Goal: Task Accomplishment & Management: Use online tool/utility

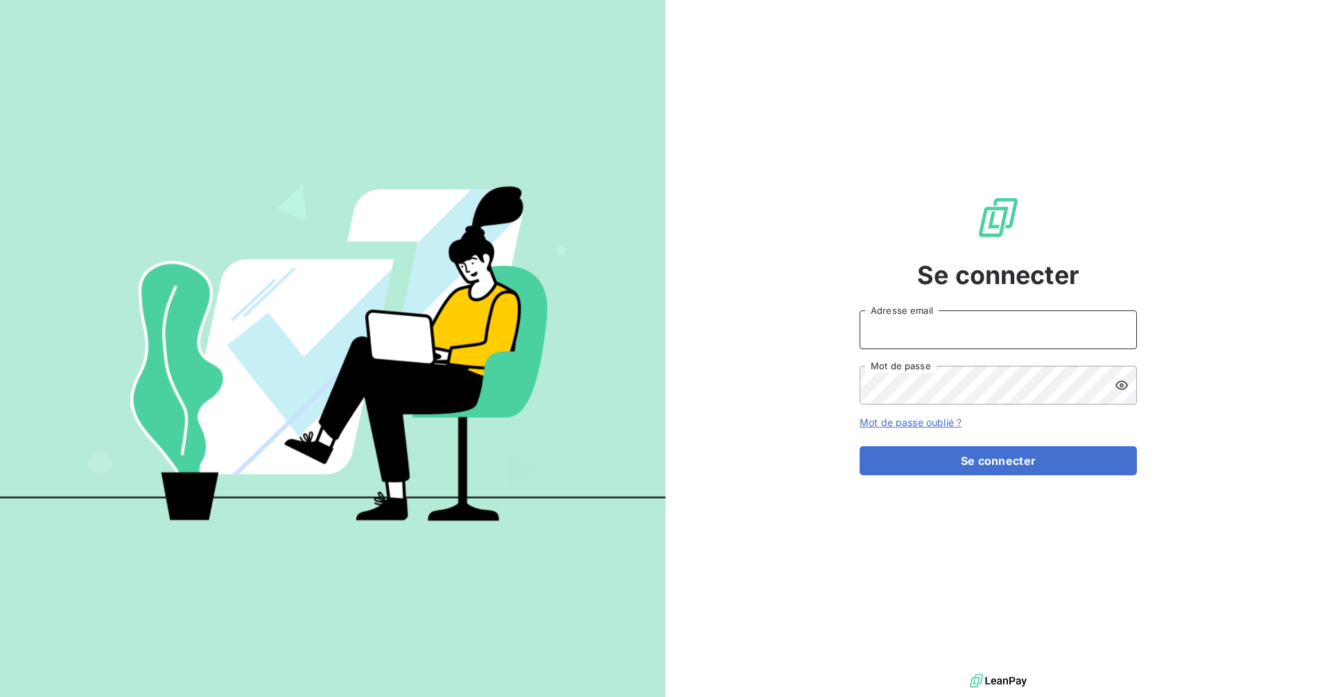
click at [921, 328] on input "Adresse email" at bounding box center [998, 330] width 277 height 39
type input "[EMAIL_ADDRESS][DOMAIN_NAME]"
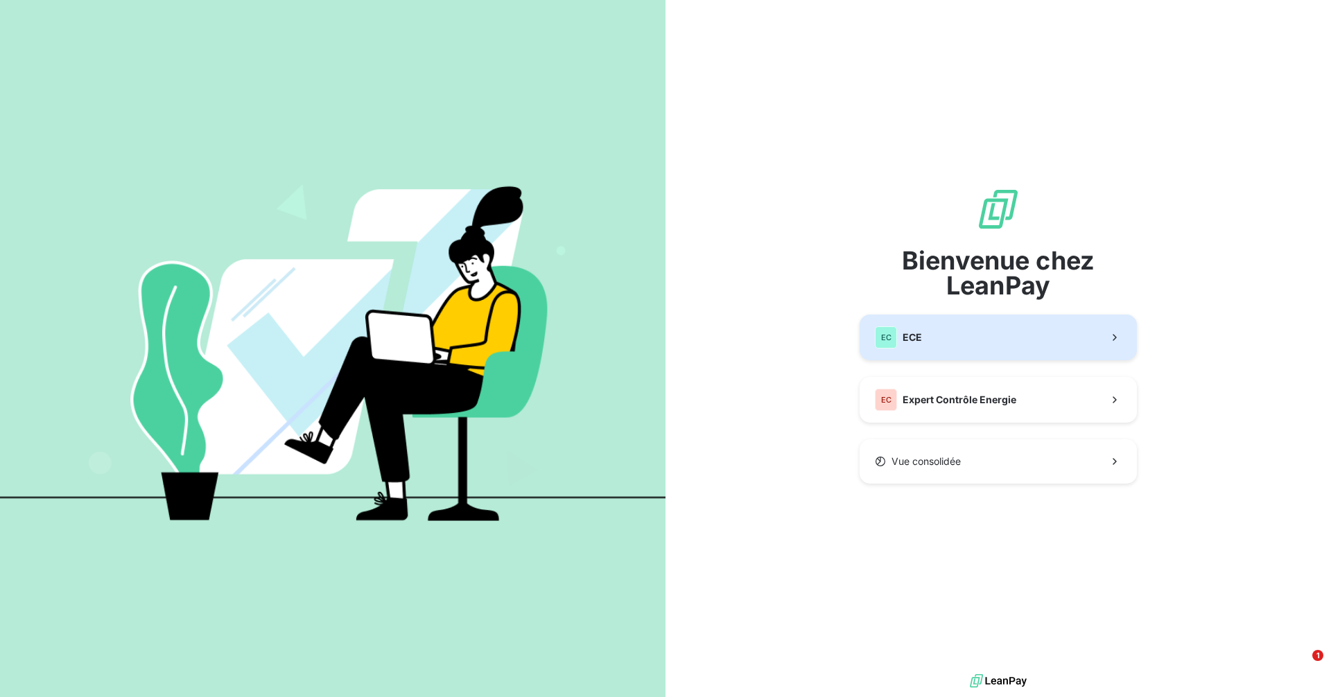
click at [910, 348] on div "EC ECE" at bounding box center [898, 338] width 47 height 22
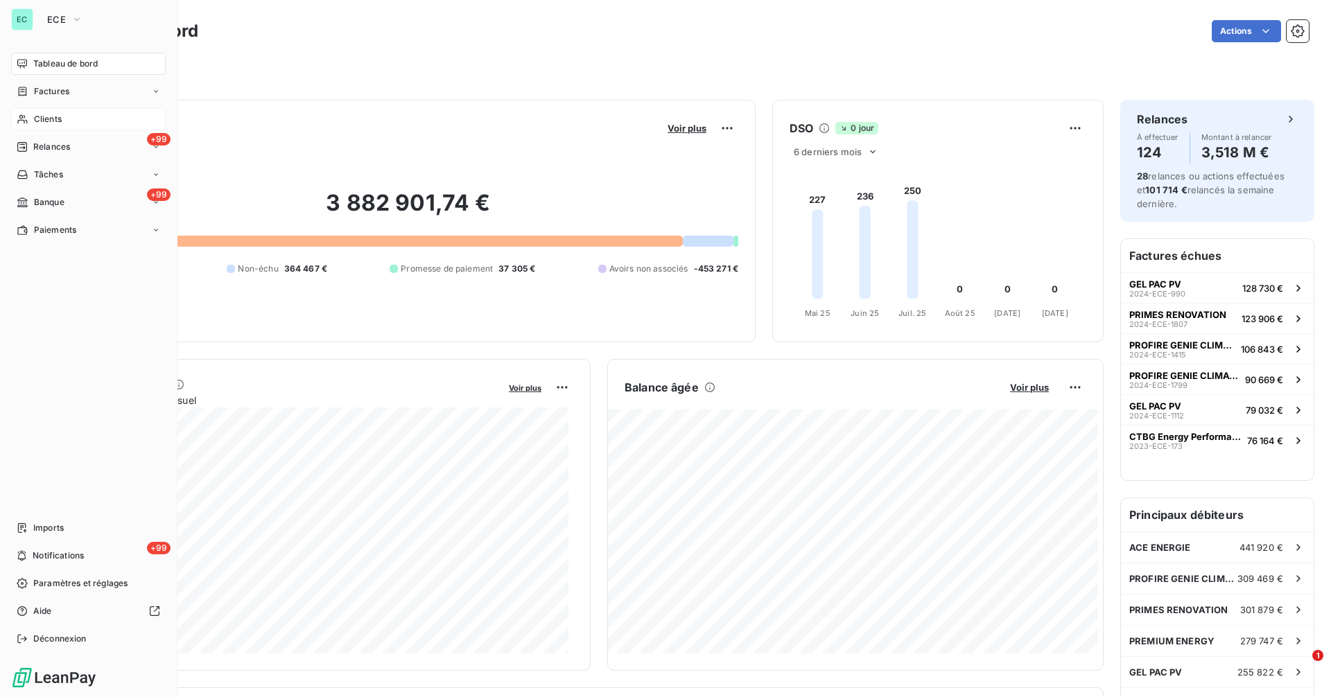
click at [31, 114] on div "Clients" at bounding box center [88, 119] width 155 height 22
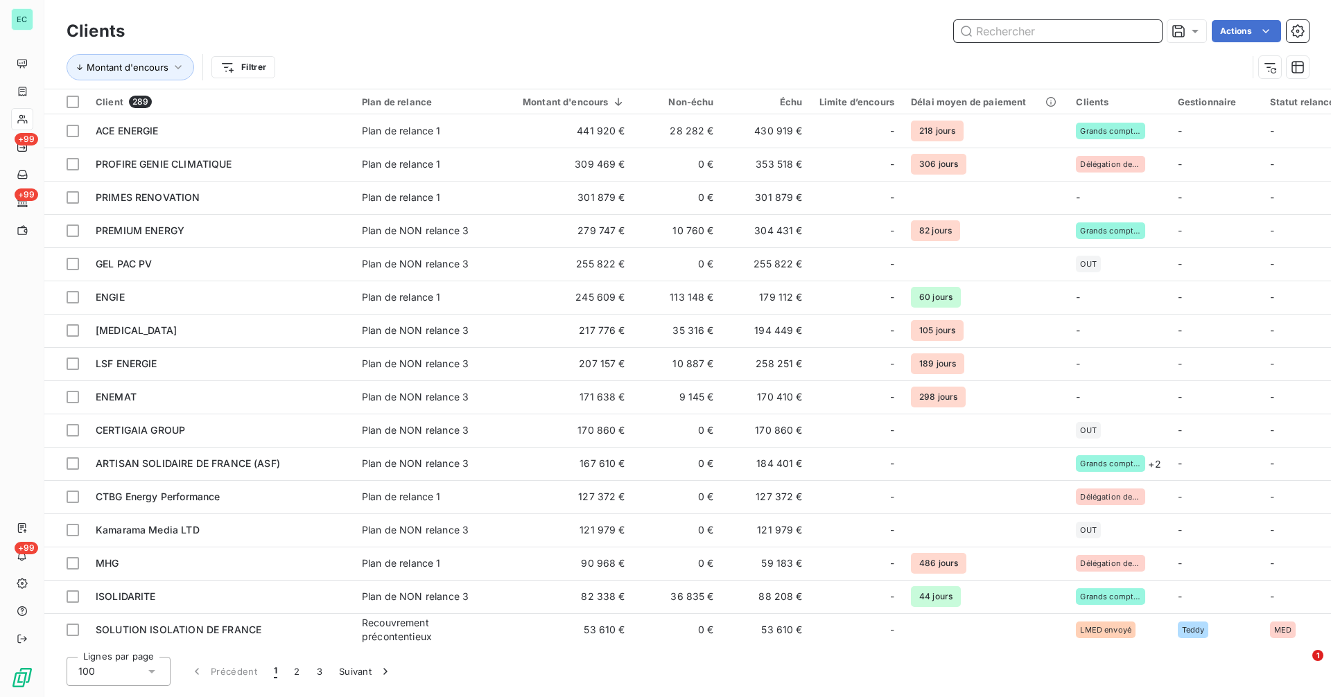
paste input "OFF-WATT"
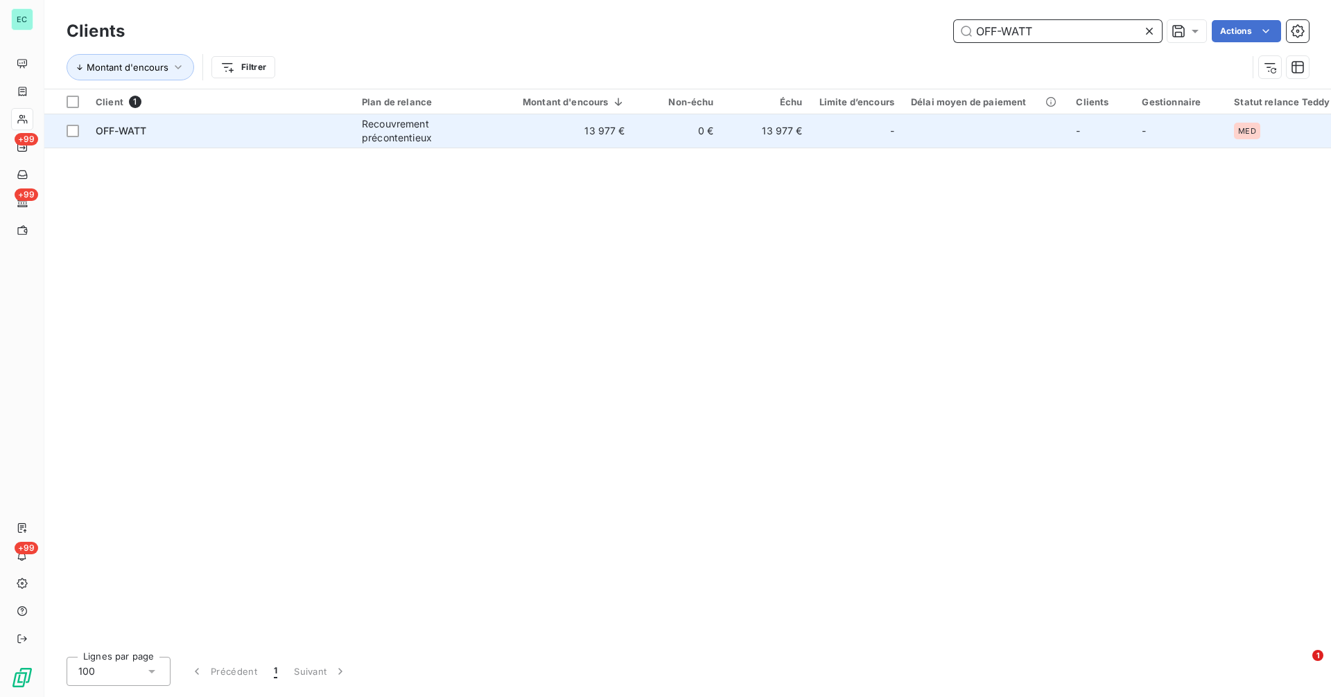
type input "OFF-WATT"
click at [399, 132] on div "Recouvrement précontentieux" at bounding box center [426, 131] width 128 height 28
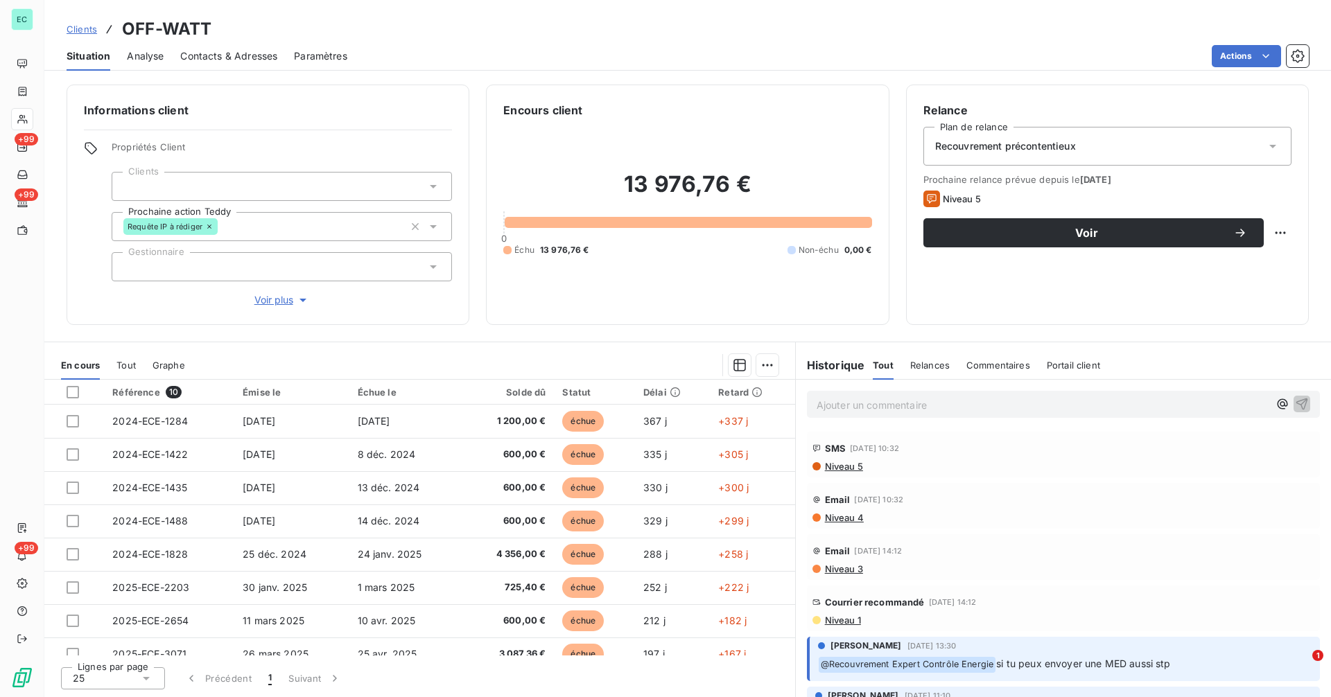
click at [849, 618] on span "Niveau 1" at bounding box center [842, 620] width 37 height 11
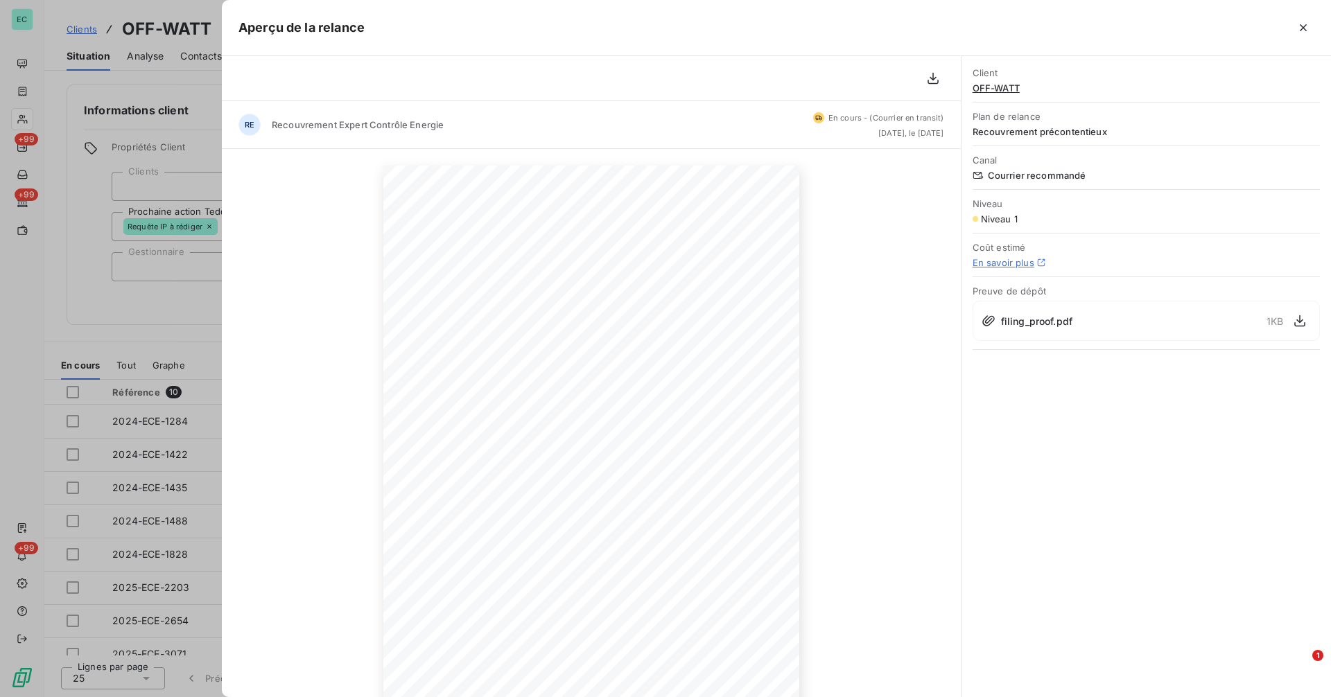
click at [194, 324] on div at bounding box center [665, 348] width 1331 height 697
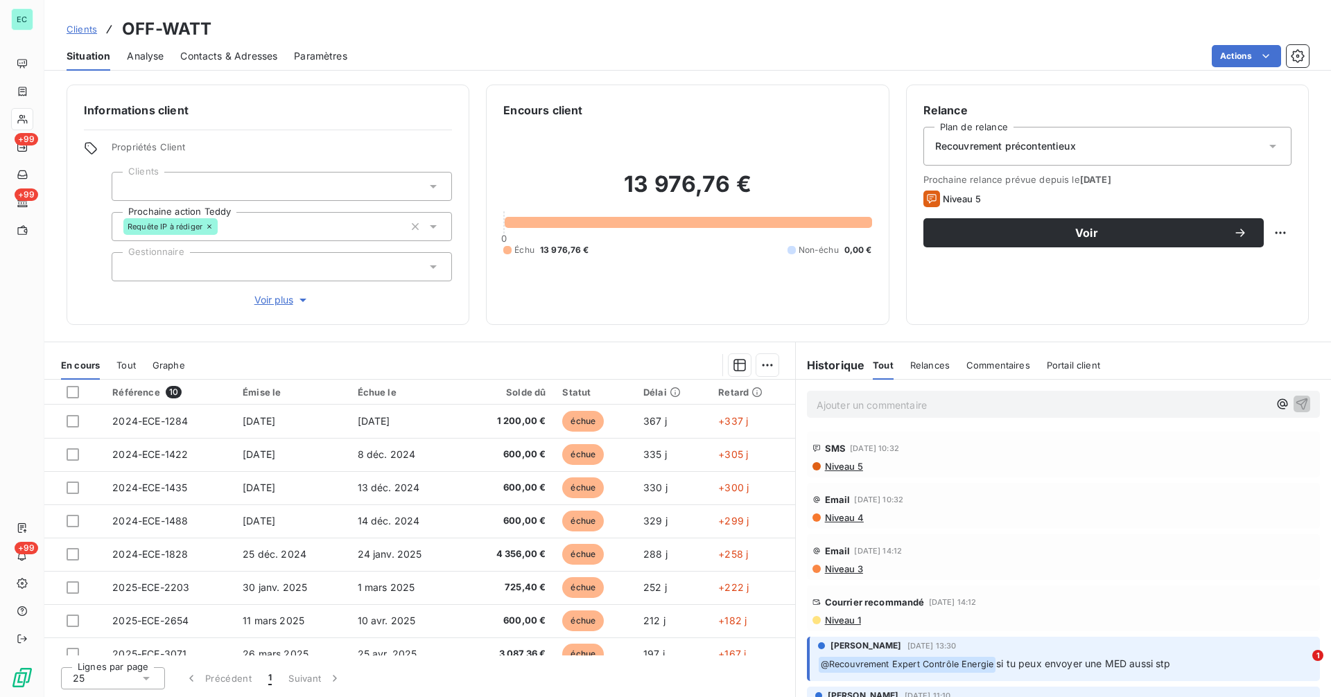
click at [78, 30] on span "Clients" at bounding box center [82, 29] width 31 height 11
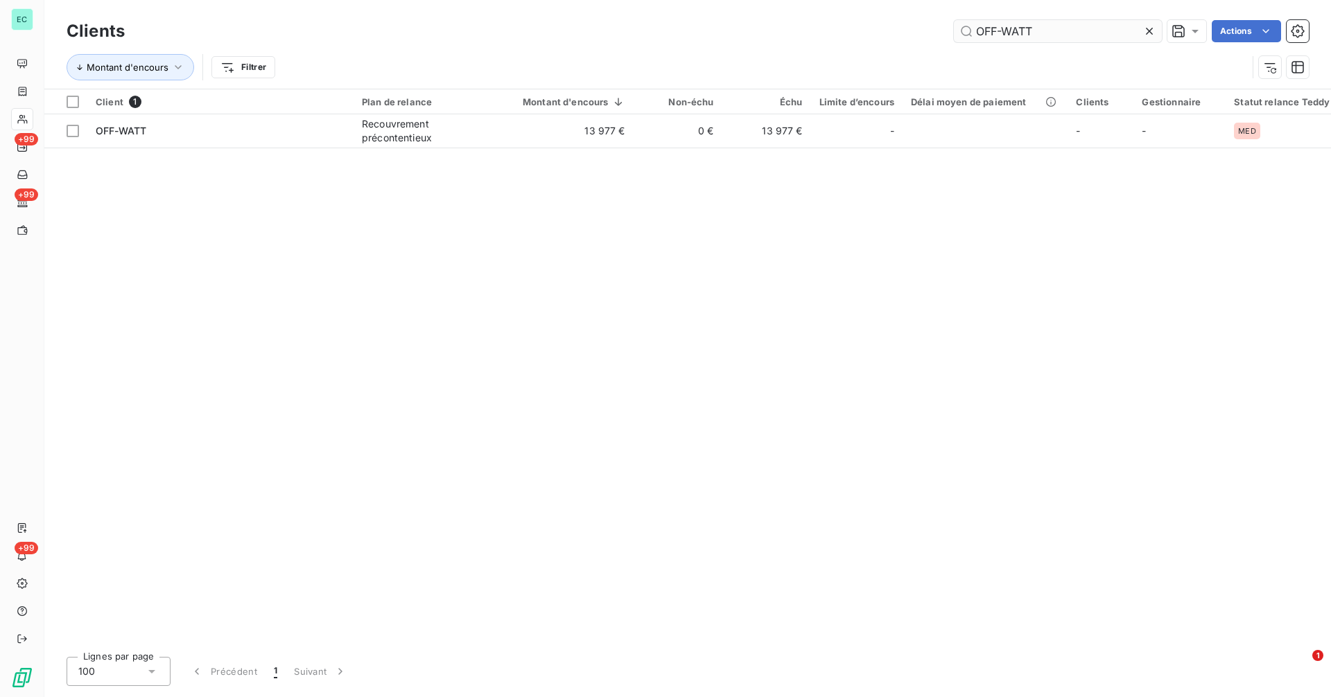
click at [1054, 31] on input "OFF-WATT" at bounding box center [1058, 31] width 208 height 22
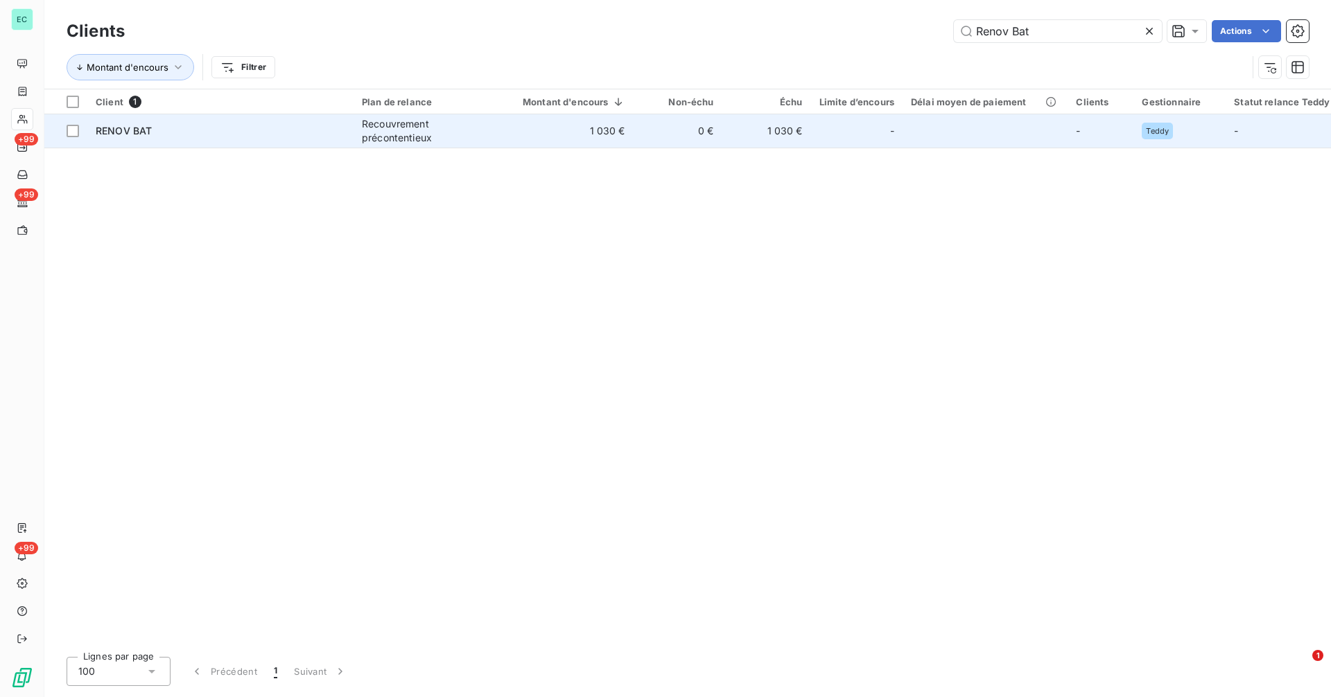
type input "Renov Bat"
click at [471, 125] on div "Recouvrement précontentieux" at bounding box center [426, 131] width 128 height 28
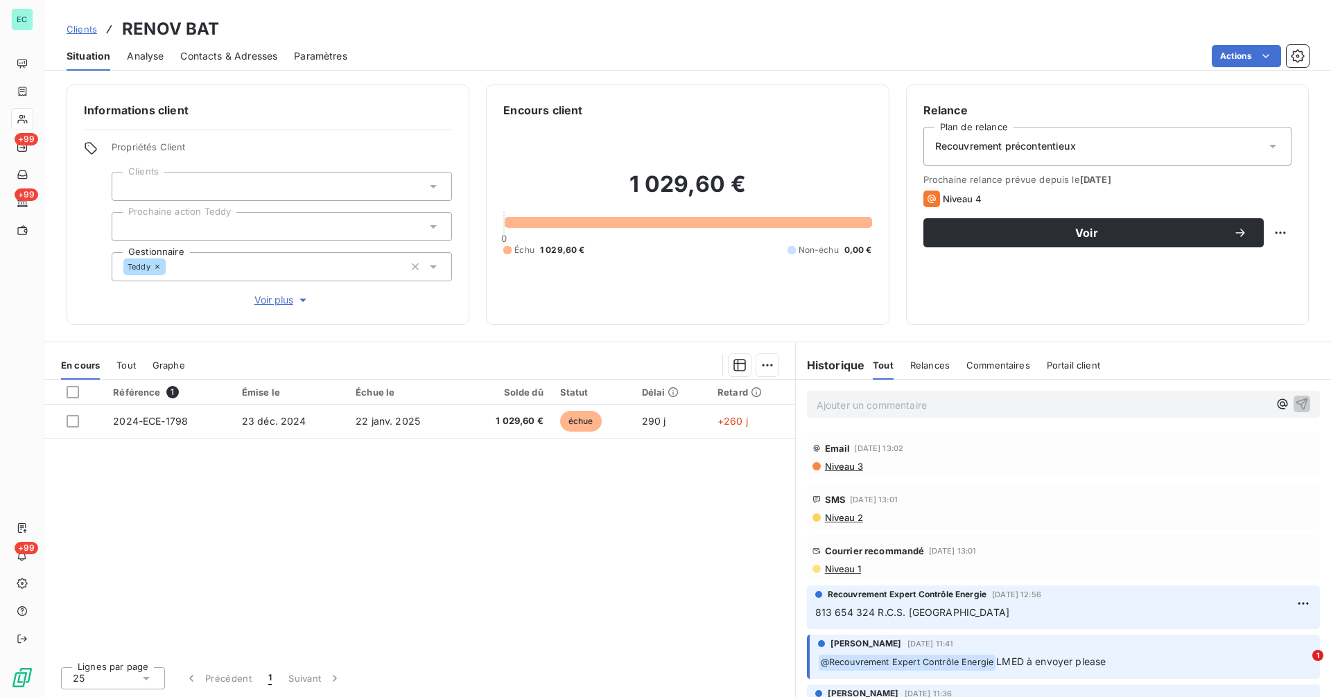
click at [835, 571] on span "Niveau 1" at bounding box center [842, 569] width 37 height 11
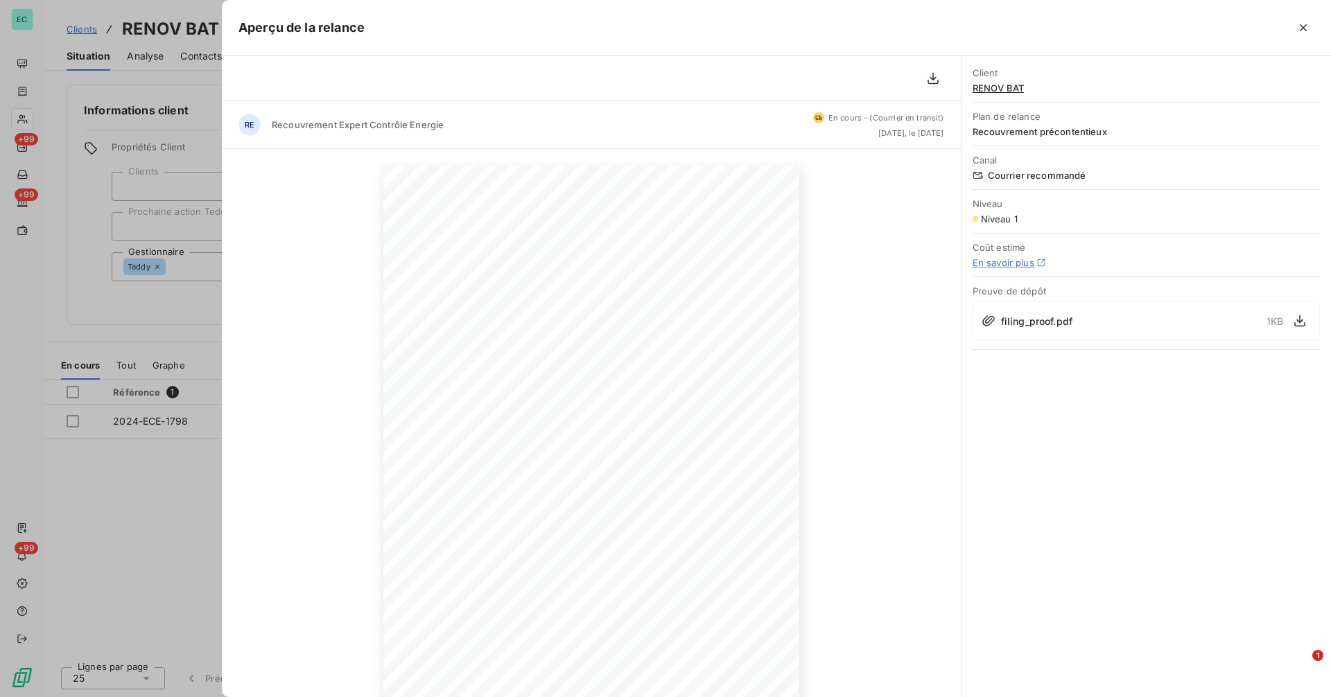
click at [37, 317] on div at bounding box center [665, 348] width 1331 height 697
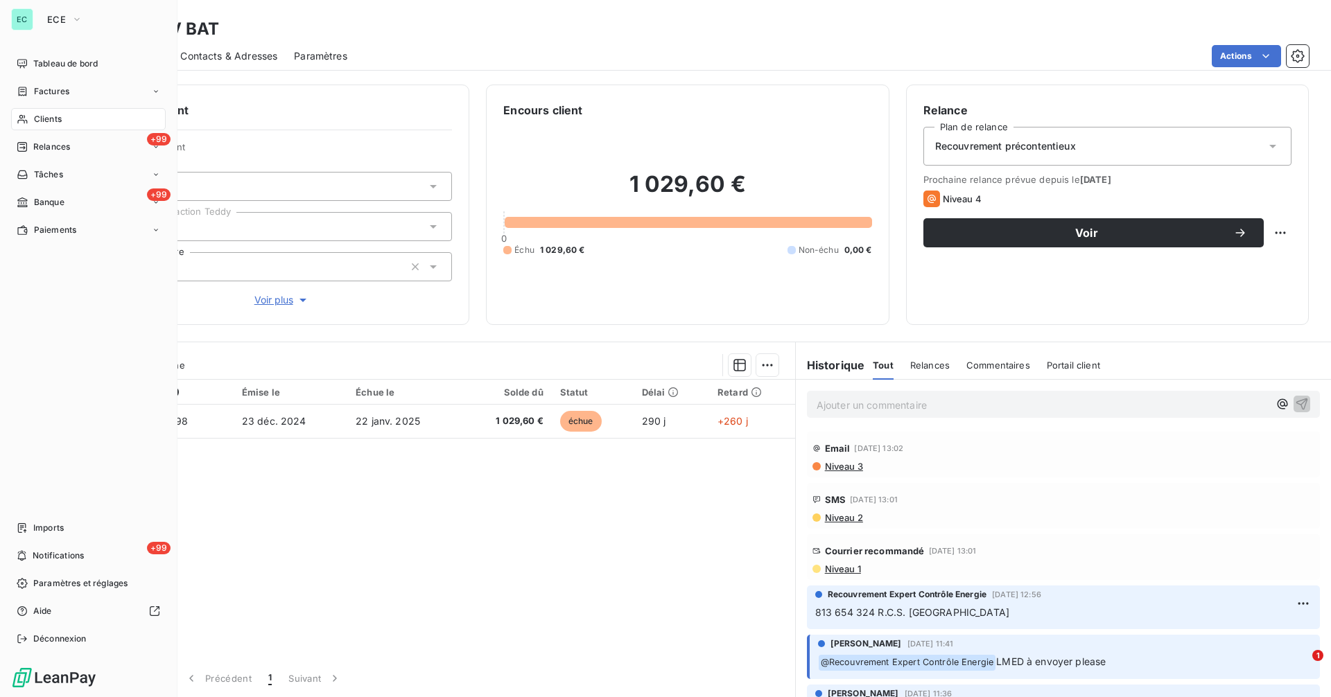
click at [37, 317] on div "Tableau de bord Factures Clients +99 Relances Tâches +99 Banque Paiements Impor…" at bounding box center [88, 352] width 155 height 598
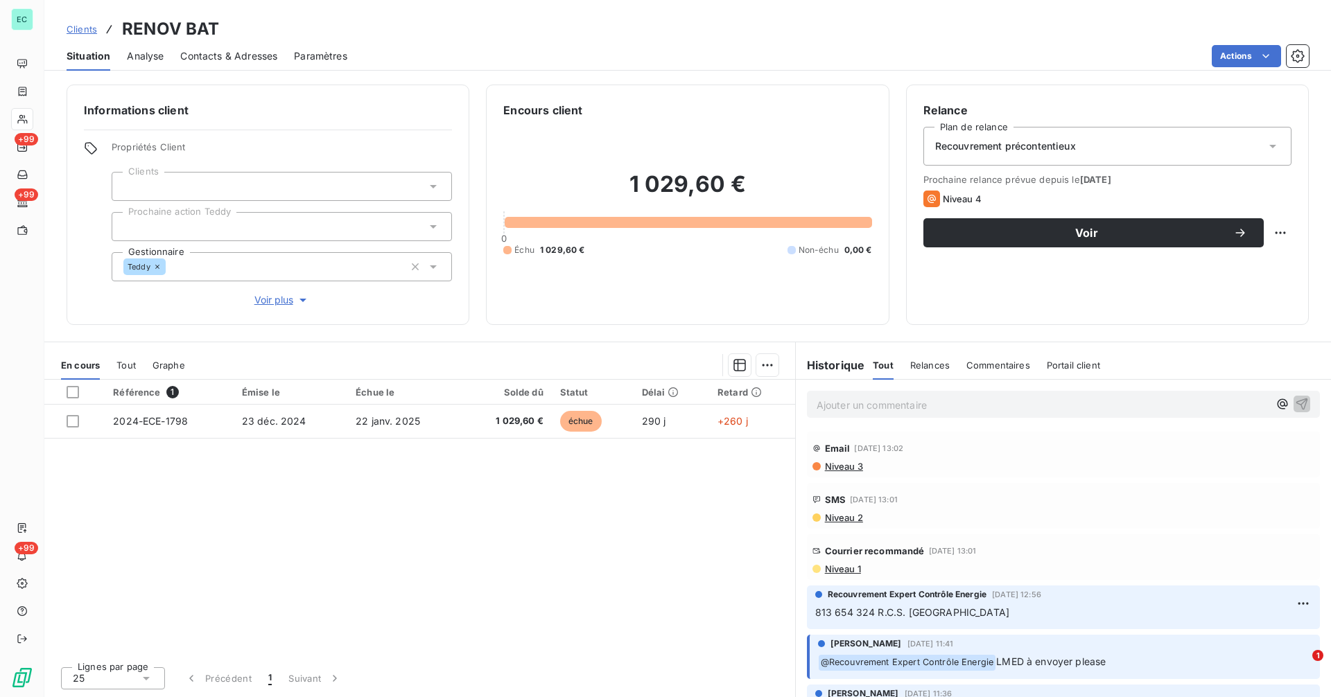
click at [81, 35] on link "Clients" at bounding box center [82, 29] width 31 height 14
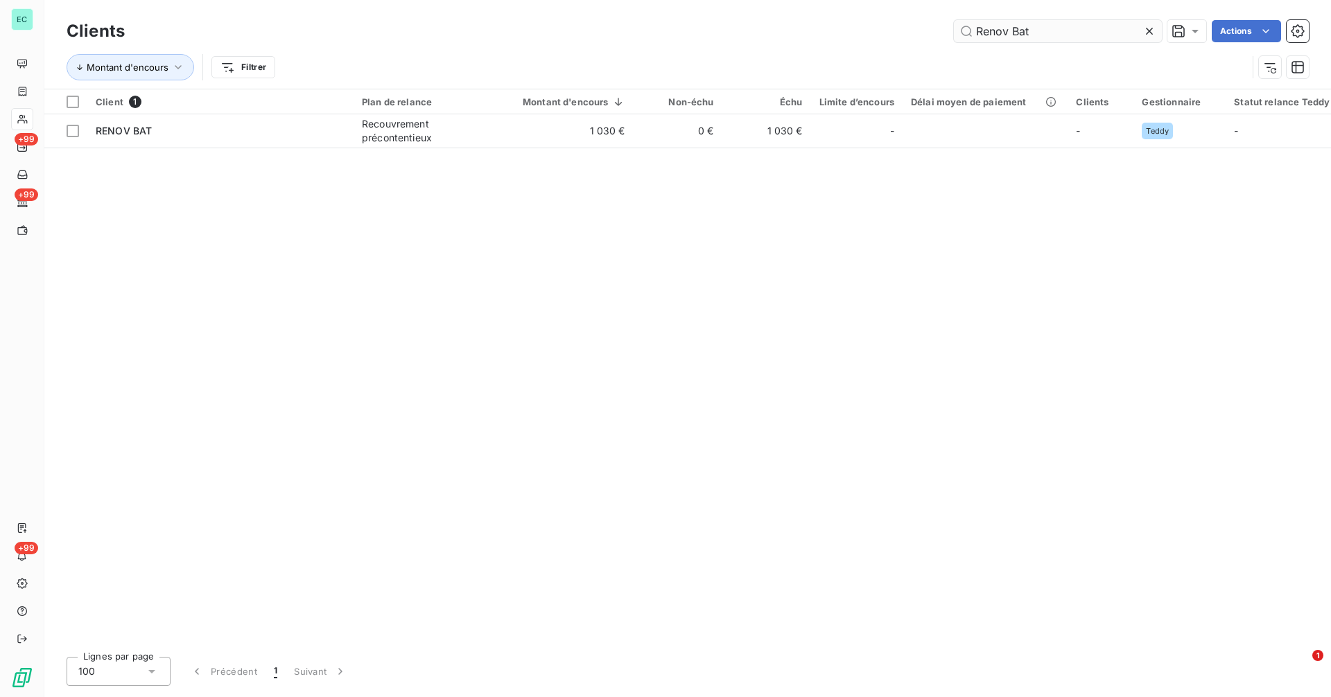
click at [1106, 30] on input "Renov Bat" at bounding box center [1058, 31] width 208 height 22
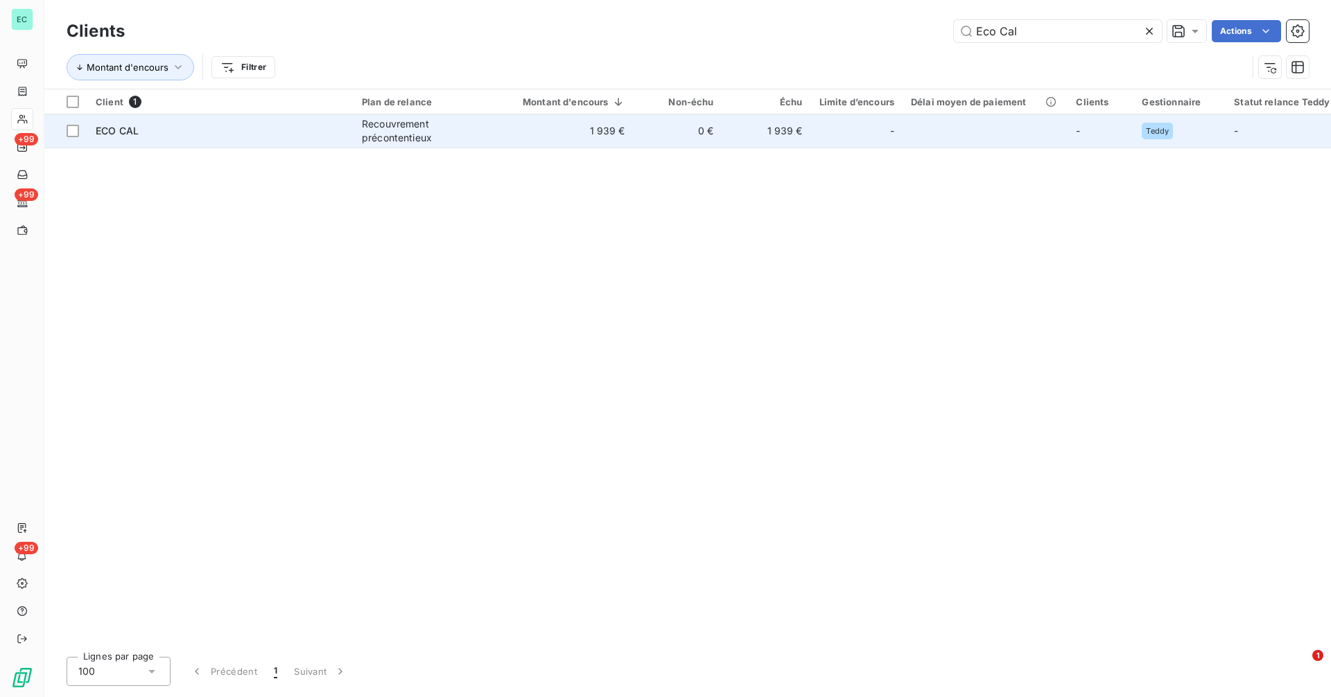
type input "Eco Cal"
click at [661, 132] on td "0 €" at bounding box center [678, 130] width 89 height 33
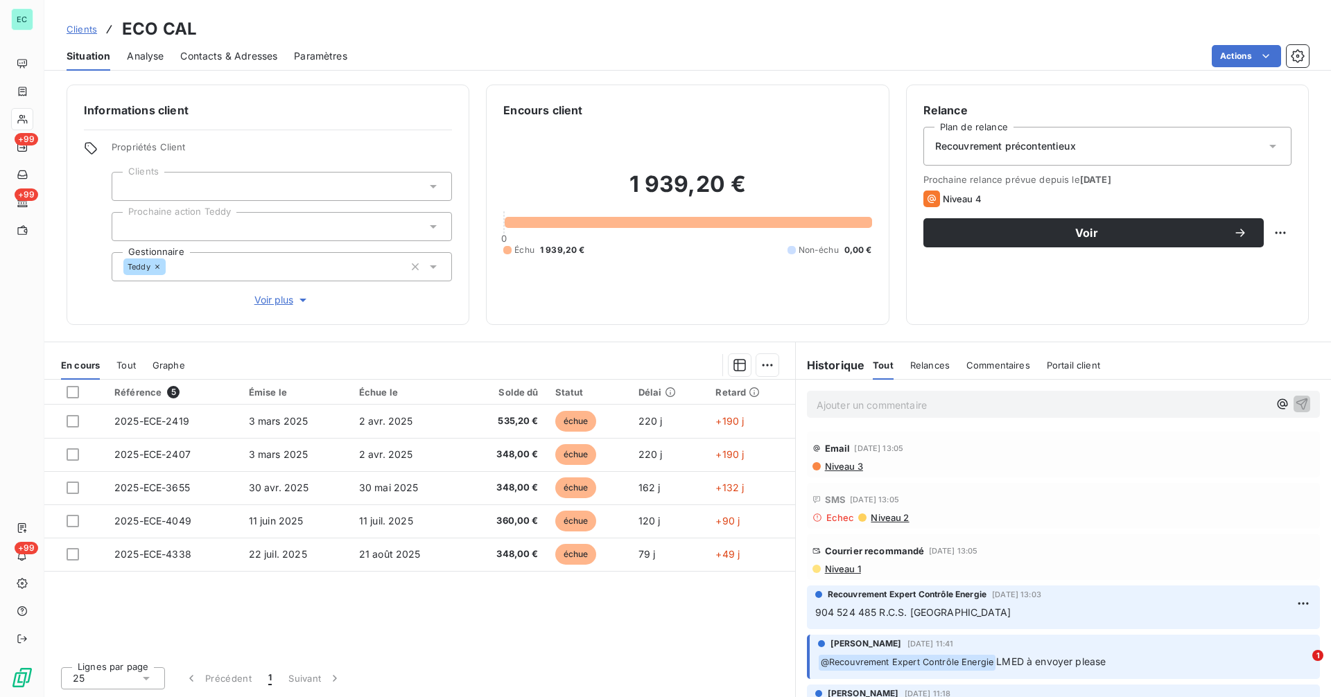
click at [846, 571] on span "Niveau 1" at bounding box center [842, 569] width 37 height 11
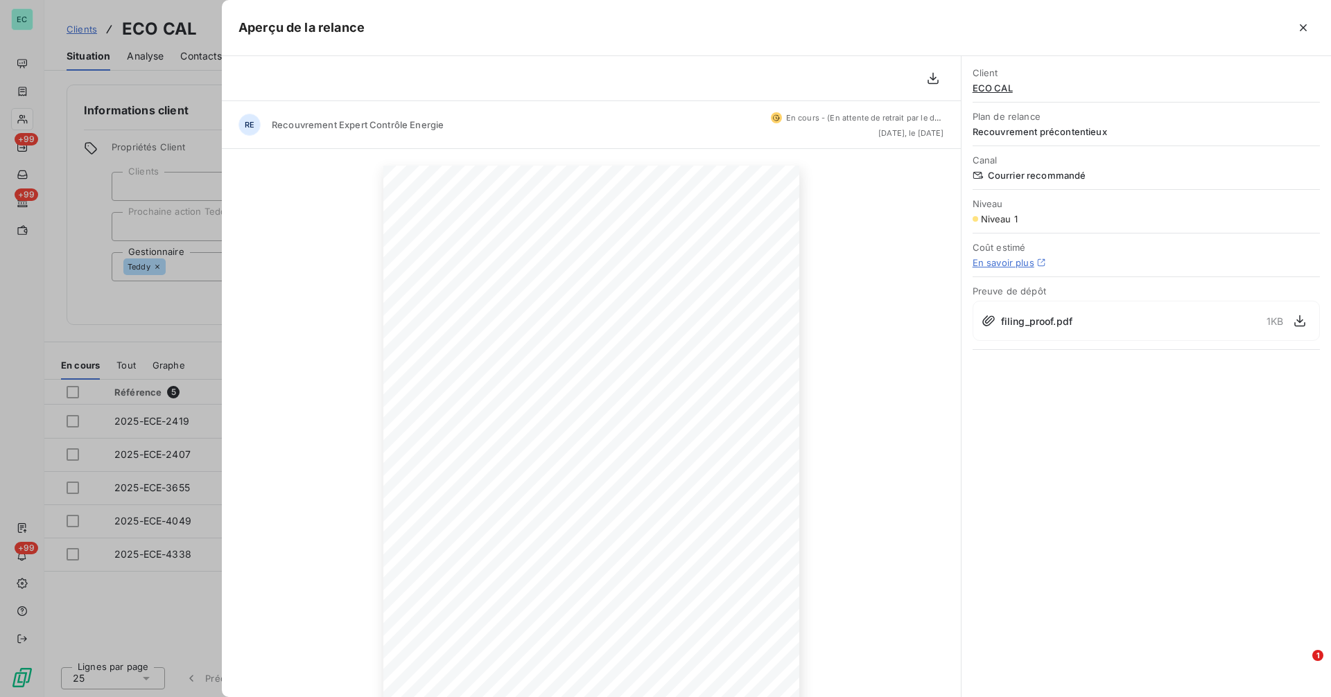
click at [198, 294] on div at bounding box center [665, 348] width 1331 height 697
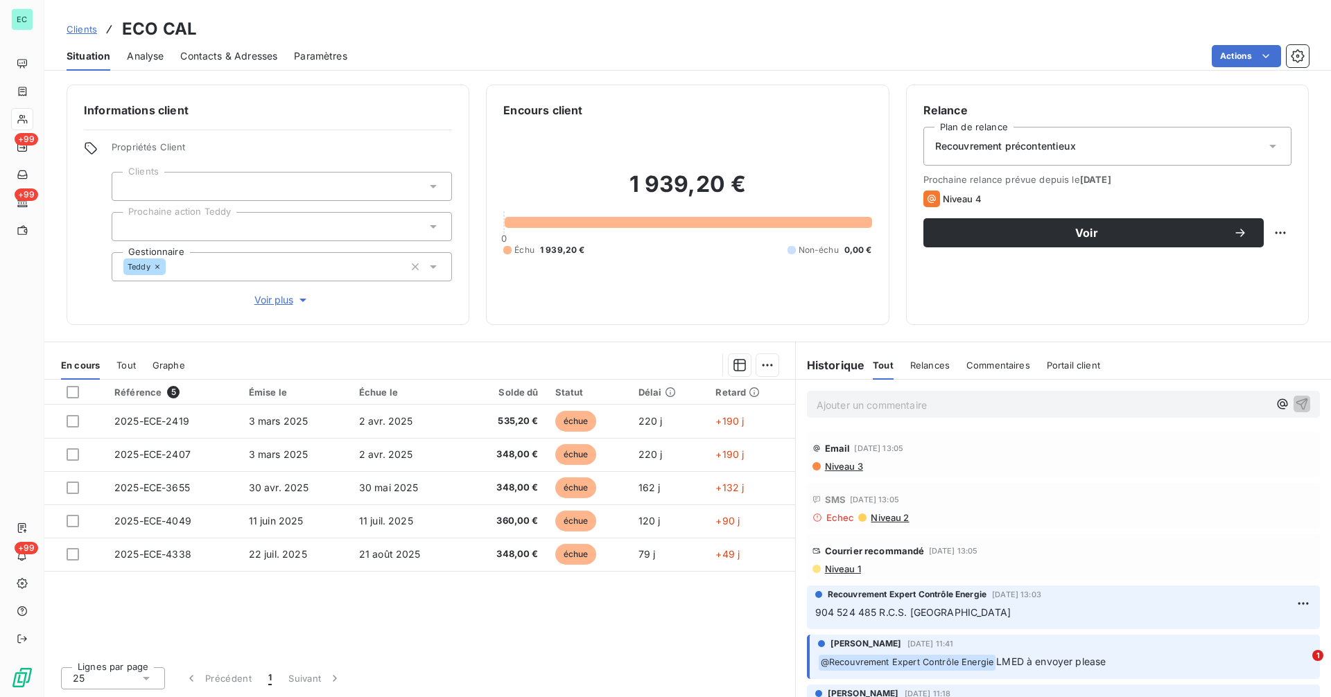
click at [80, 28] on span "Clients" at bounding box center [82, 29] width 31 height 11
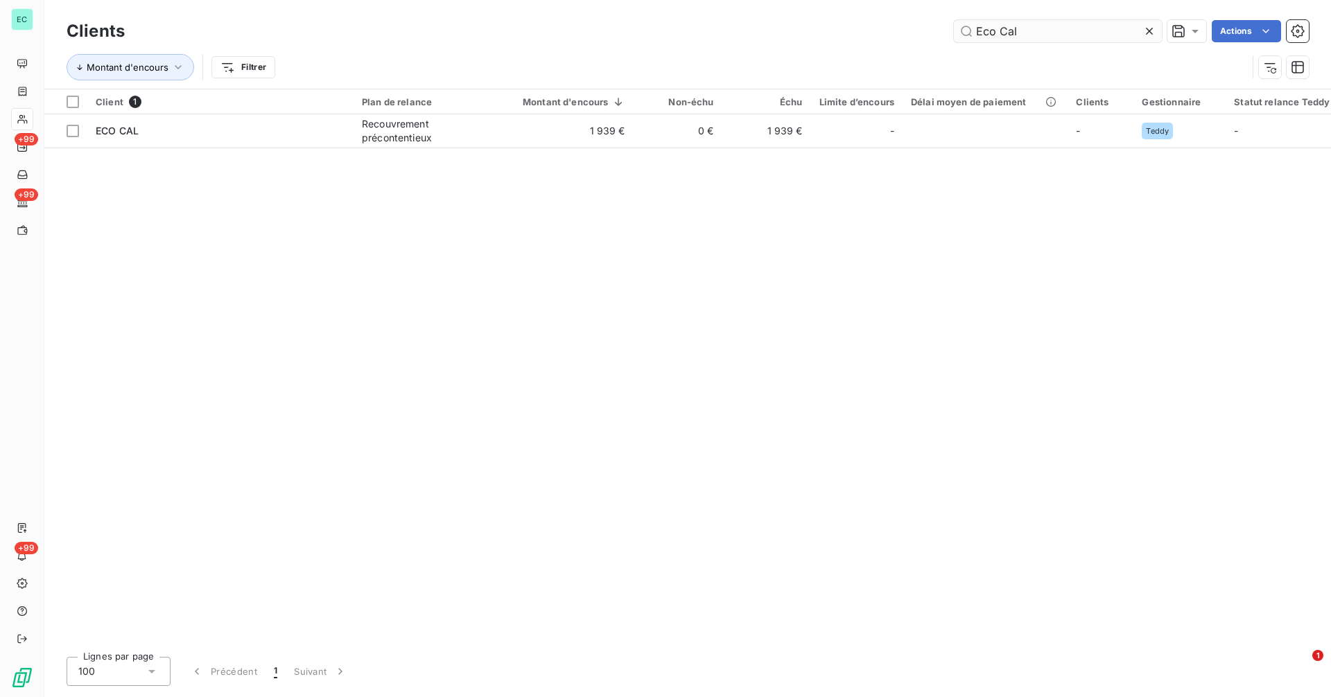
click at [1039, 24] on input "Eco Cal" at bounding box center [1058, 31] width 208 height 22
click at [1038, 24] on input "Eco Cal" at bounding box center [1058, 31] width 208 height 22
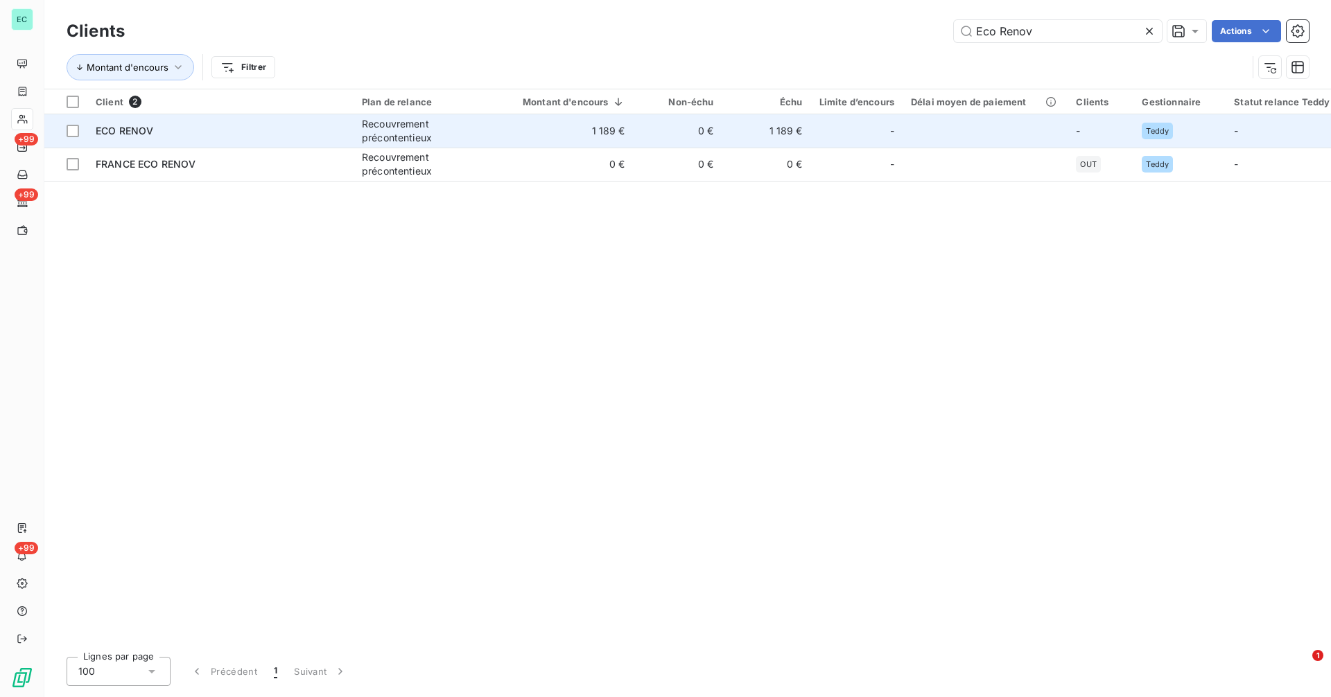
type input "Eco Renov"
click at [521, 134] on td "1 189 €" at bounding box center [566, 130] width 136 height 33
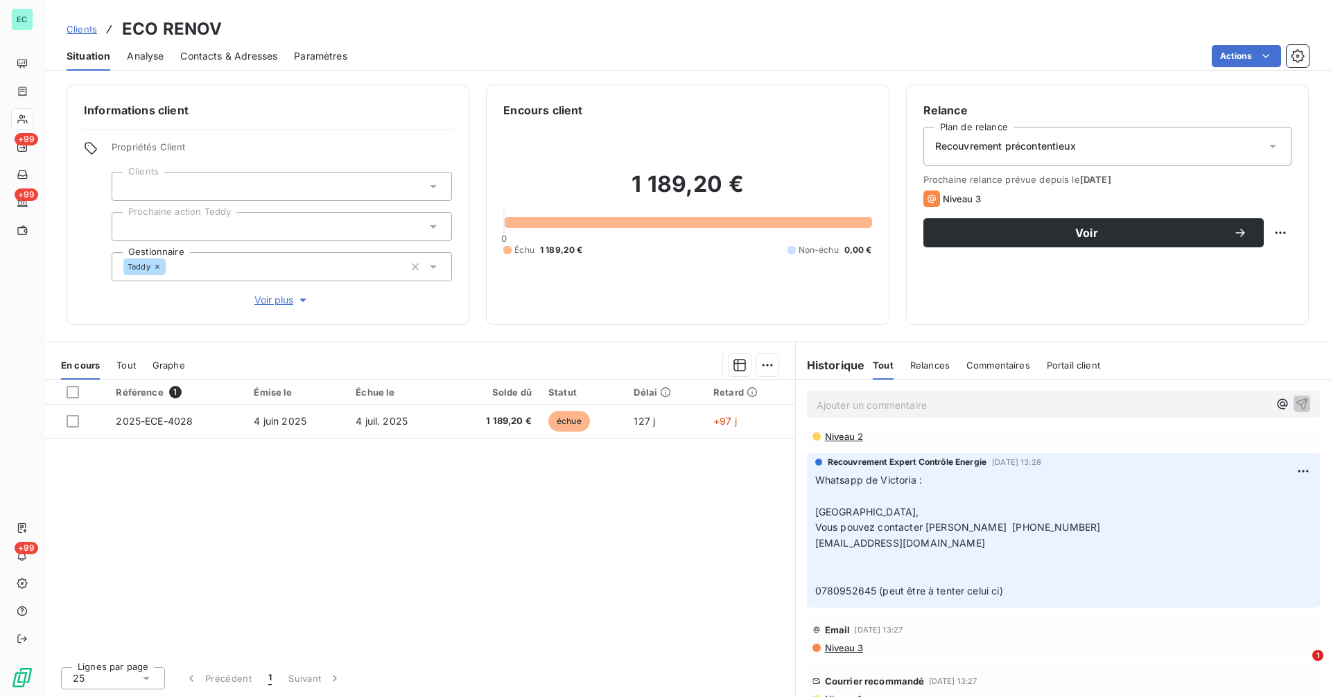
scroll to position [162, 0]
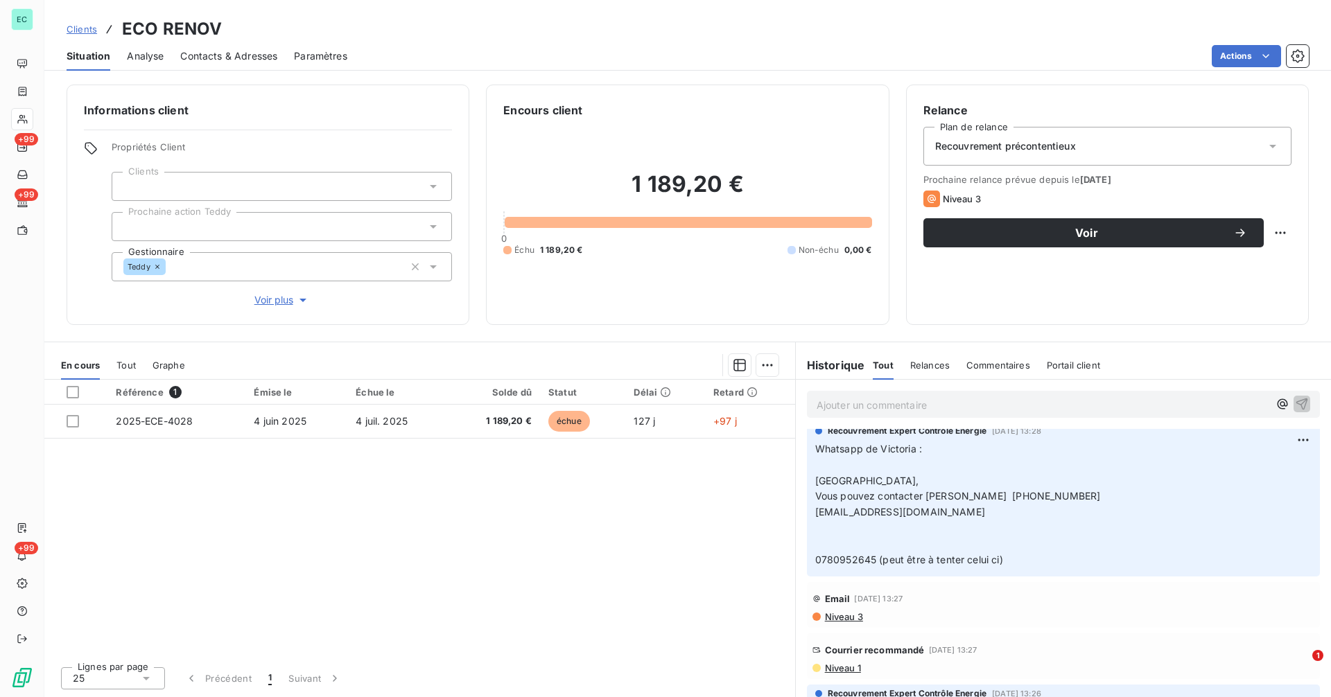
click at [849, 674] on span "Niveau 1" at bounding box center [842, 668] width 37 height 11
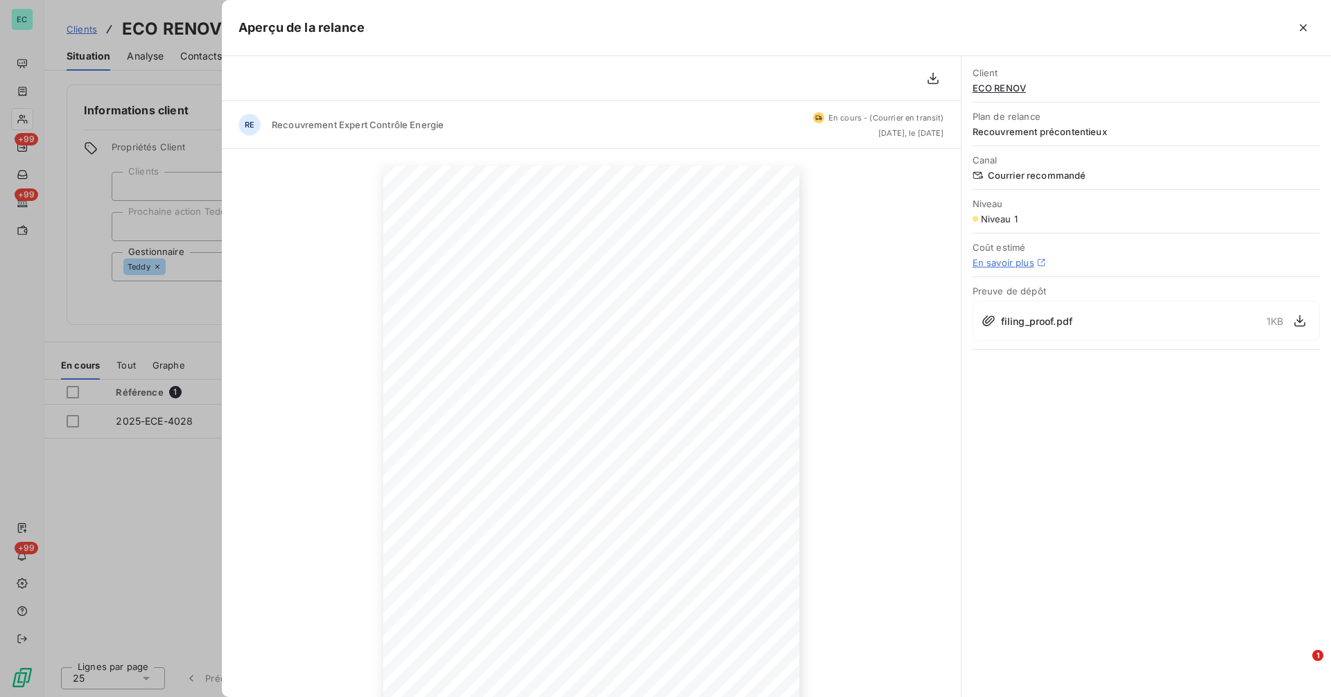
click at [120, 507] on div at bounding box center [665, 348] width 1331 height 697
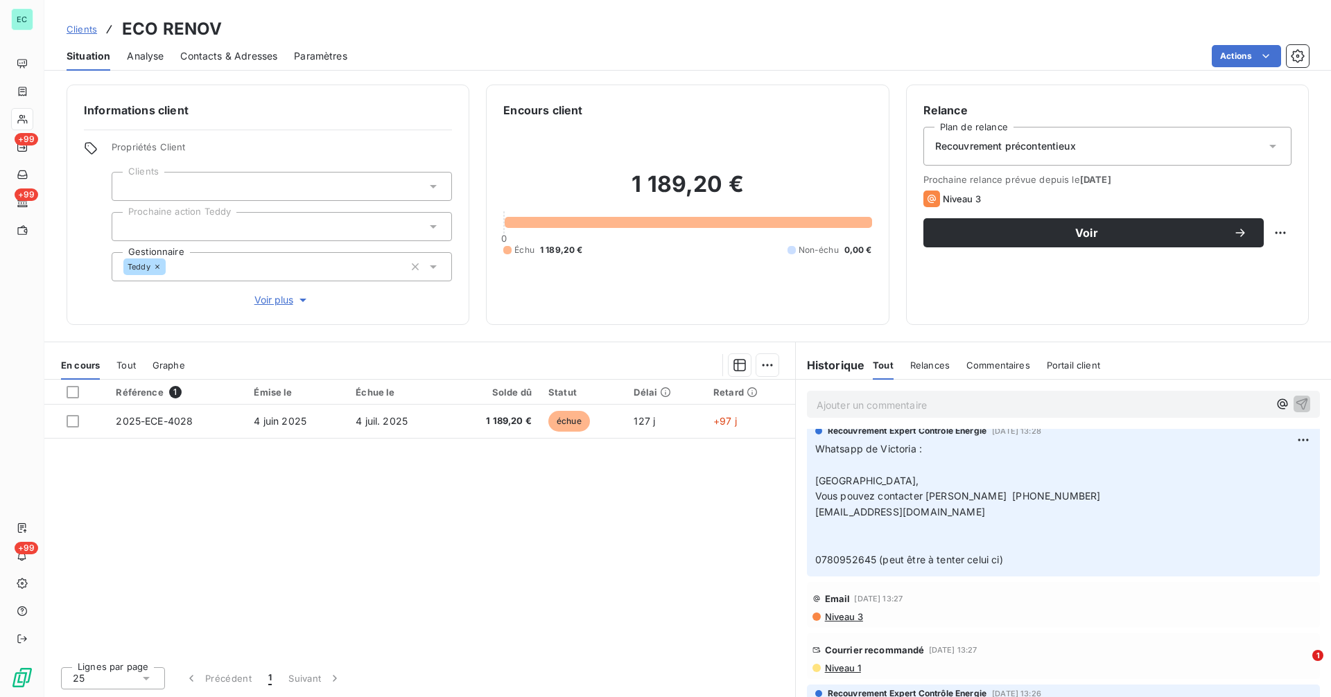
click at [218, 53] on span "Contacts & Adresses" at bounding box center [228, 56] width 97 height 14
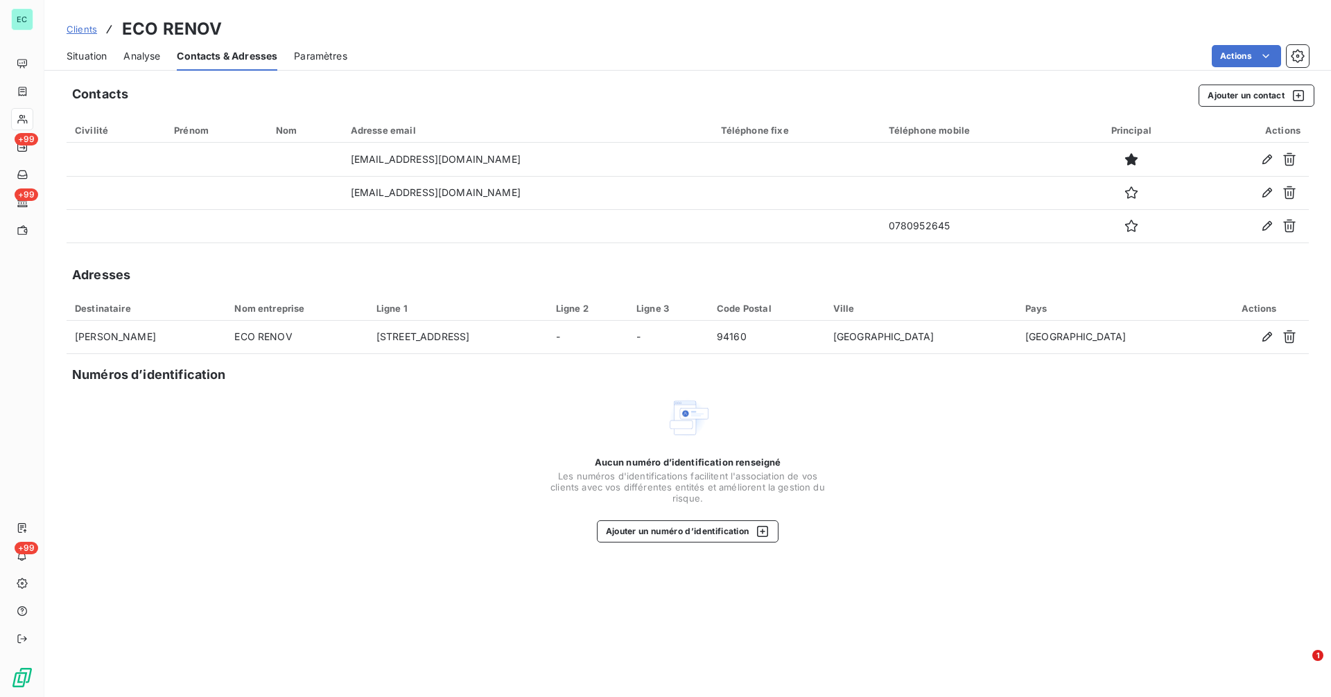
click at [89, 53] on span "Situation" at bounding box center [87, 56] width 40 height 14
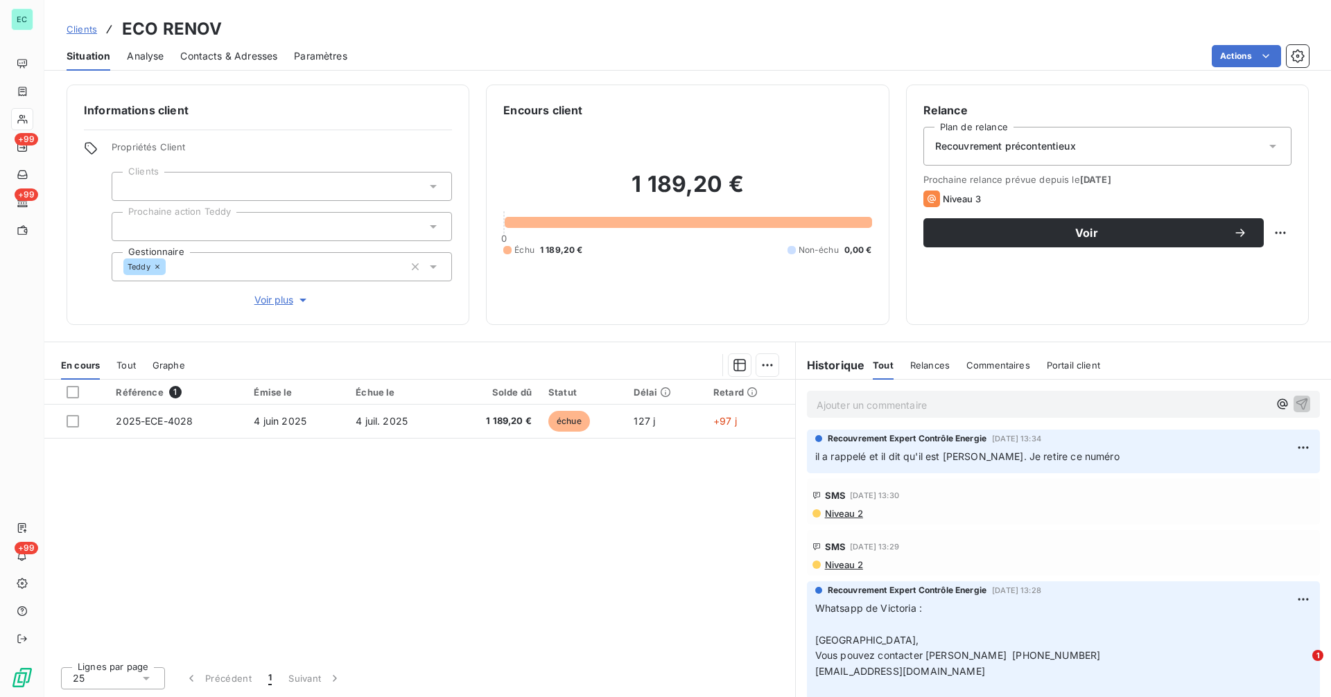
scroll to position [0, 0]
click at [239, 60] on span "Contacts & Adresses" at bounding box center [228, 56] width 97 height 14
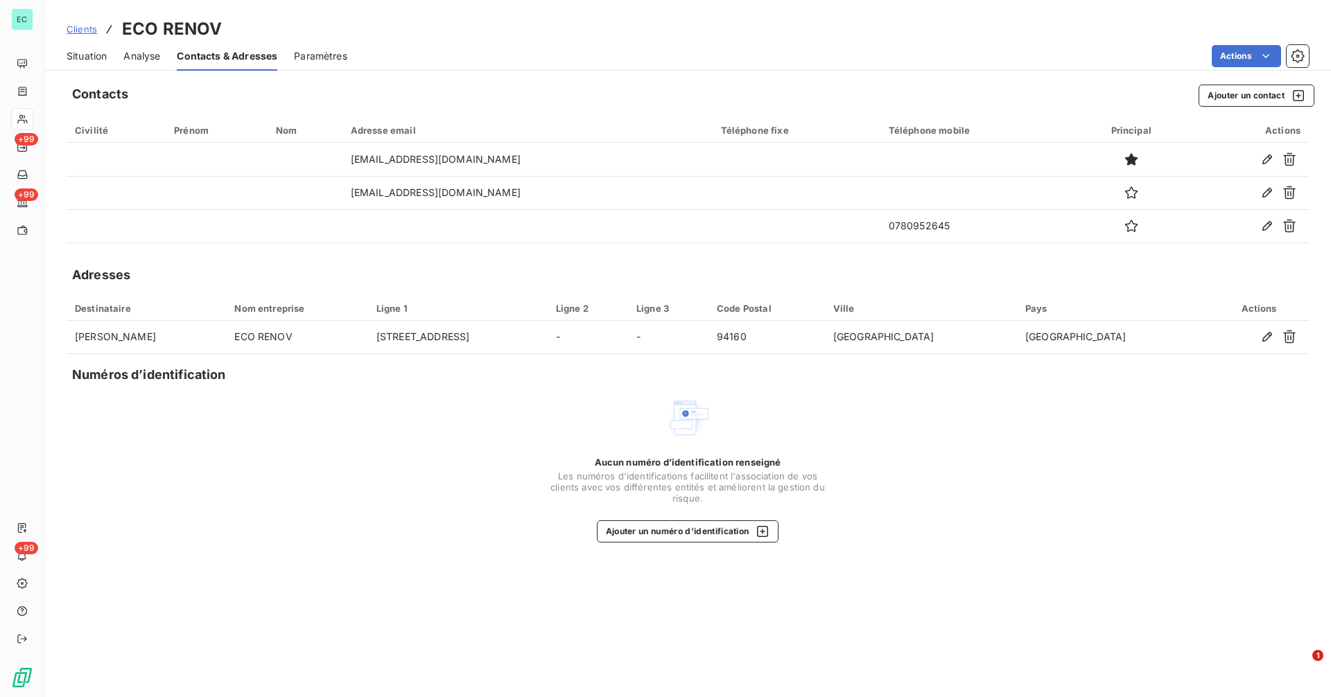
click at [92, 60] on span "Situation" at bounding box center [87, 56] width 40 height 14
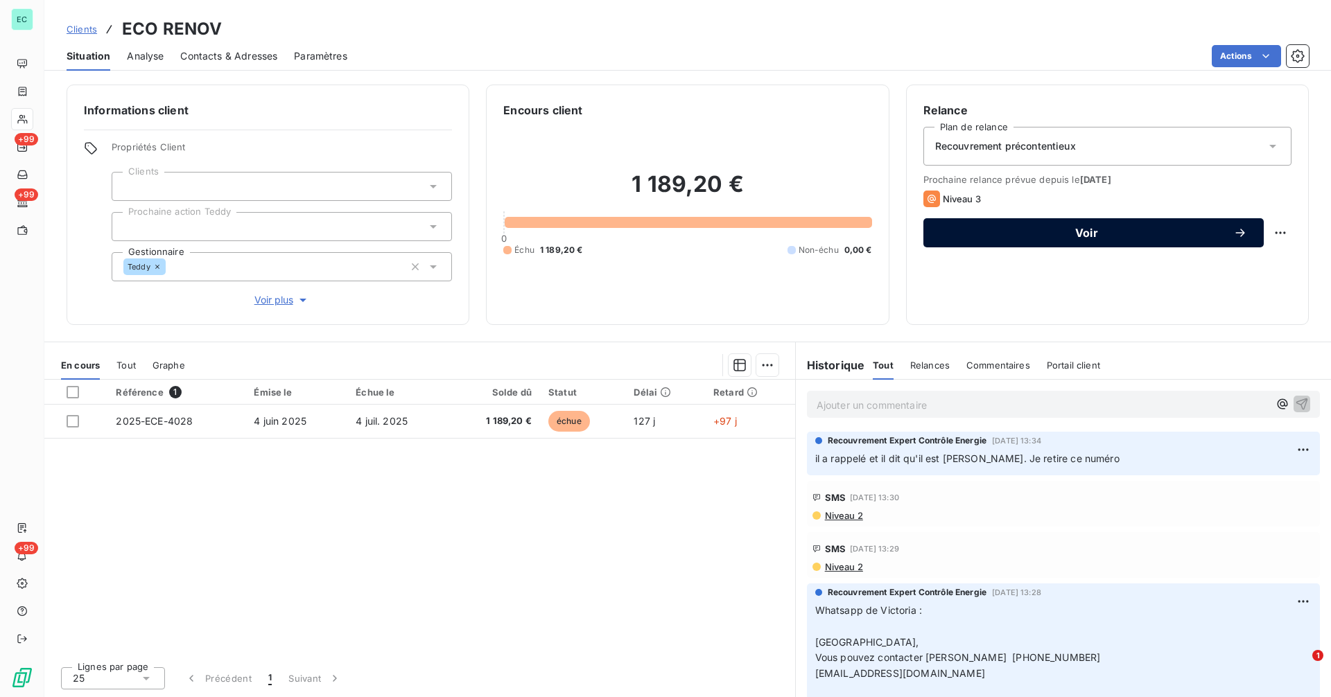
click at [1102, 229] on span "Voir" at bounding box center [1086, 232] width 293 height 11
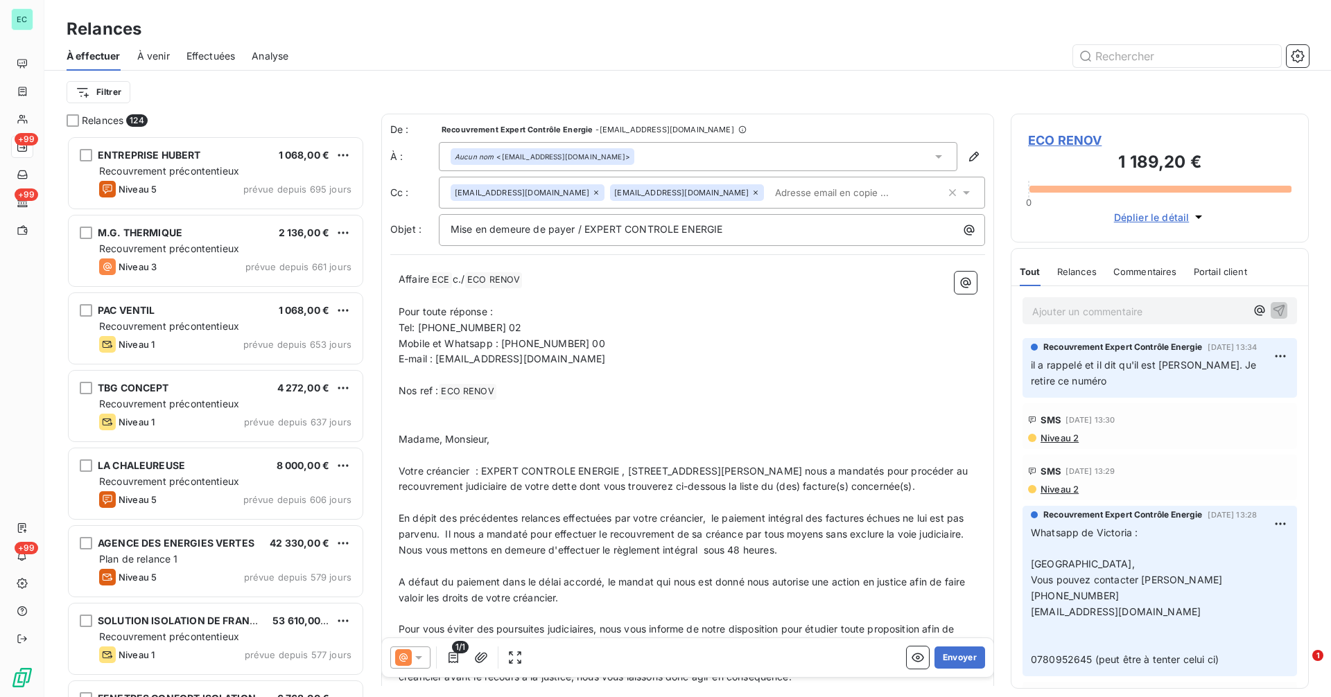
click at [422, 659] on icon at bounding box center [419, 658] width 14 height 14
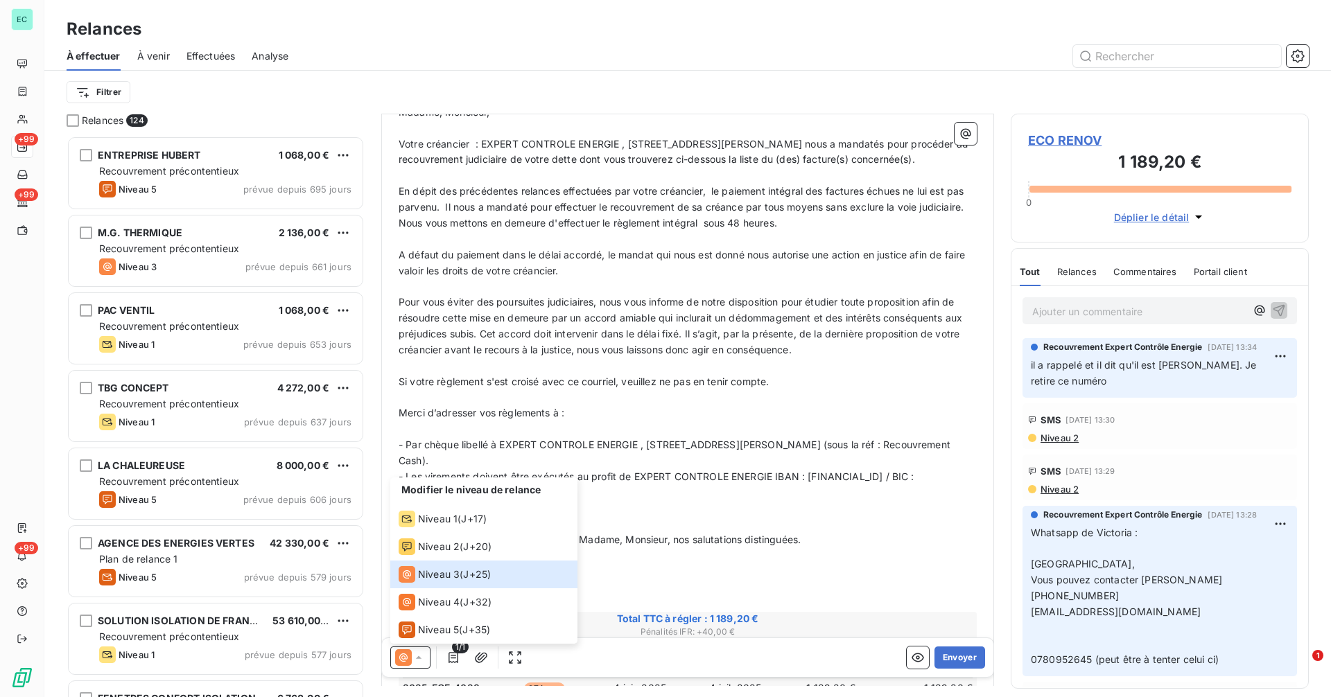
scroll to position [634, 0]
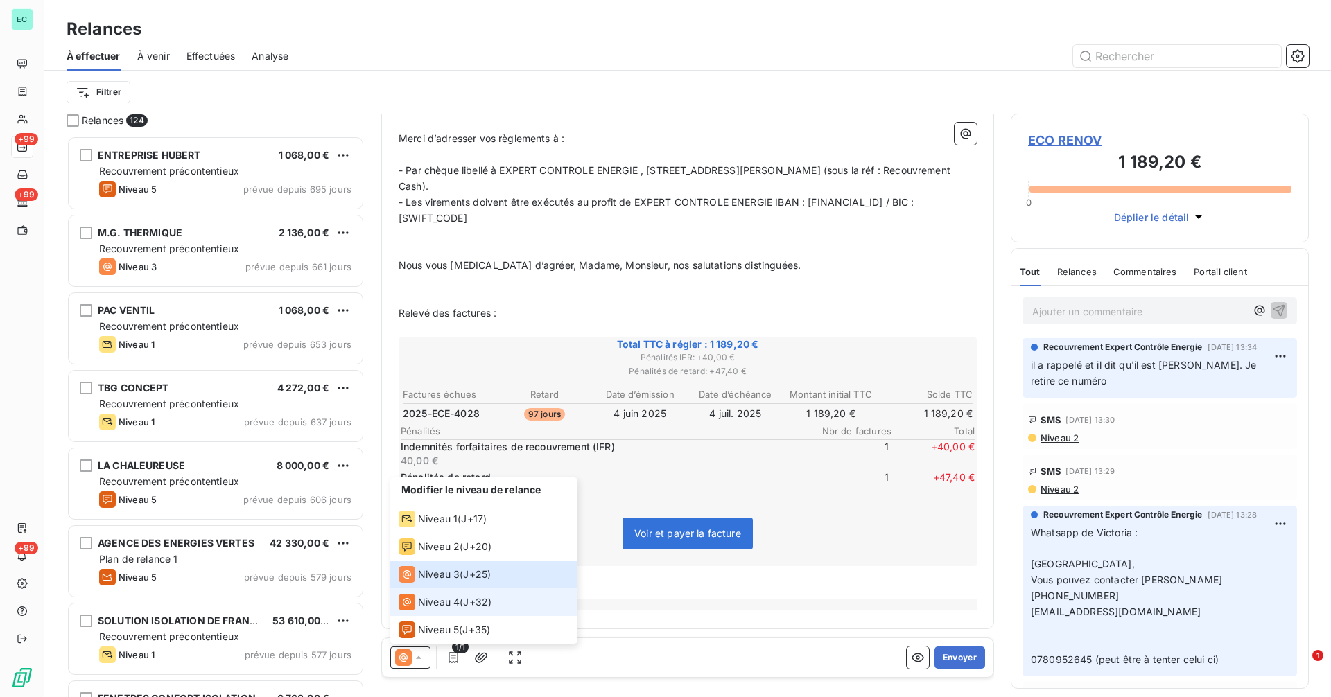
click at [476, 610] on div "Niveau 4 ( J+32 )" at bounding box center [445, 602] width 93 height 17
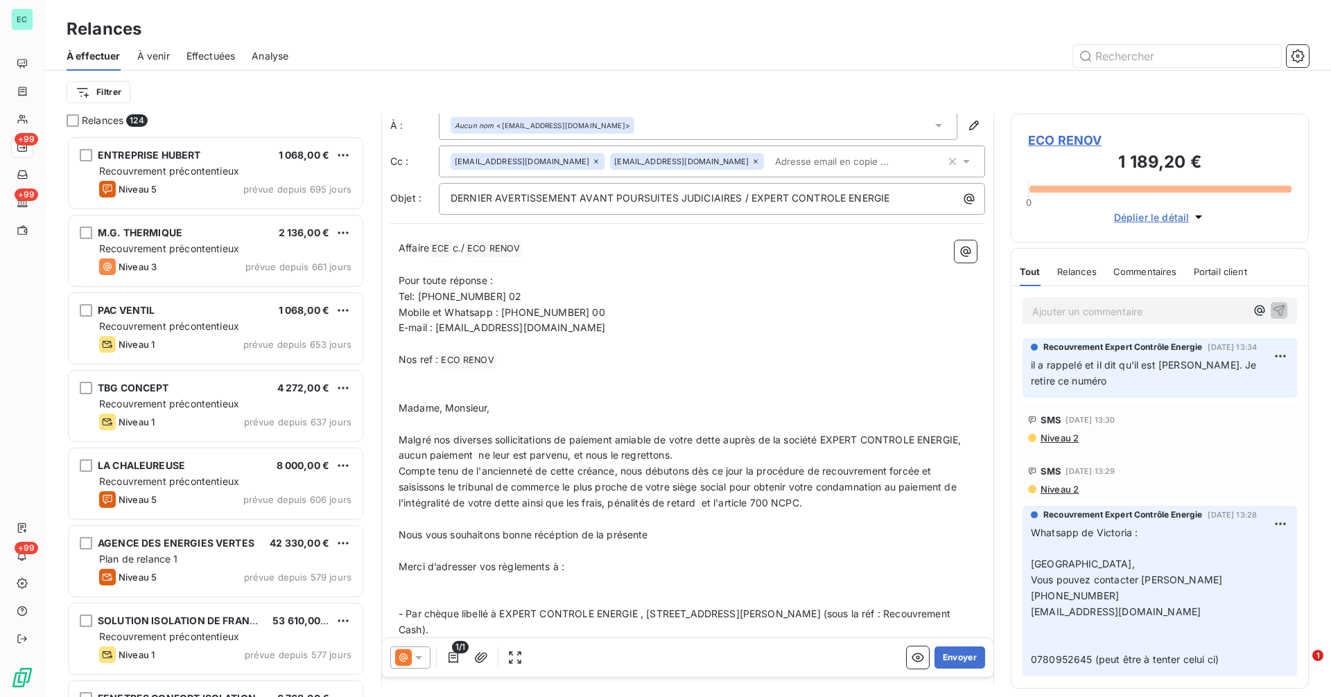
scroll to position [0, 0]
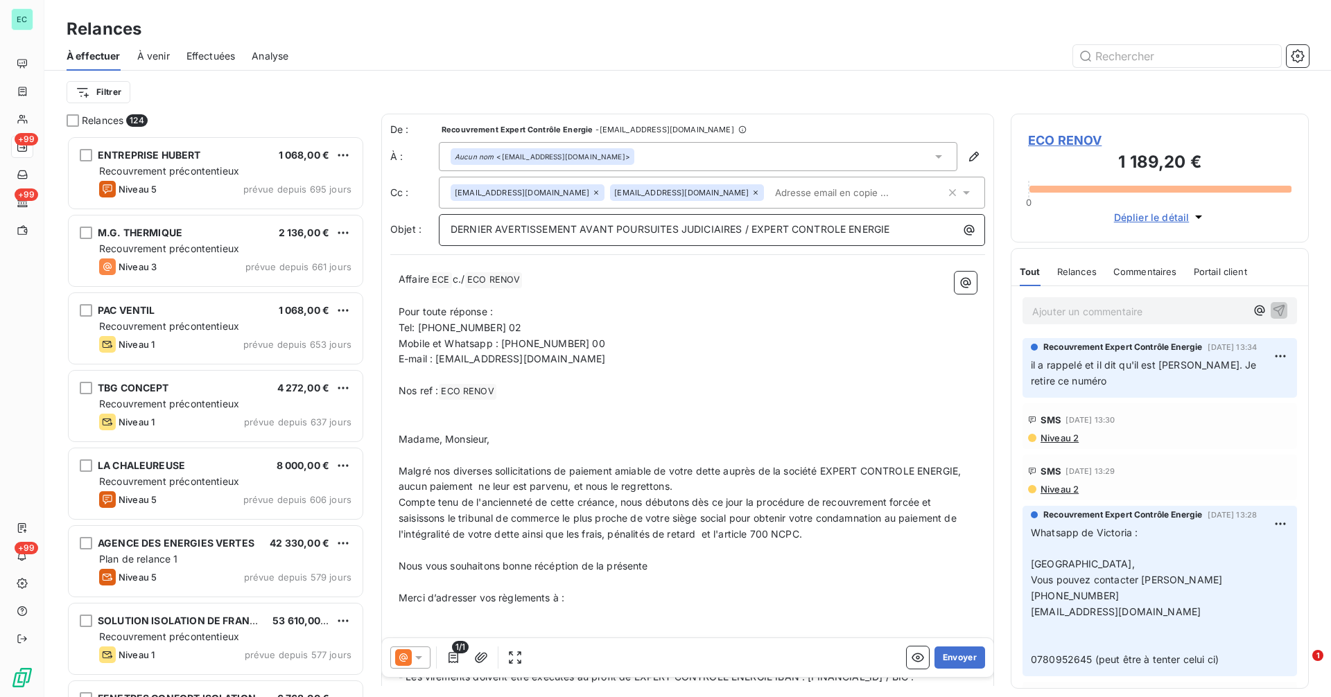
click at [896, 231] on p "DERNIER AVERTISSEMENT AVANT POURSUITES JUDICIAIRES / EXPERT CONTROLE ENERGIE" at bounding box center [716, 230] width 530 height 16
click at [752, 230] on span "DERNIER AVERTISSEMENT AVANT POURSUITES JUDICIAIRES / EXPERT CONTROLE ENERGIE C" at bounding box center [675, 229] width 449 height 12
click at [922, 226] on span "DERNIER AVERTISSEMENT AVANT POURSUITES JUDICIAIRES / AFF. EXPERT CONTROLE ENERG…" at bounding box center [687, 229] width 473 height 12
click at [962, 231] on icon "button" at bounding box center [969, 230] width 14 height 14
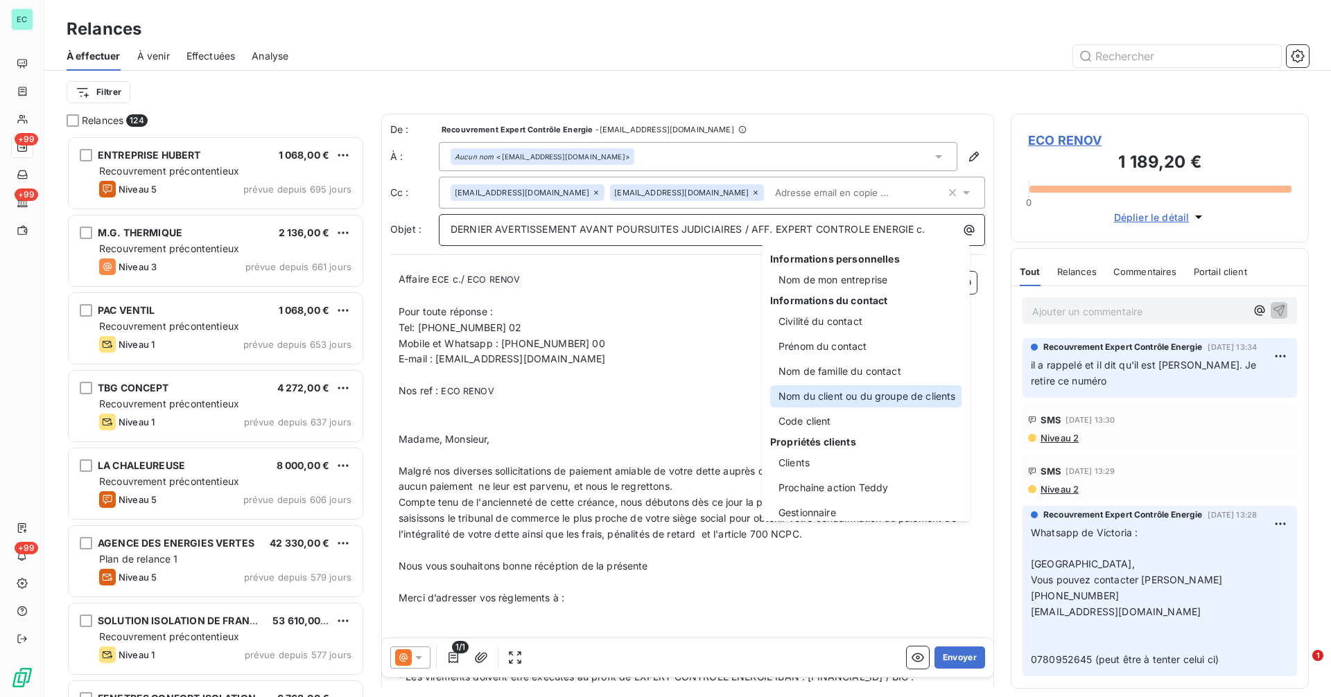
click at [894, 400] on div "Nom du client ou du groupe de clients" at bounding box center [865, 396] width 191 height 22
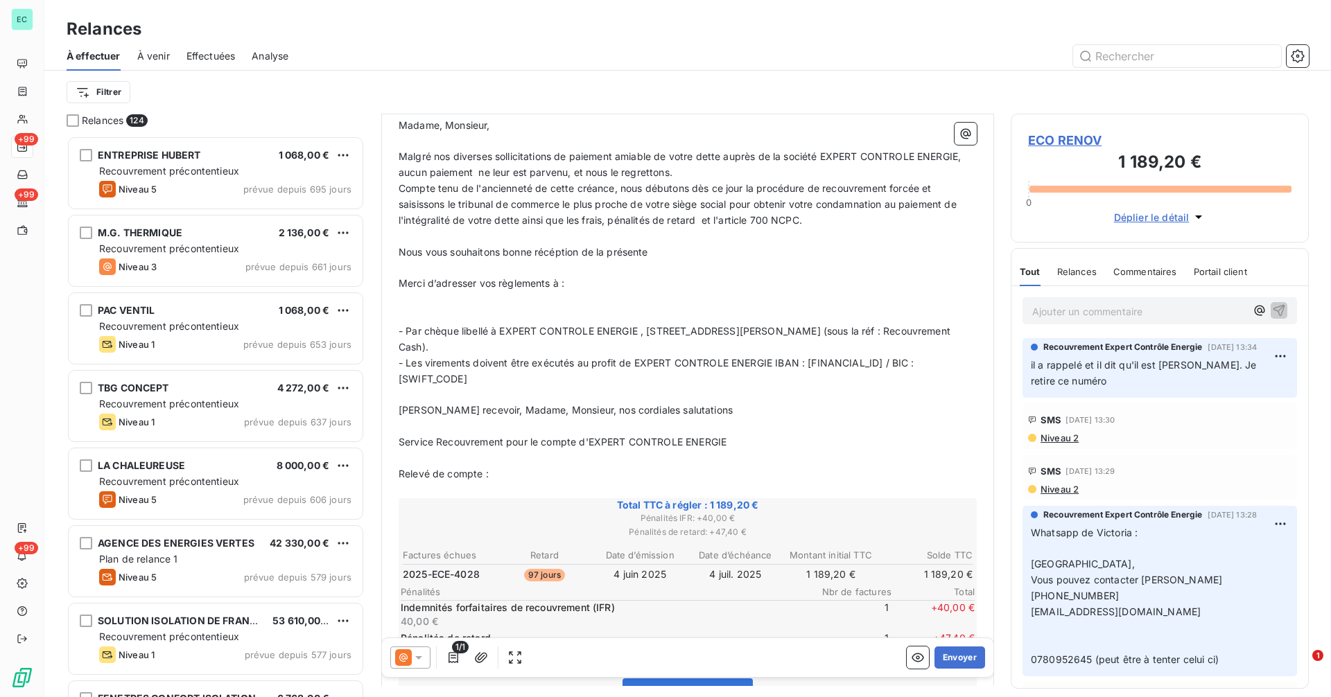
scroll to position [489, 0]
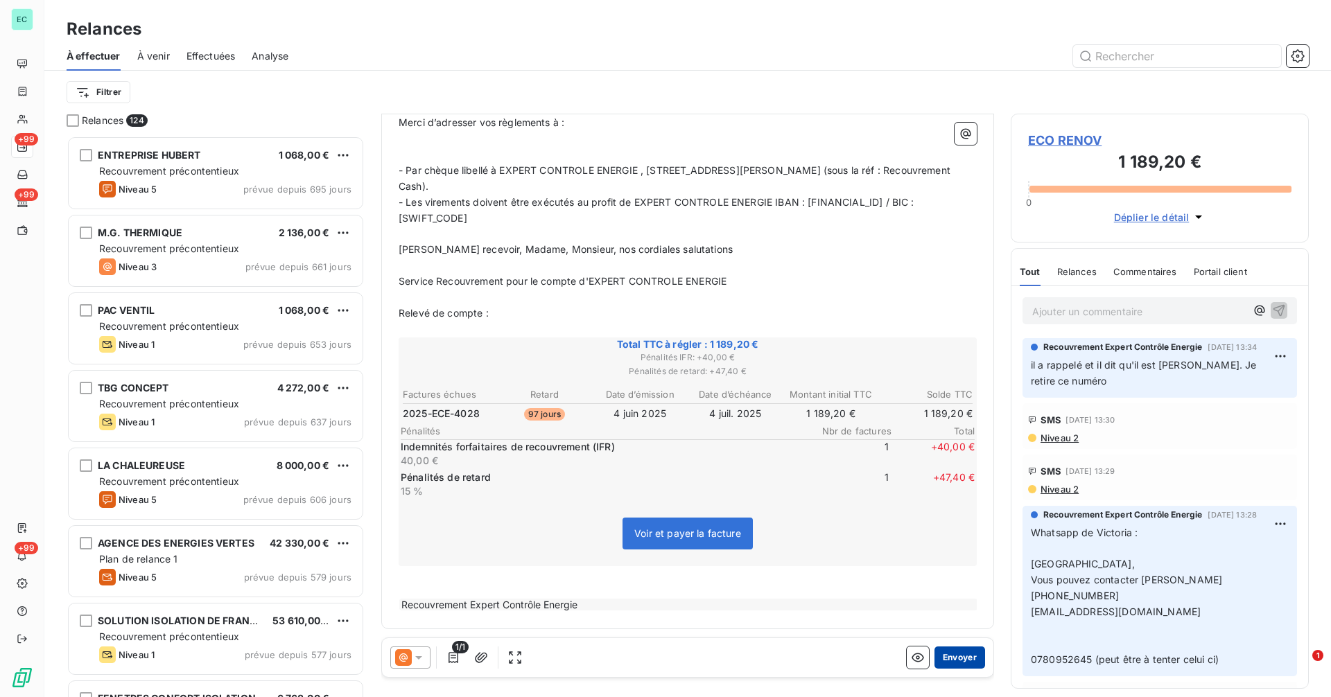
click at [948, 659] on button "Envoyer" at bounding box center [959, 658] width 51 height 22
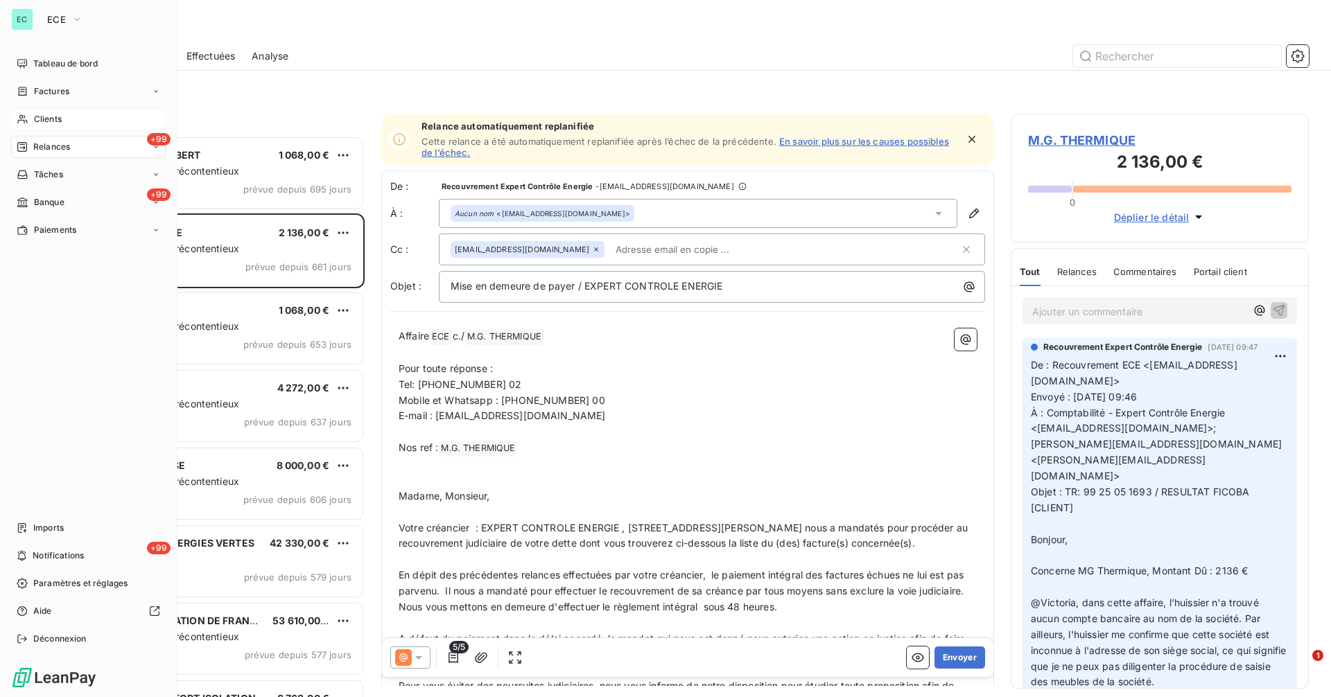
click at [34, 116] on span "Clients" at bounding box center [48, 119] width 28 height 12
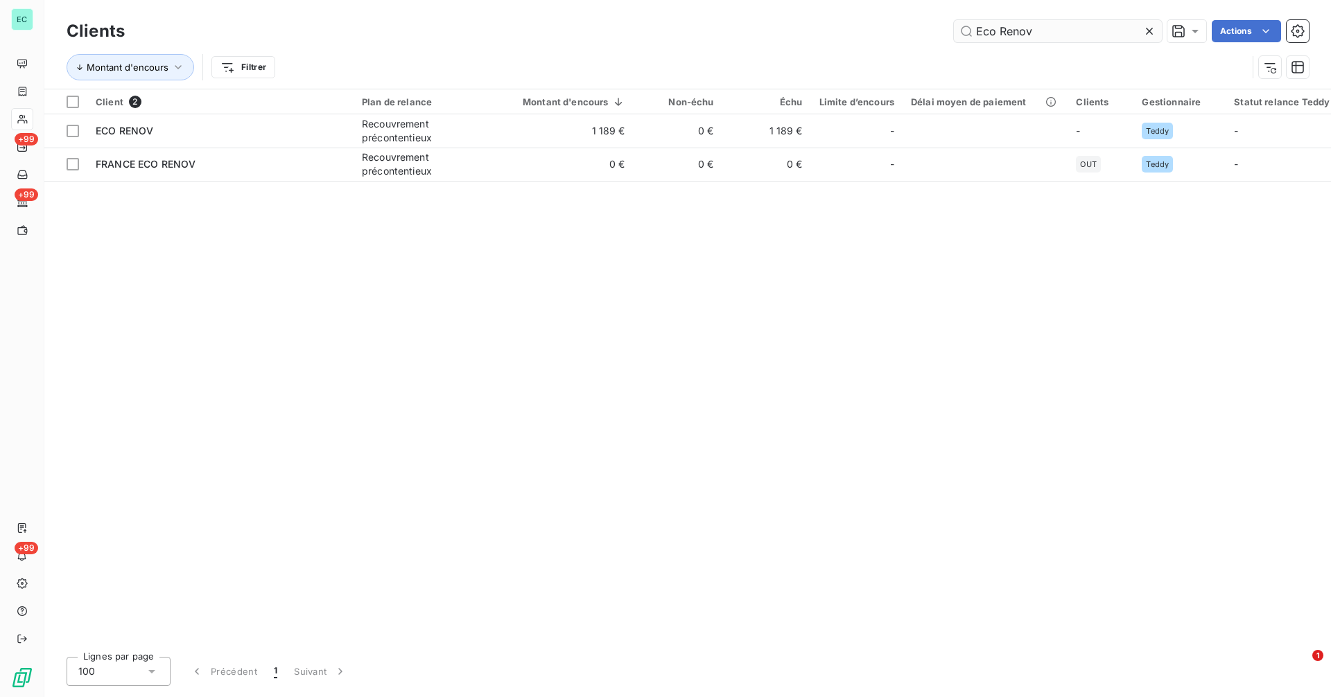
click at [1067, 35] on input "Eco Renov" at bounding box center [1058, 31] width 208 height 22
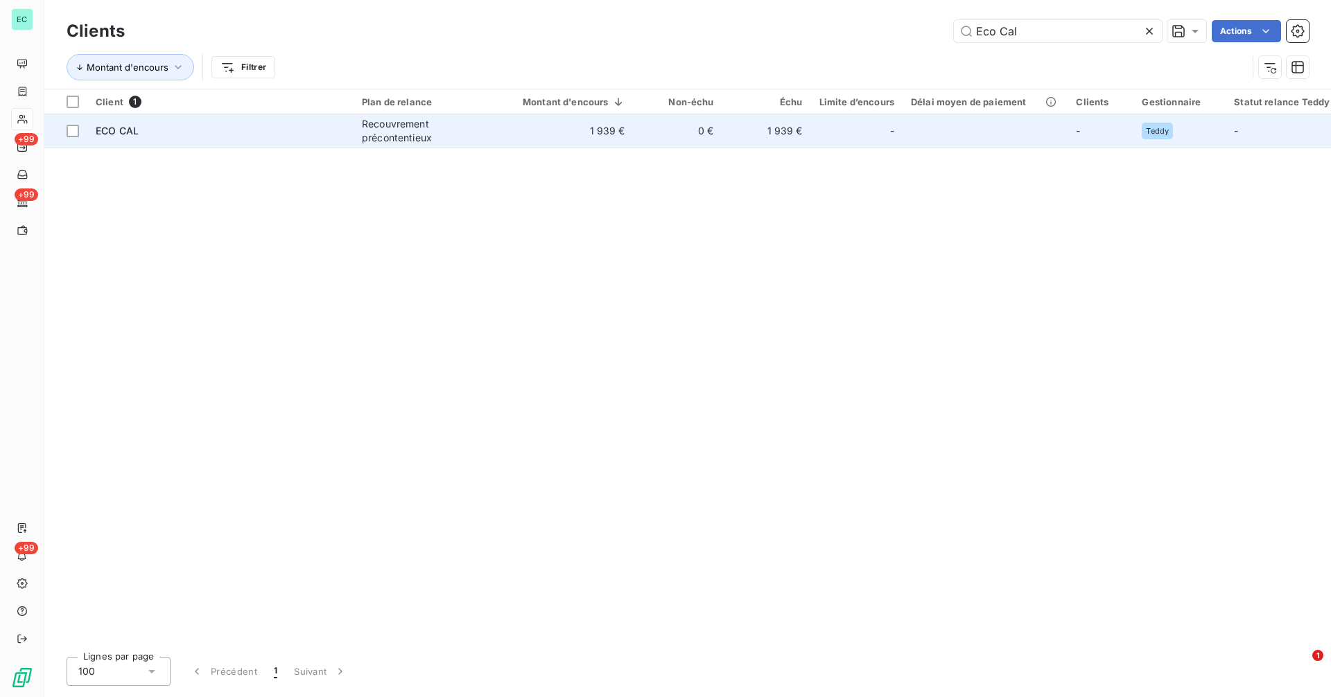
type input "Eco Cal"
click at [478, 134] on div "Recouvrement précontentieux" at bounding box center [426, 131] width 128 height 28
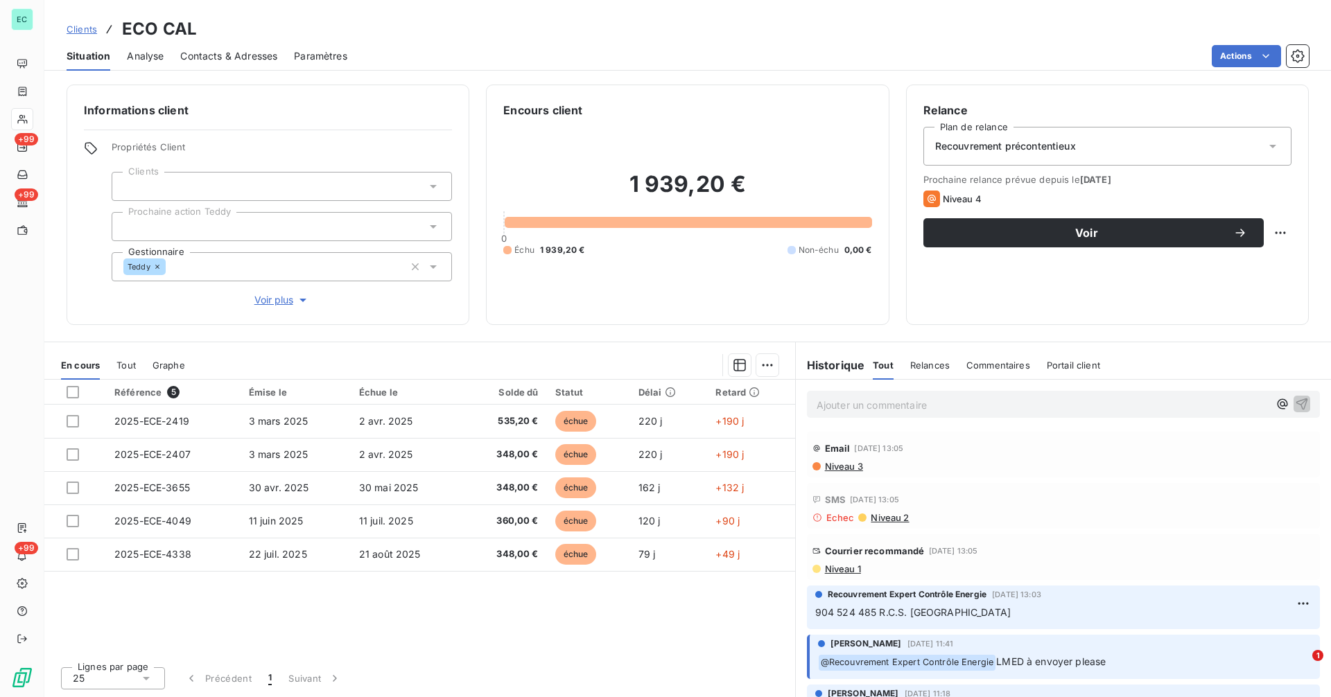
click at [236, 55] on span "Contacts & Adresses" at bounding box center [228, 56] width 97 height 14
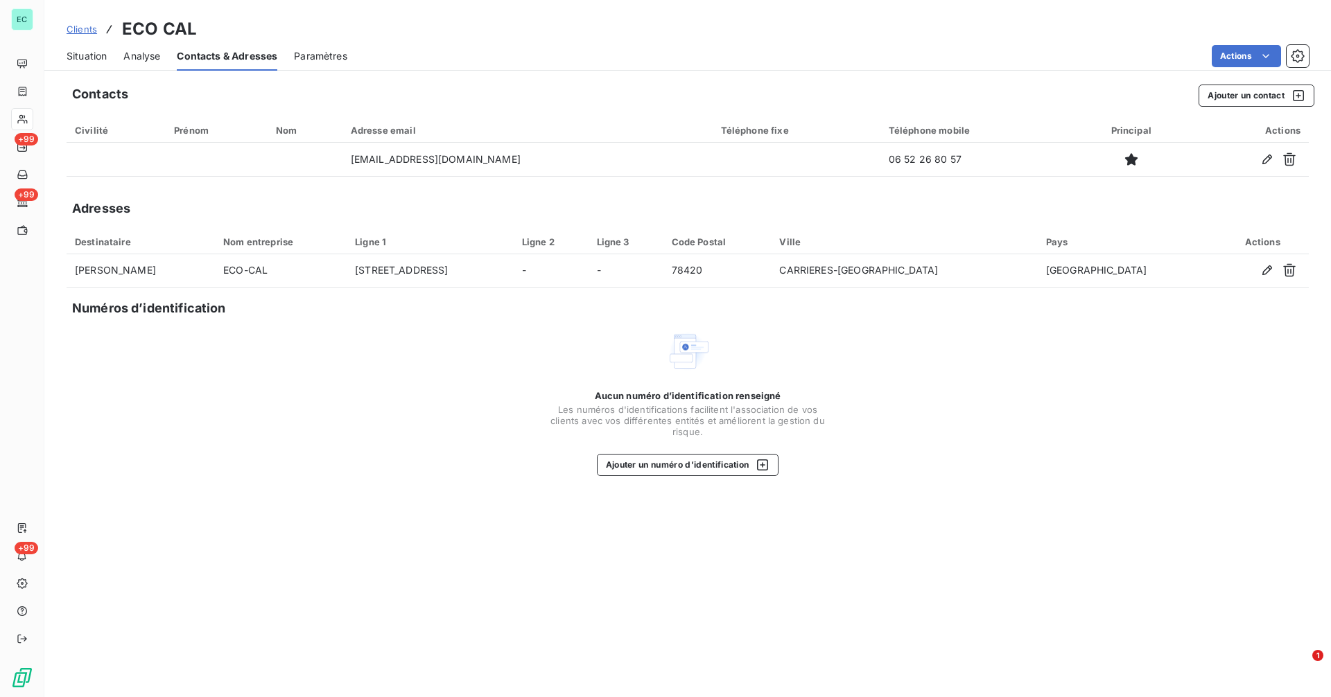
click at [97, 54] on span "Situation" at bounding box center [87, 56] width 40 height 14
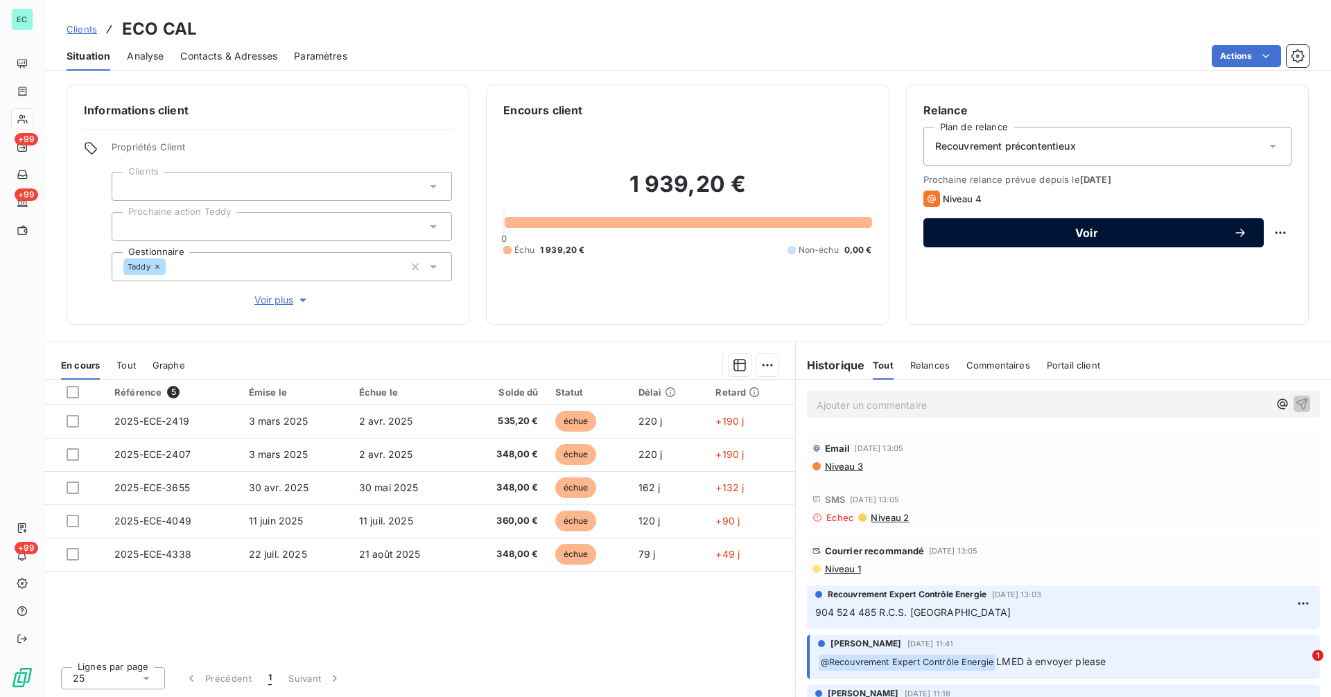
click at [1068, 227] on span "Voir" at bounding box center [1086, 232] width 293 height 11
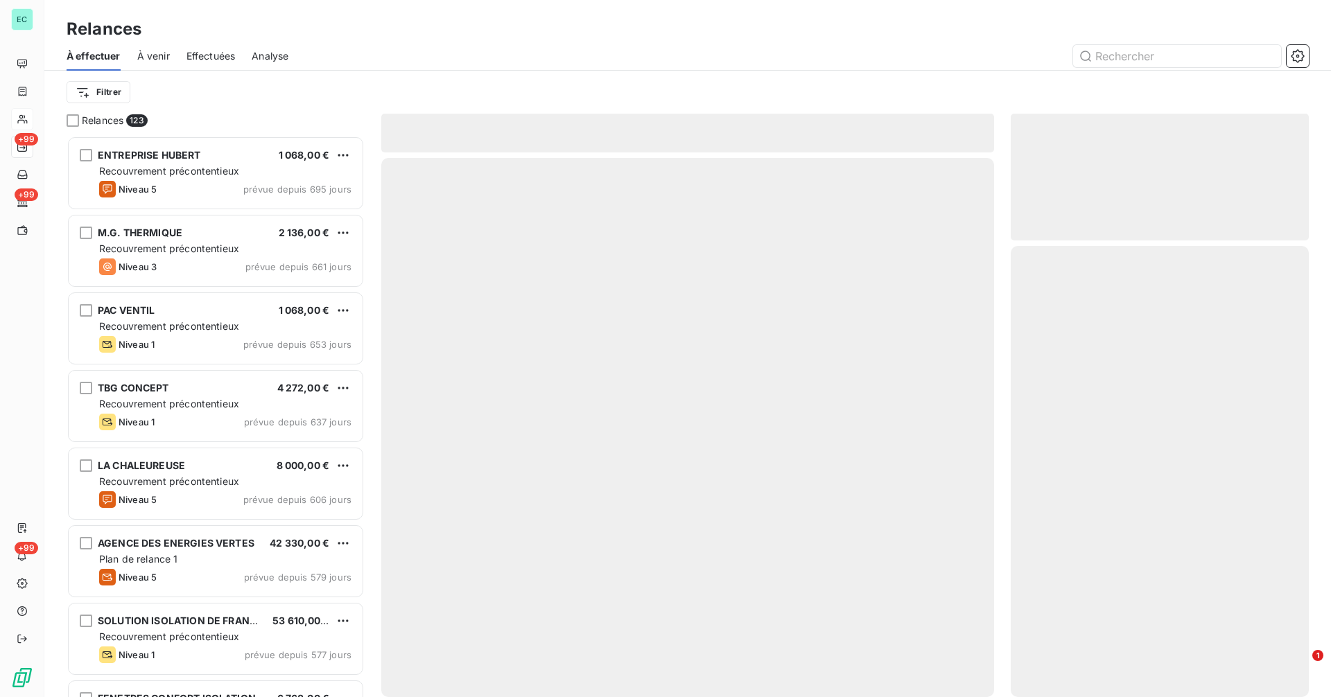
scroll to position [551, 288]
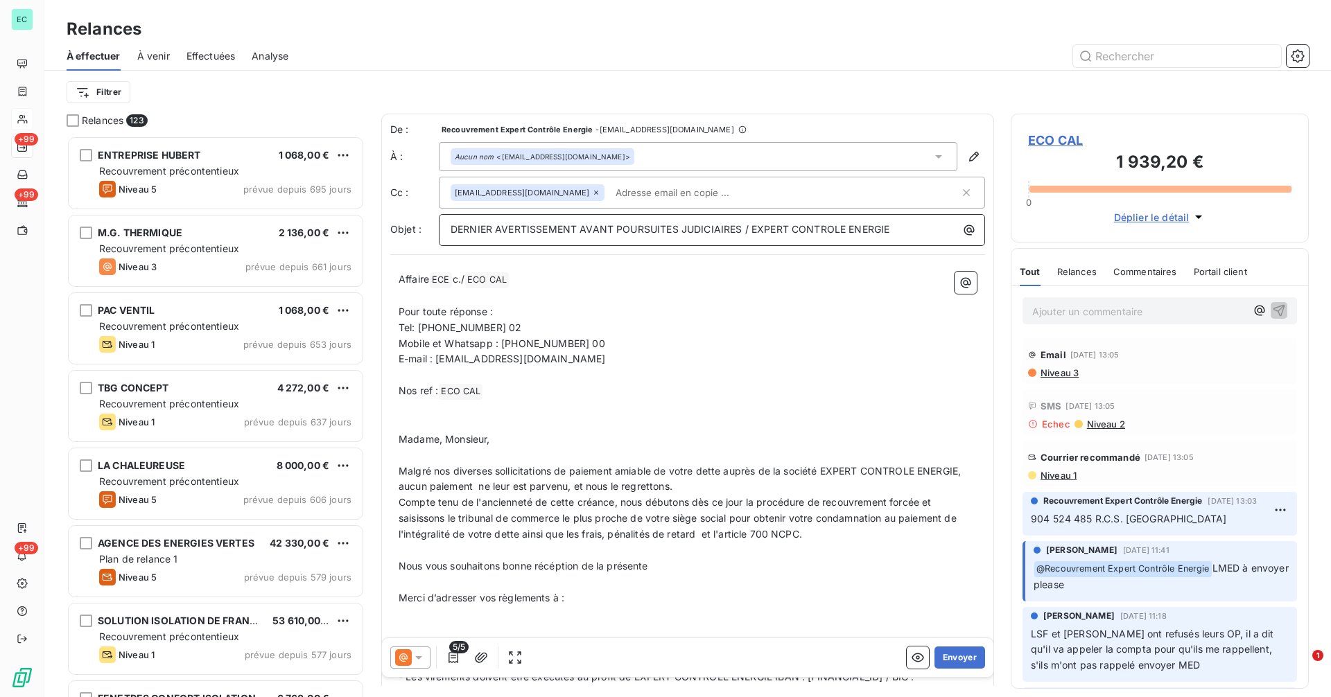
click at [916, 231] on p "DERNIER AVERTISSEMENT AVANT POURSUITES JUDICIAIRES / EXPERT CONTROLE ENERGIE" at bounding box center [716, 230] width 530 height 16
click at [964, 227] on icon "button" at bounding box center [969, 230] width 10 height 10
click at [962, 227] on html "EC +99 +99 +99 Relances À effectuer À venir Effectuées Analyse Filtrer Relances…" at bounding box center [665, 348] width 1331 height 697
click at [958, 230] on button "button" at bounding box center [969, 230] width 22 height 22
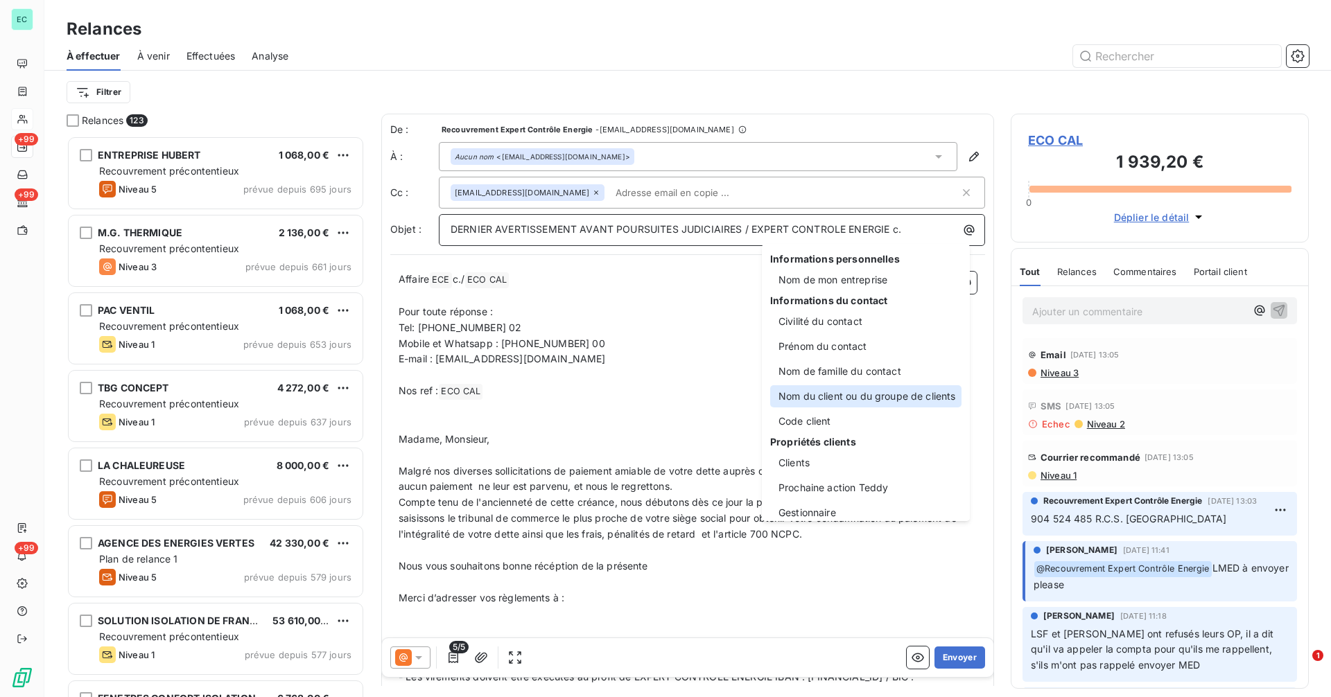
click at [847, 394] on div "Nom du client ou du groupe de clients" at bounding box center [865, 396] width 191 height 22
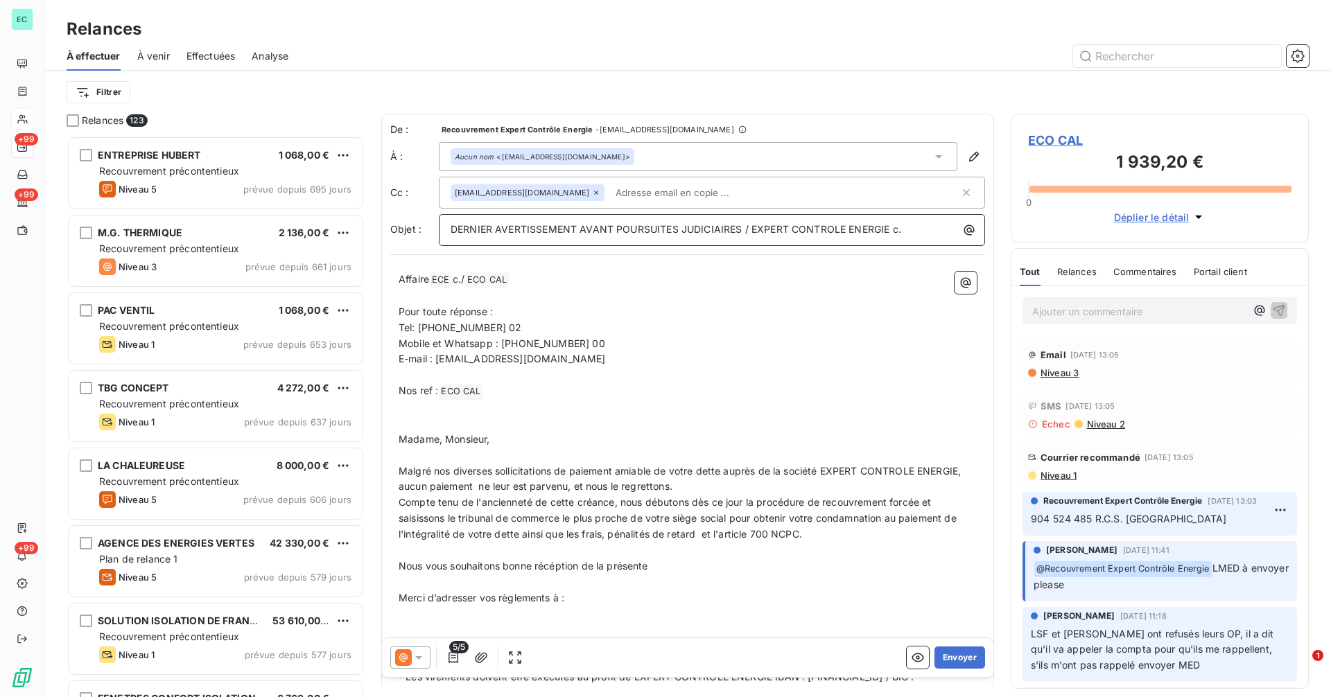
drag, startPoint x: 902, startPoint y: 227, endPoint x: 913, endPoint y: 228, distance: 11.1
click at [901, 227] on span "DERNIER AVERTISSEMENT AVANT POURSUITES JUDICIAIRES / EXPERT CONTROLE ENERGIE c." at bounding box center [676, 229] width 451 height 12
click at [962, 230] on icon "button" at bounding box center [969, 230] width 14 height 14
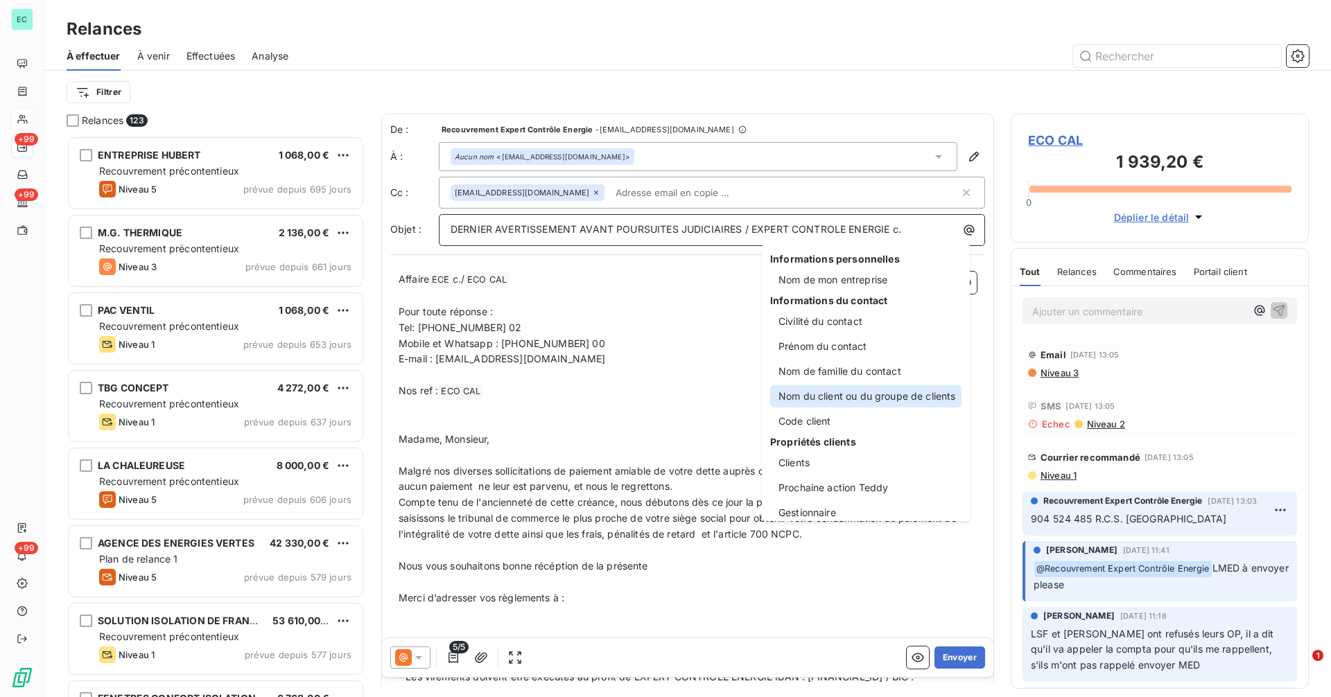
click at [855, 398] on div "Nom du client ou du groupe de clients" at bounding box center [865, 396] width 191 height 22
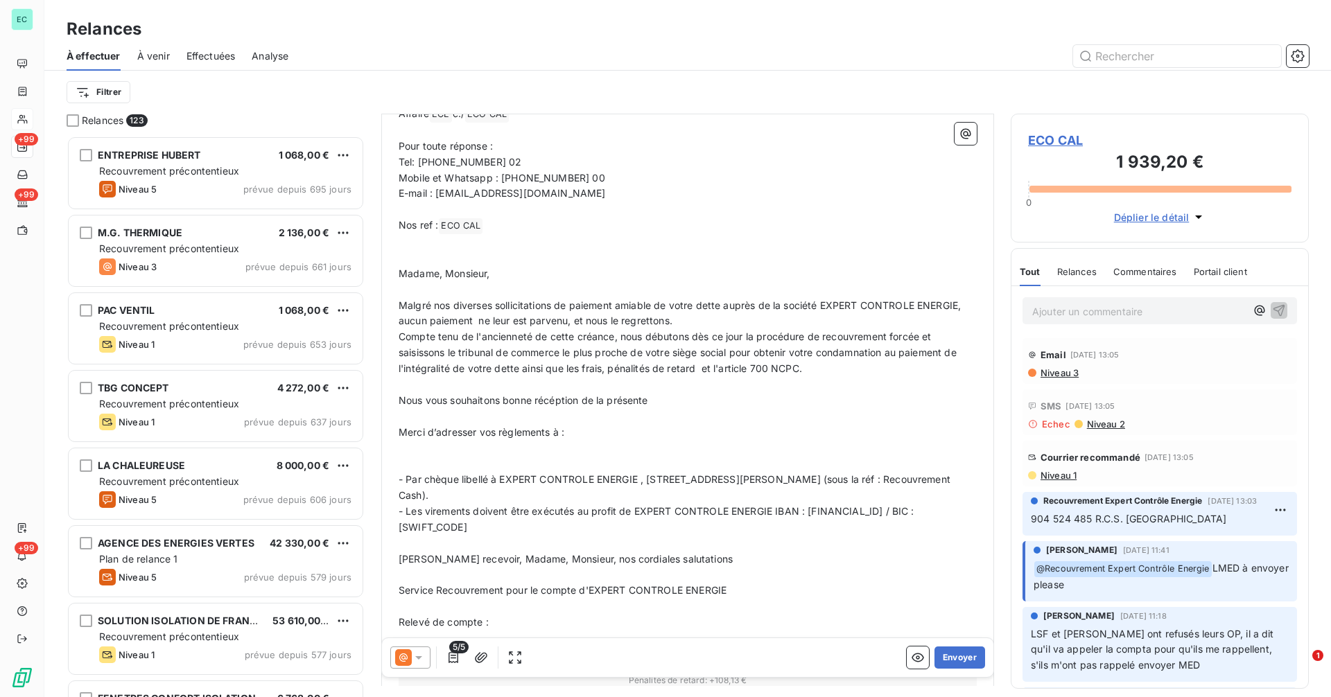
scroll to position [0, 0]
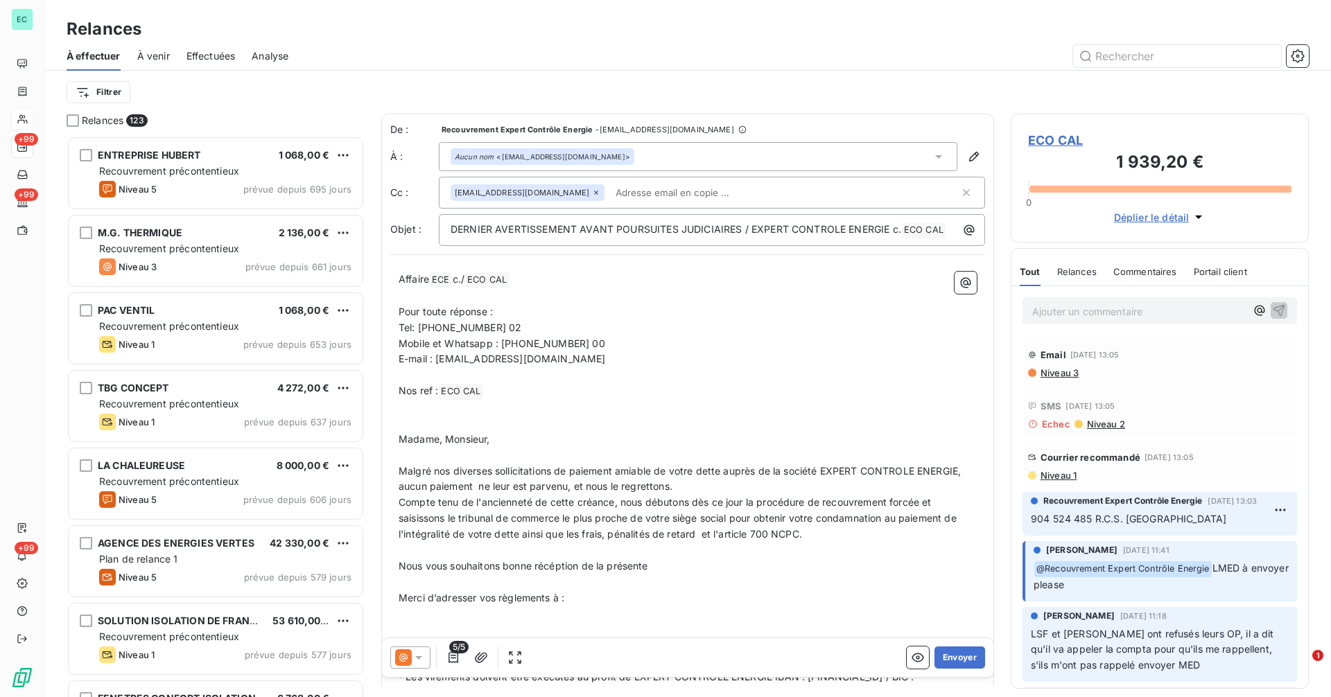
click at [634, 186] on input "text" at bounding box center [690, 192] width 160 height 21
click at [948, 660] on button "Envoyer" at bounding box center [959, 658] width 51 height 22
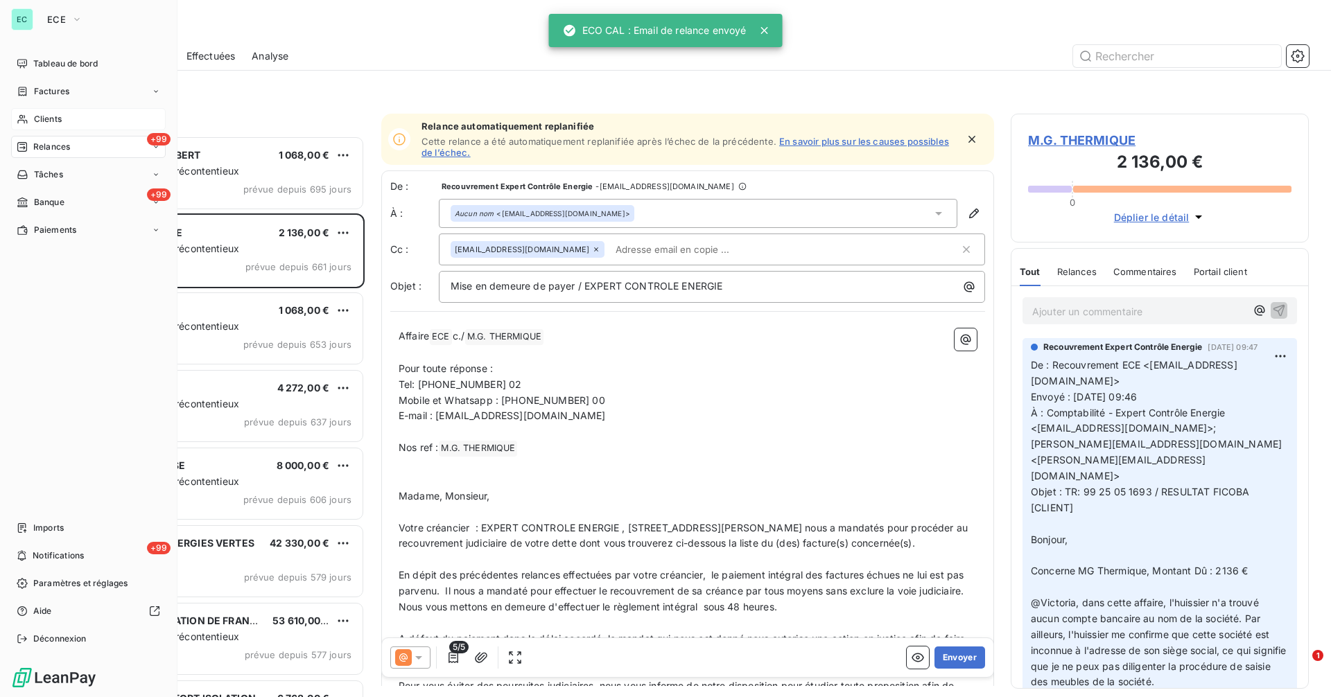
click at [31, 118] on div "Clients" at bounding box center [88, 119] width 155 height 22
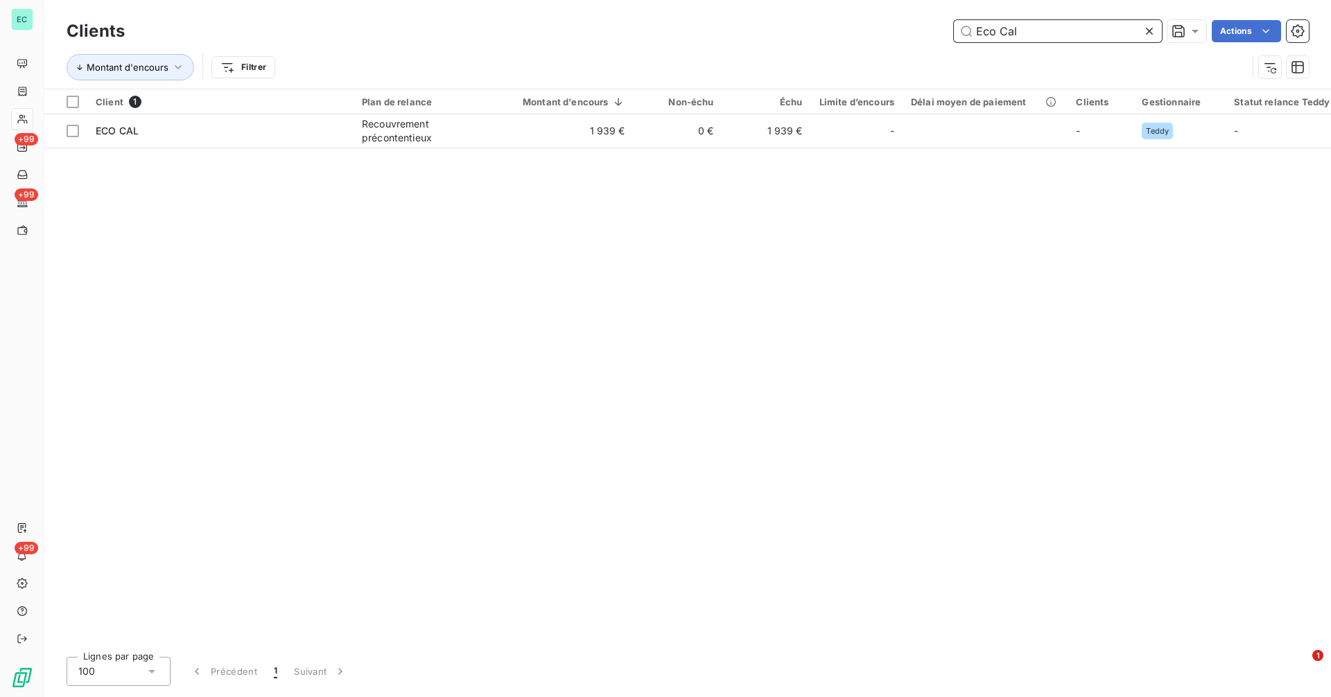
click at [1059, 30] on input "Eco Cal" at bounding box center [1058, 31] width 208 height 22
paste input "Renov Bat"
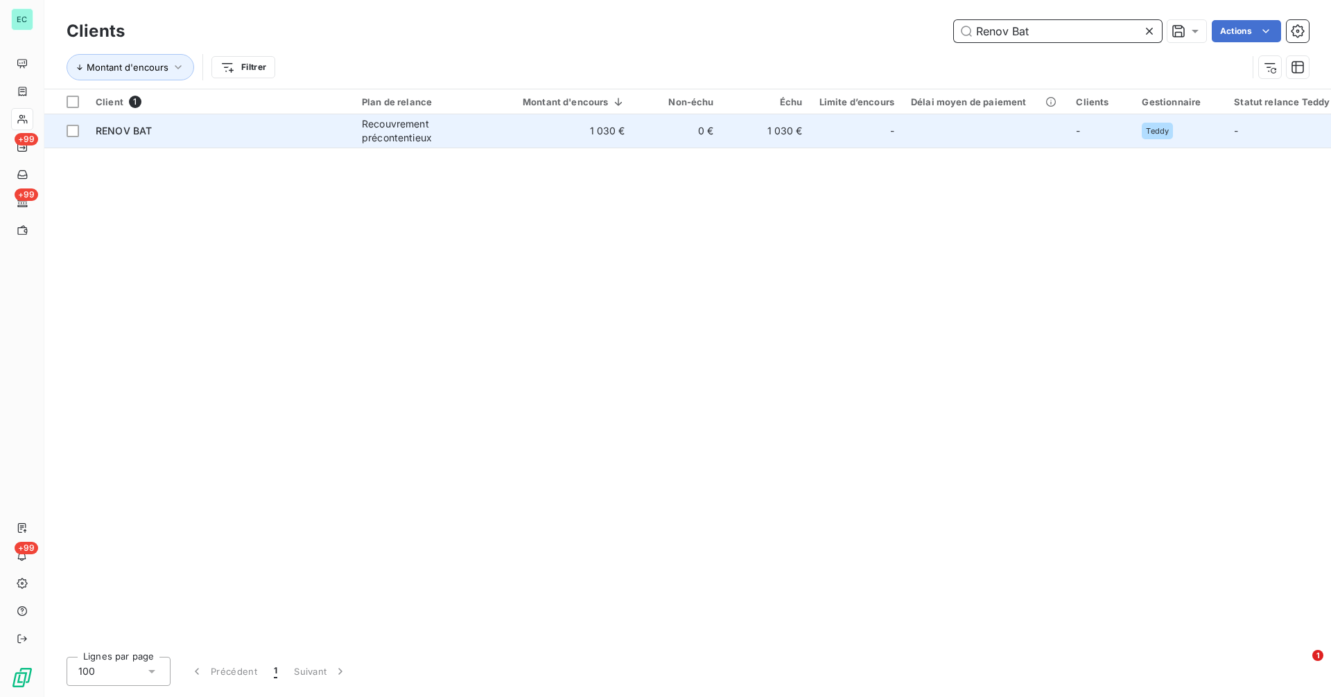
type input "Renov Bat"
click at [392, 135] on div "Recouvrement précontentieux" at bounding box center [426, 131] width 128 height 28
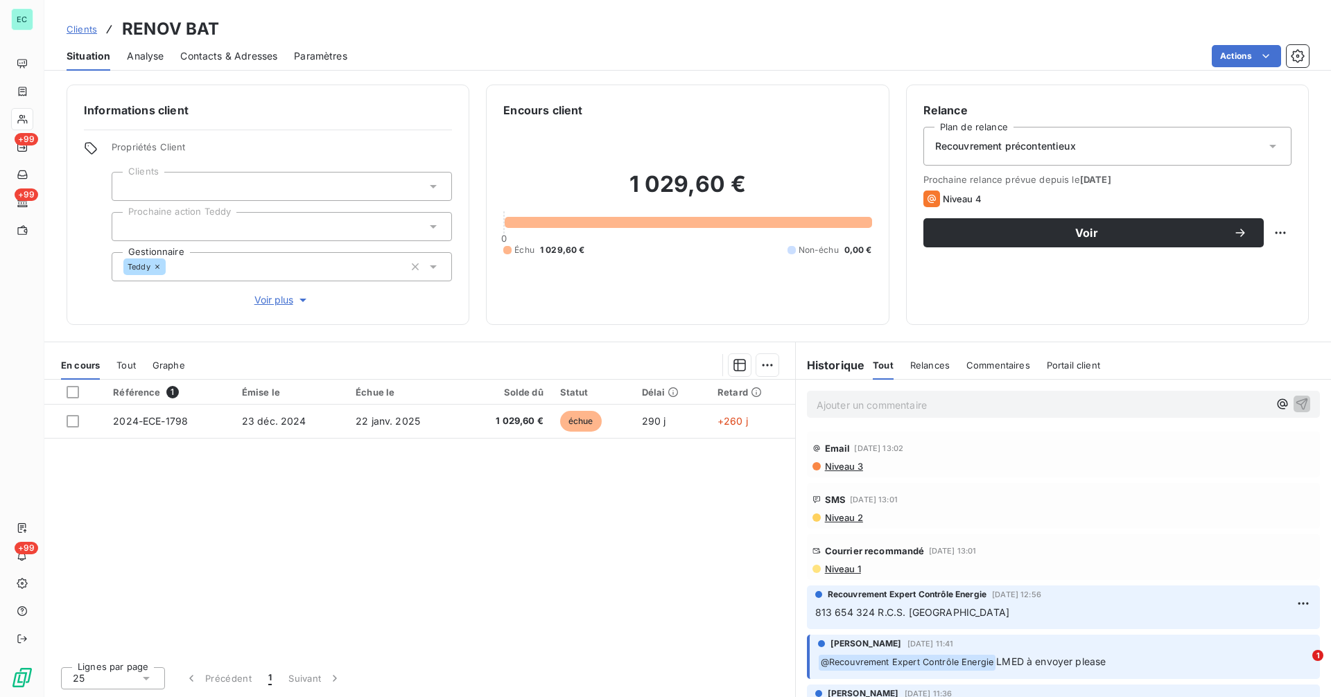
click at [844, 467] on span "Niveau 3" at bounding box center [844, 466] width 40 height 11
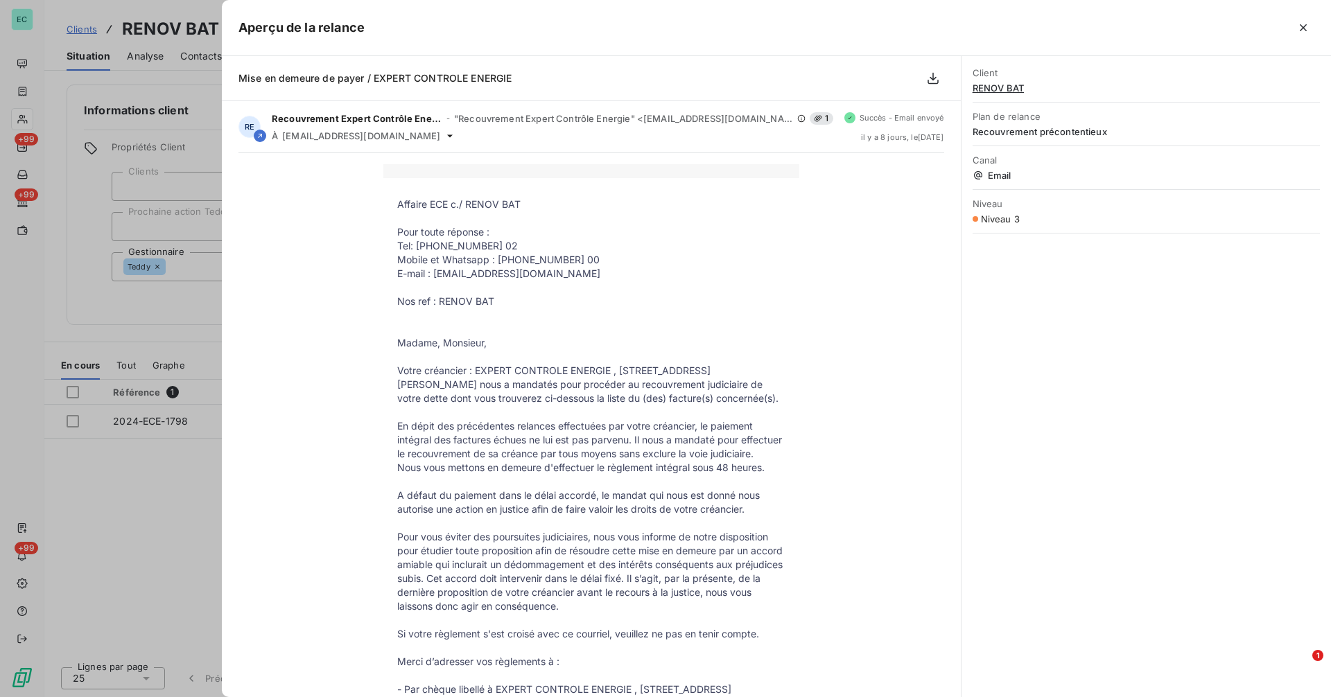
click at [171, 322] on div at bounding box center [665, 348] width 1331 height 697
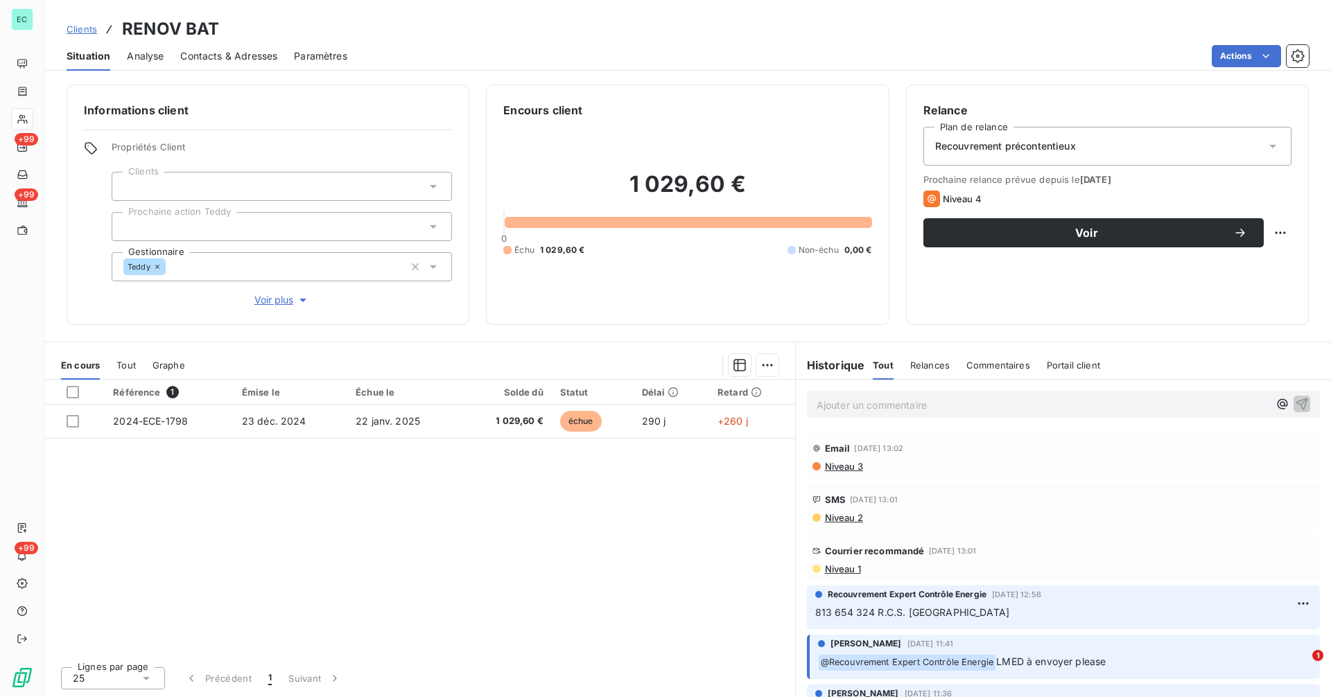
click at [239, 54] on span "Contacts & Adresses" at bounding box center [228, 56] width 97 height 14
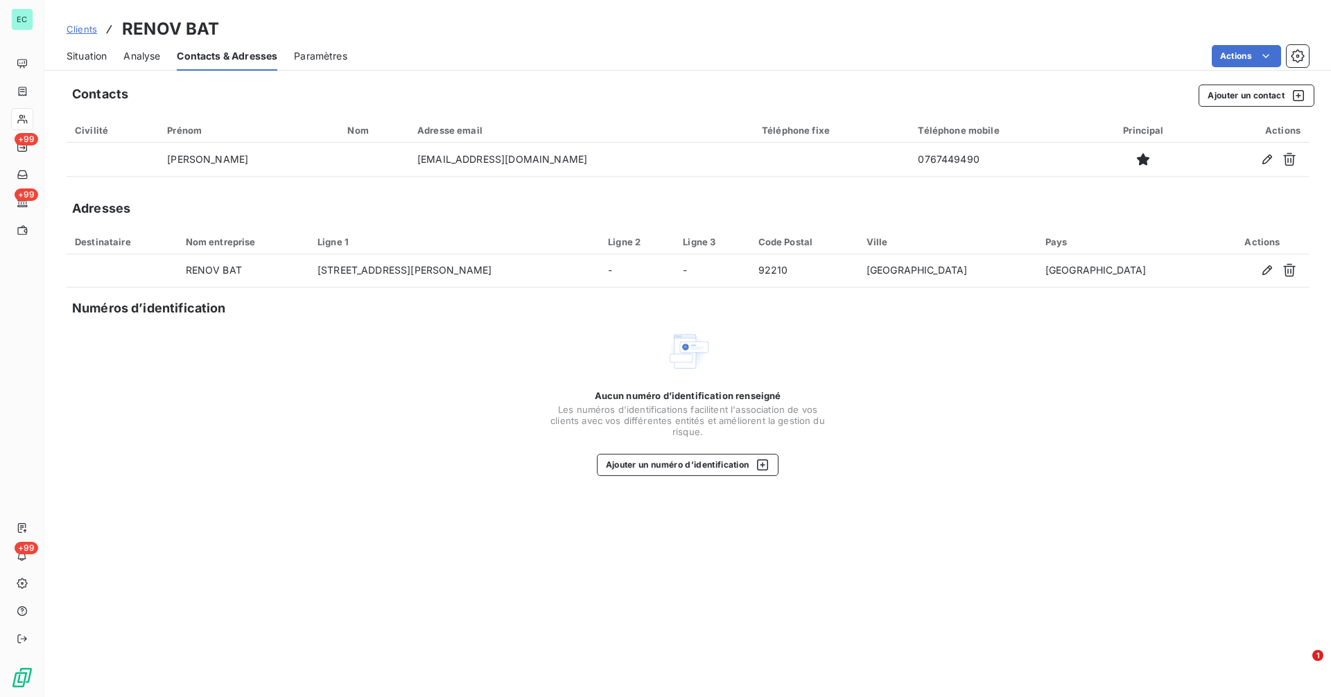
click at [92, 55] on span "Situation" at bounding box center [87, 56] width 40 height 14
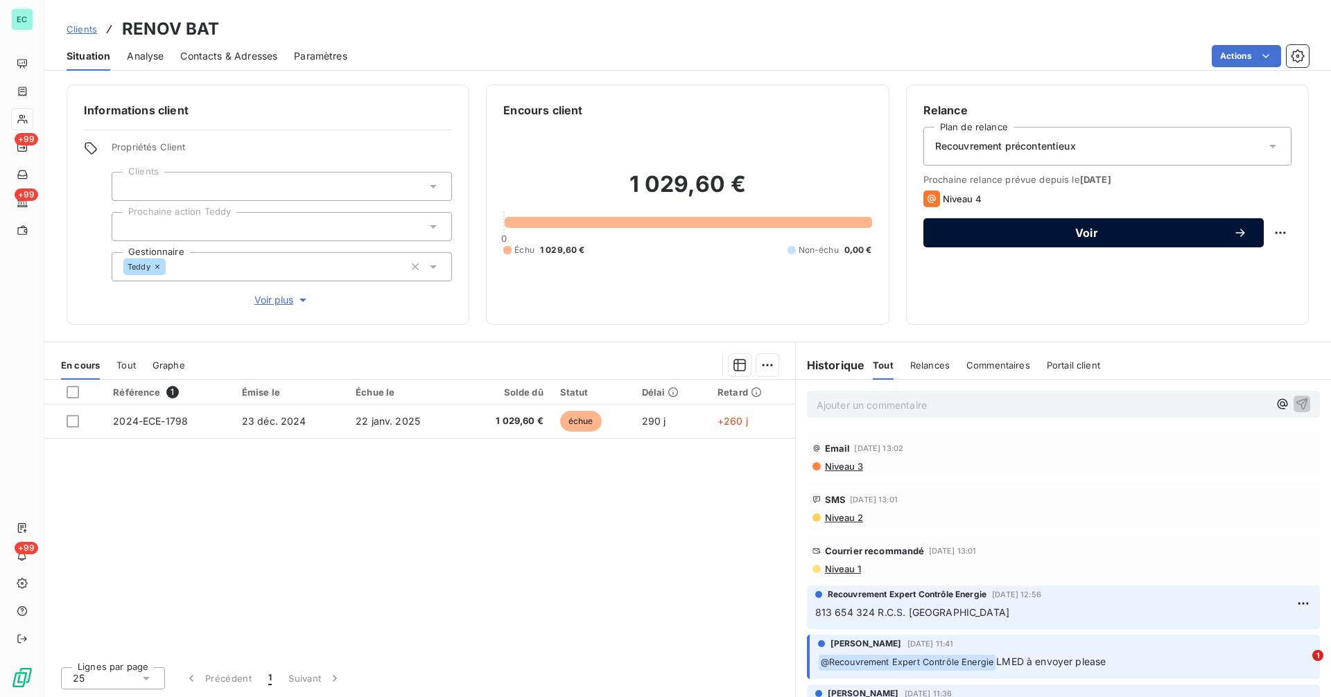
click at [1150, 232] on span "Voir" at bounding box center [1086, 232] width 293 height 11
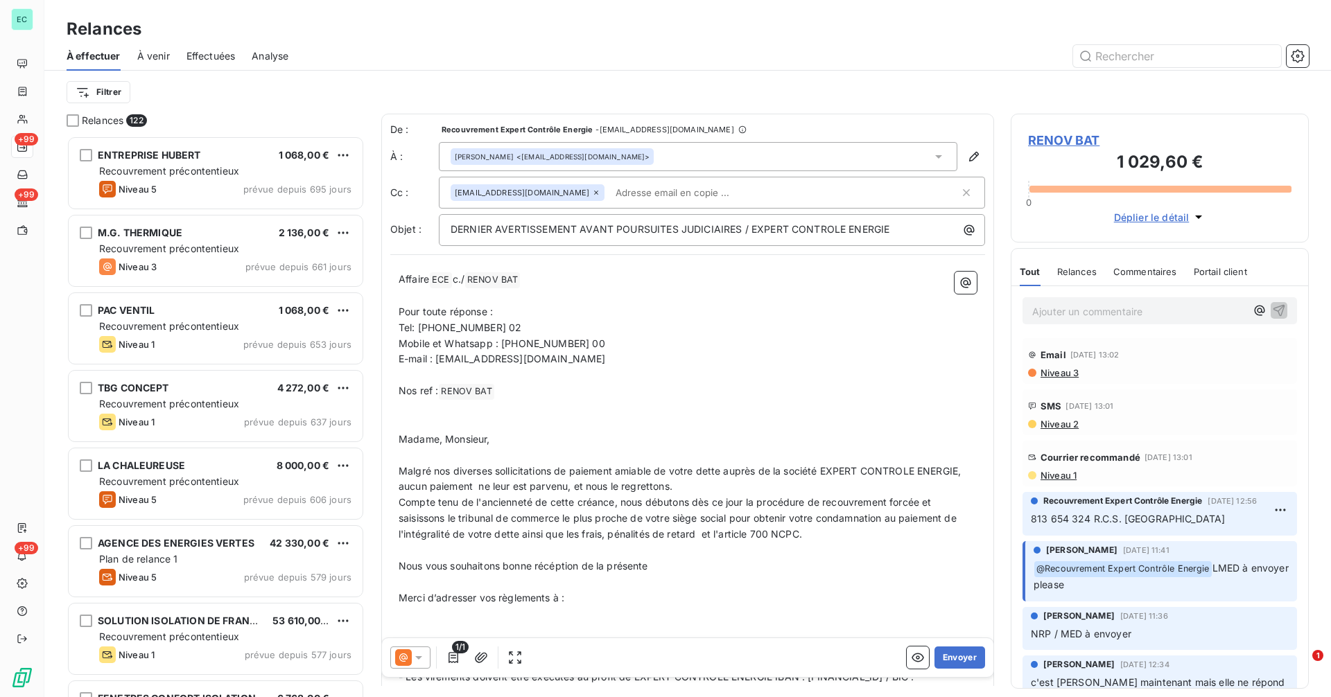
scroll to position [551, 288]
click at [892, 232] on p "DERNIER AVERTISSEMENT AVANT POURSUITES JUDICIAIRES / EXPERT CONTROLE ENERGIE" at bounding box center [716, 230] width 530 height 16
click at [964, 227] on icon "button" at bounding box center [969, 230] width 10 height 10
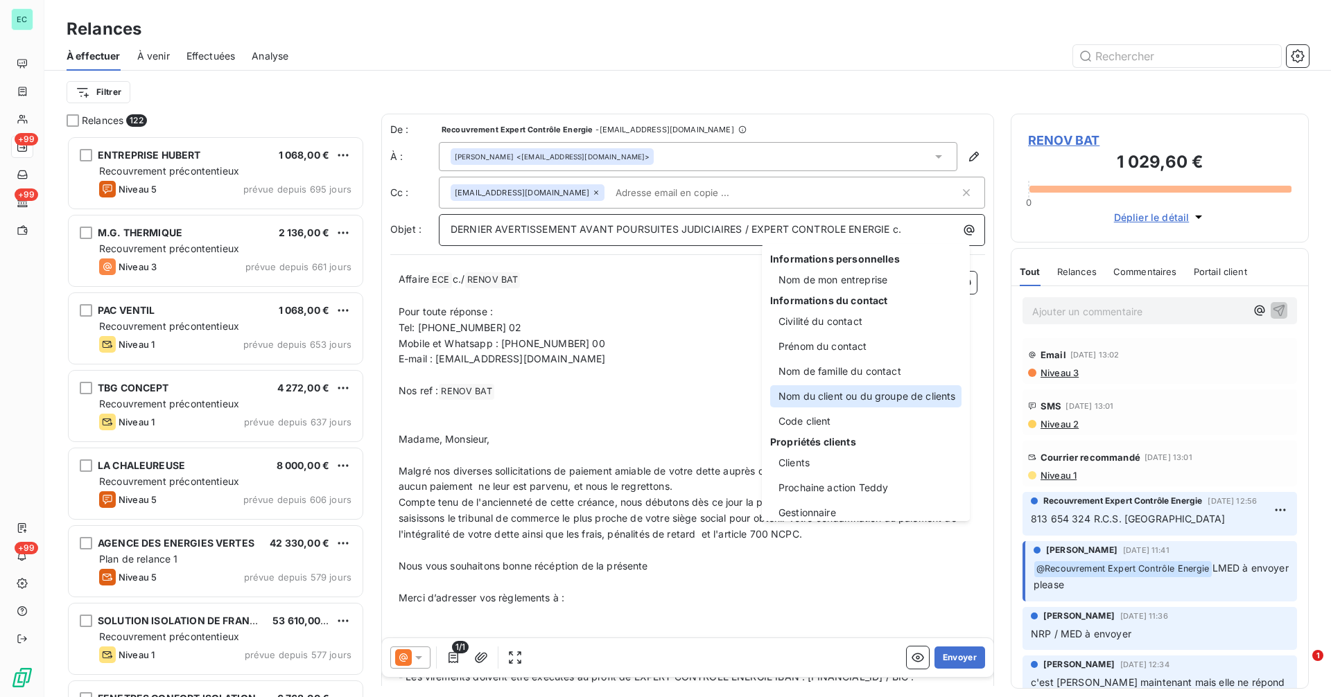
click at [859, 396] on div "Nom du client ou du groupe de clients" at bounding box center [865, 396] width 191 height 22
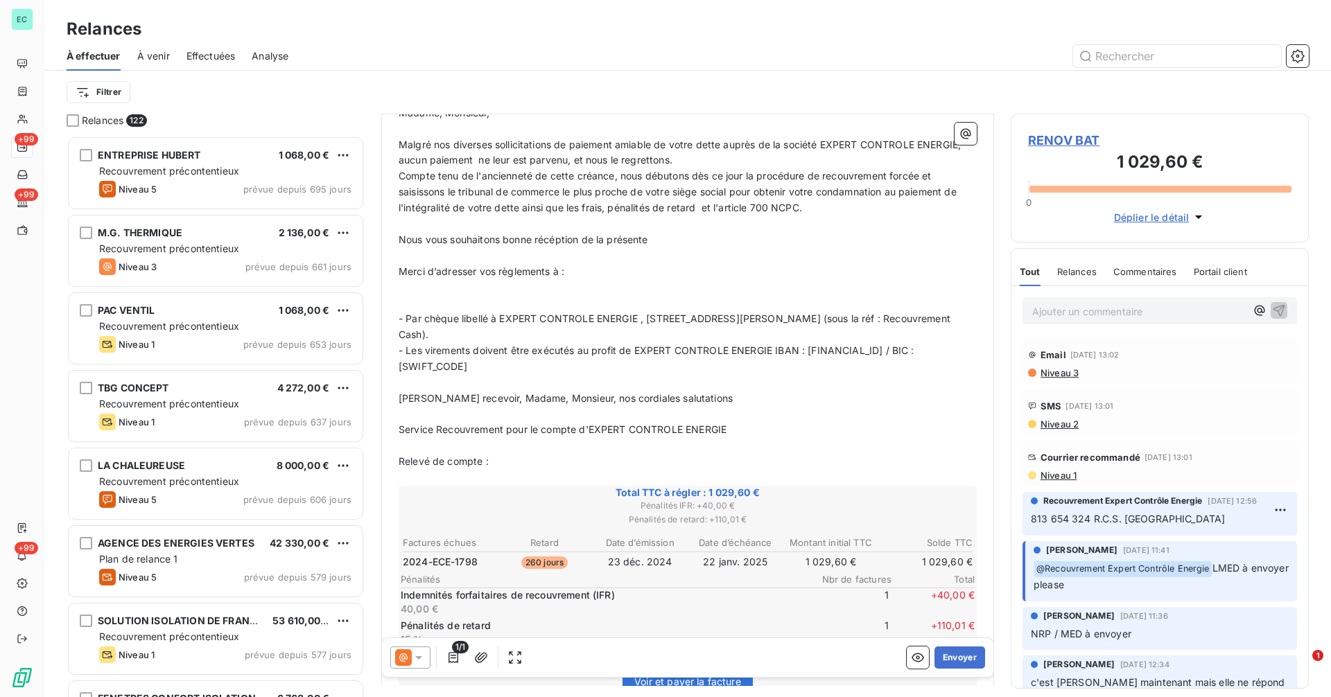
scroll to position [0, 0]
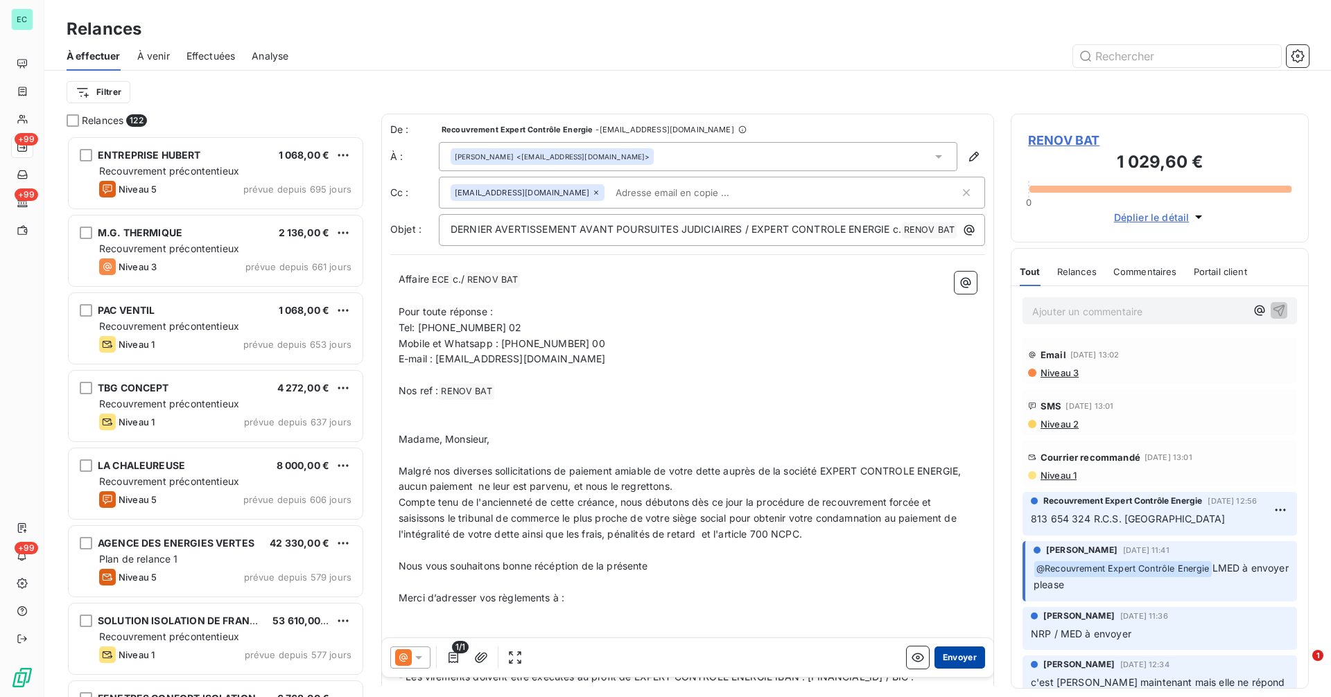
click at [944, 661] on button "Envoyer" at bounding box center [959, 658] width 51 height 22
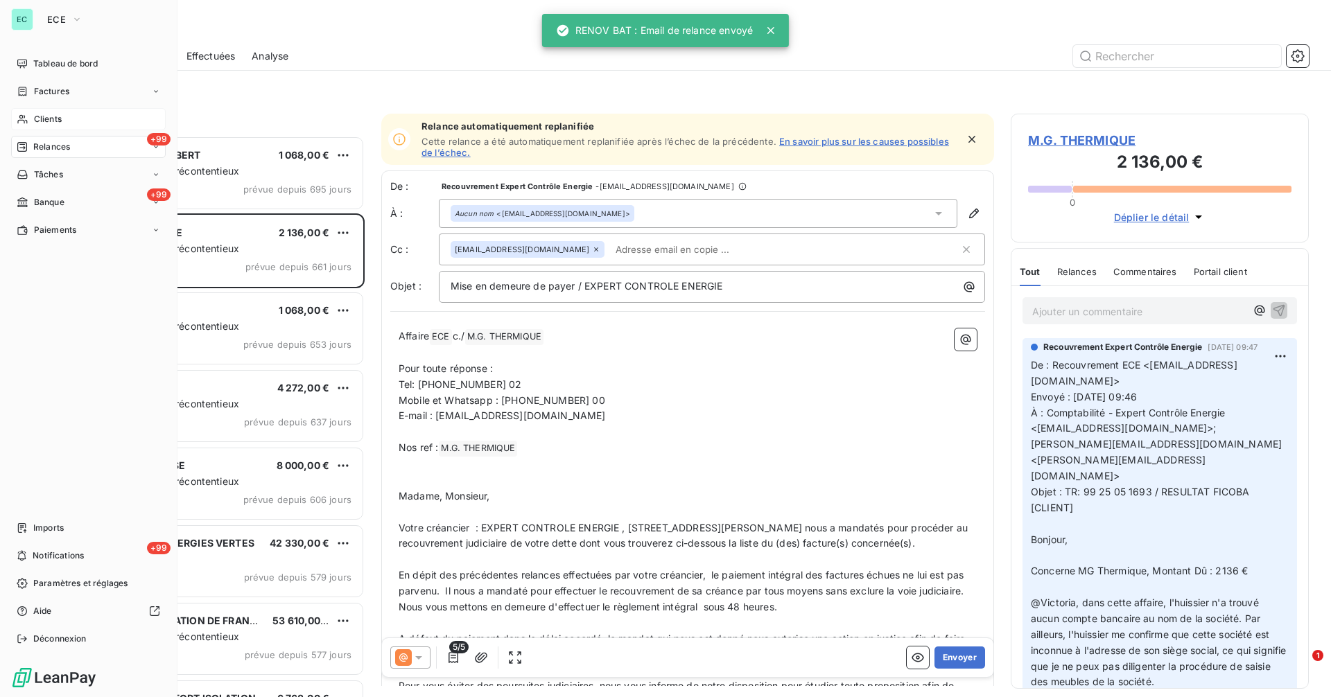
click at [30, 119] on div "Clients" at bounding box center [88, 119] width 155 height 22
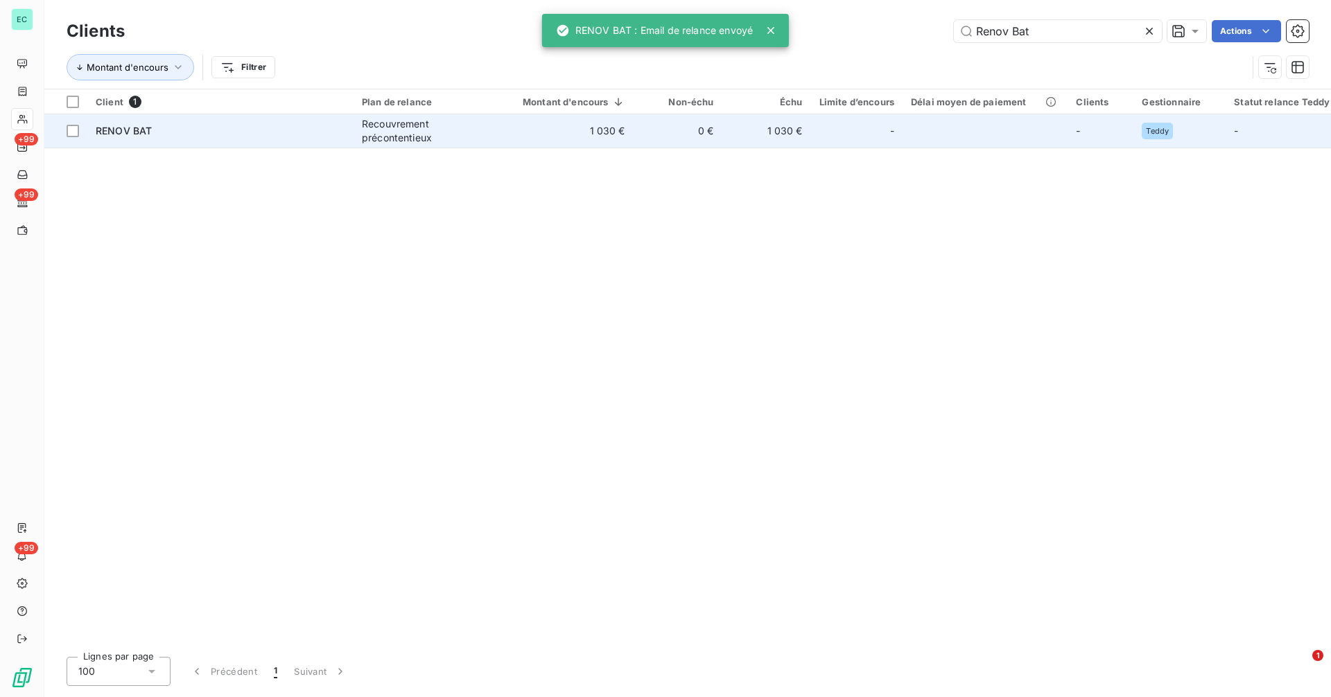
click at [878, 132] on div at bounding box center [873, 131] width 22 height 22
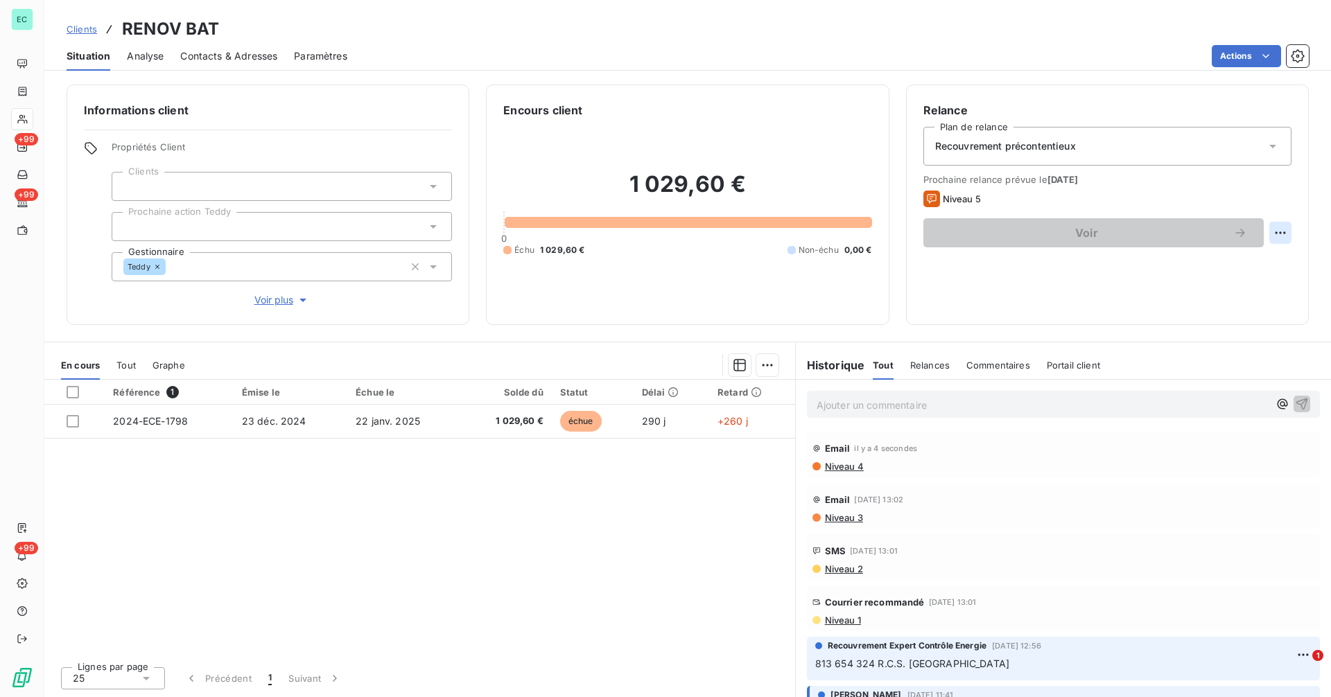
click at [1282, 232] on html "EC +99 +99 +99 Clients RENOV BAT Situation Analyse Contacts & Adresses Paramètr…" at bounding box center [665, 348] width 1331 height 697
click at [1260, 260] on div "Replanifier cette action" at bounding box center [1223, 263] width 124 height 22
select select "9"
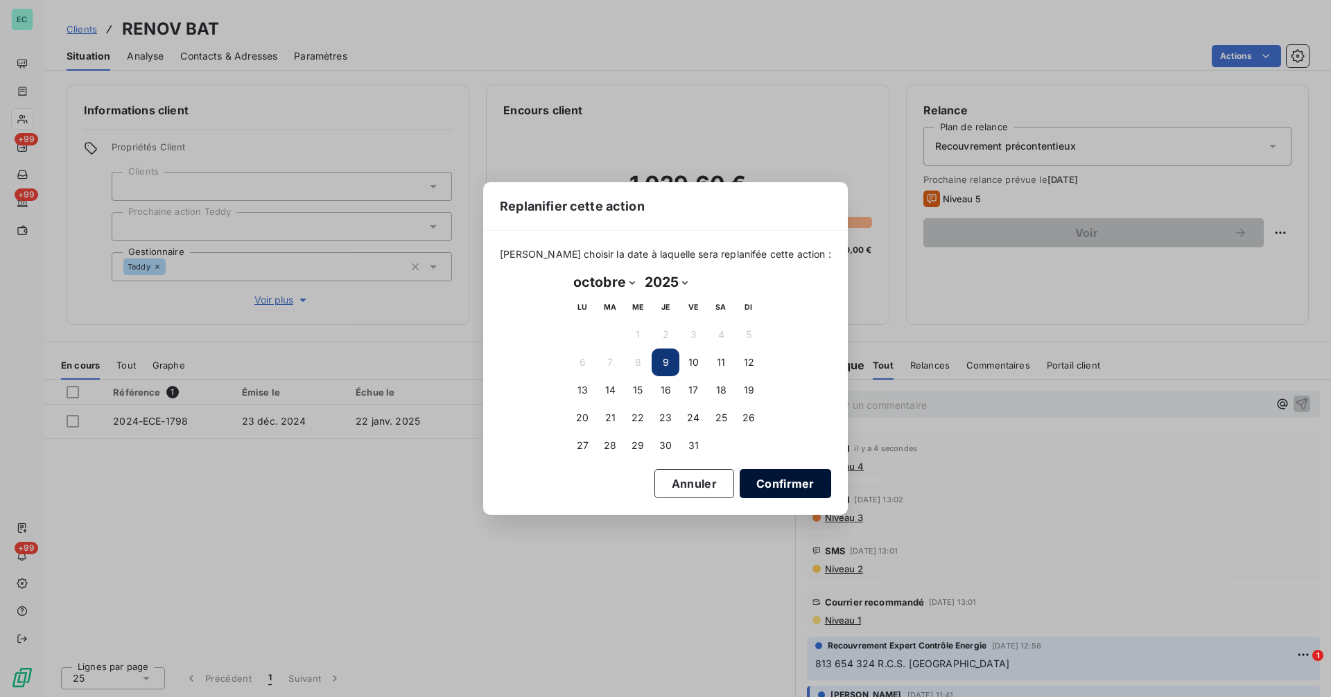
click at [785, 489] on button "Confirmer" at bounding box center [786, 483] width 92 height 29
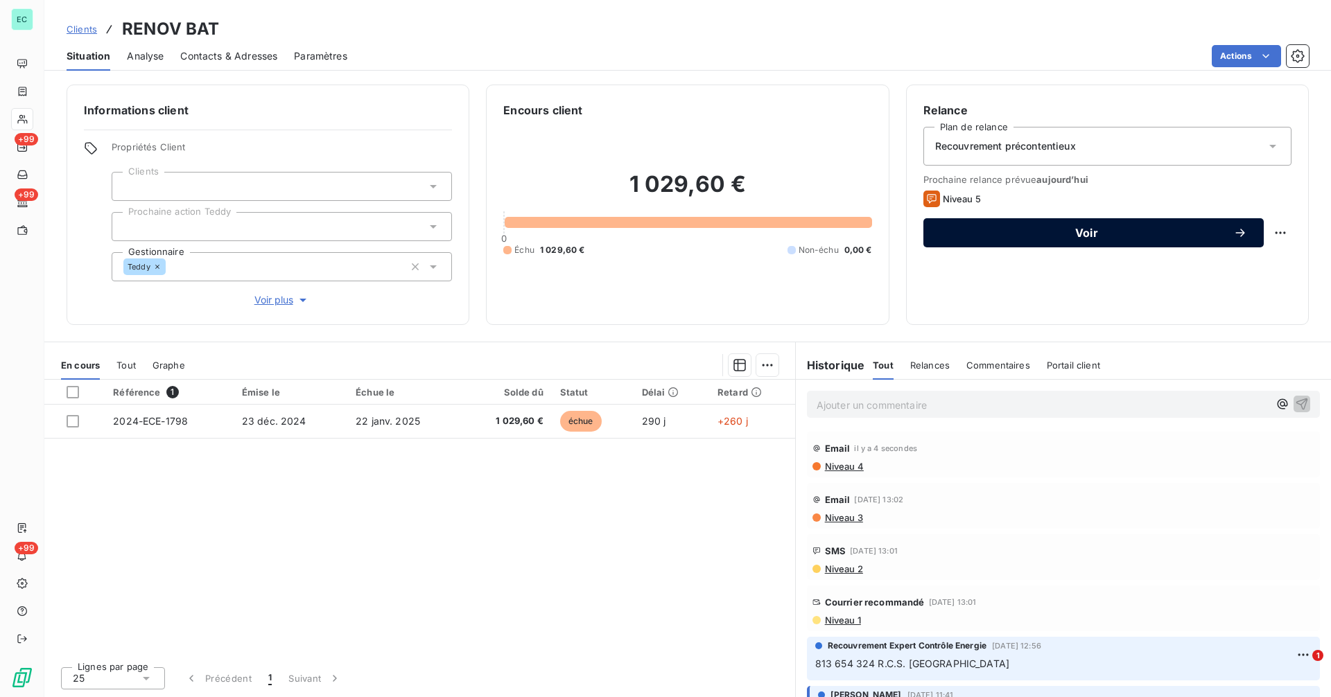
click at [1086, 236] on span "Voir" at bounding box center [1086, 232] width 293 height 11
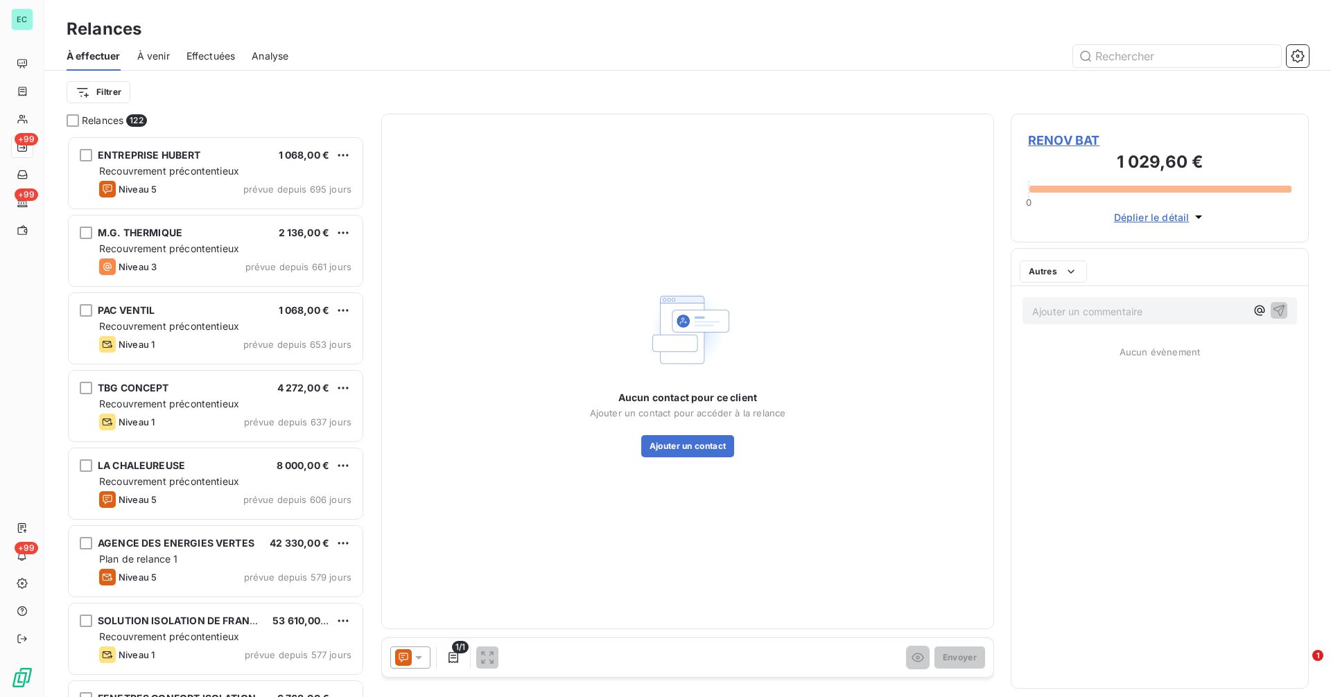
scroll to position [551, 288]
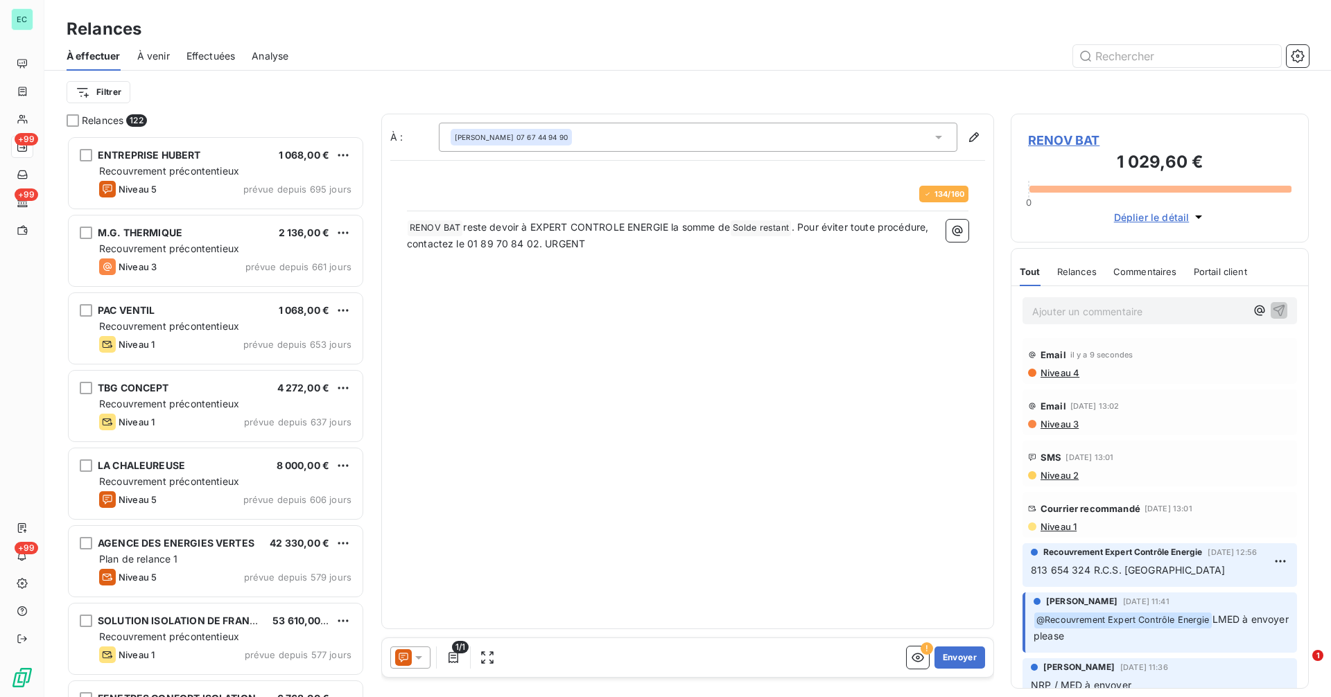
click at [405, 657] on icon at bounding box center [403, 658] width 17 height 17
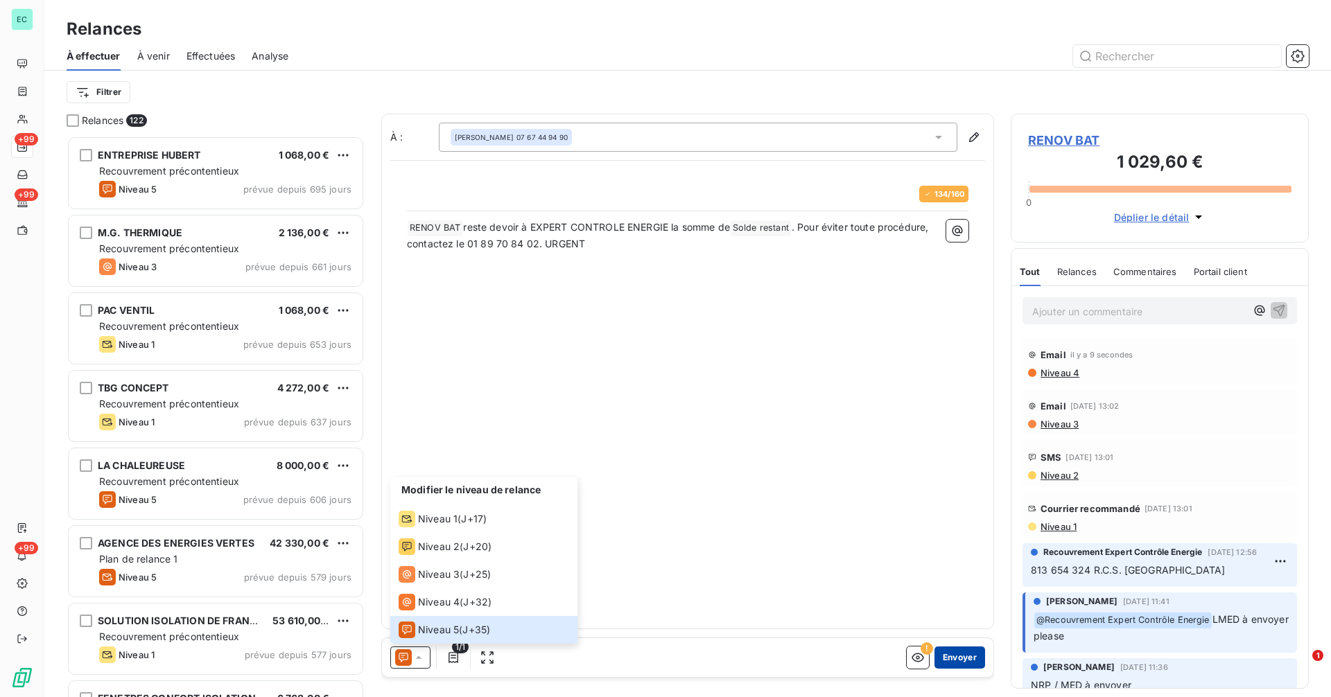
click at [971, 661] on button "Envoyer" at bounding box center [959, 658] width 51 height 22
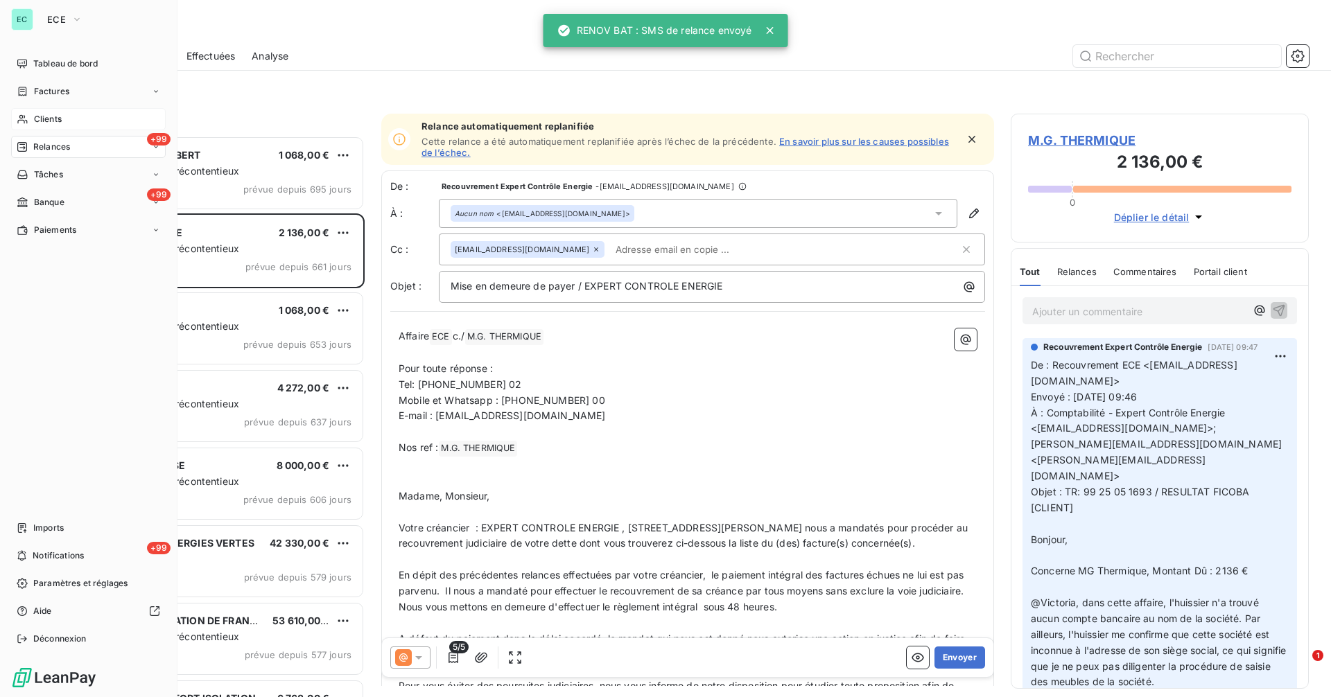
click at [41, 119] on span "Clients" at bounding box center [48, 119] width 28 height 12
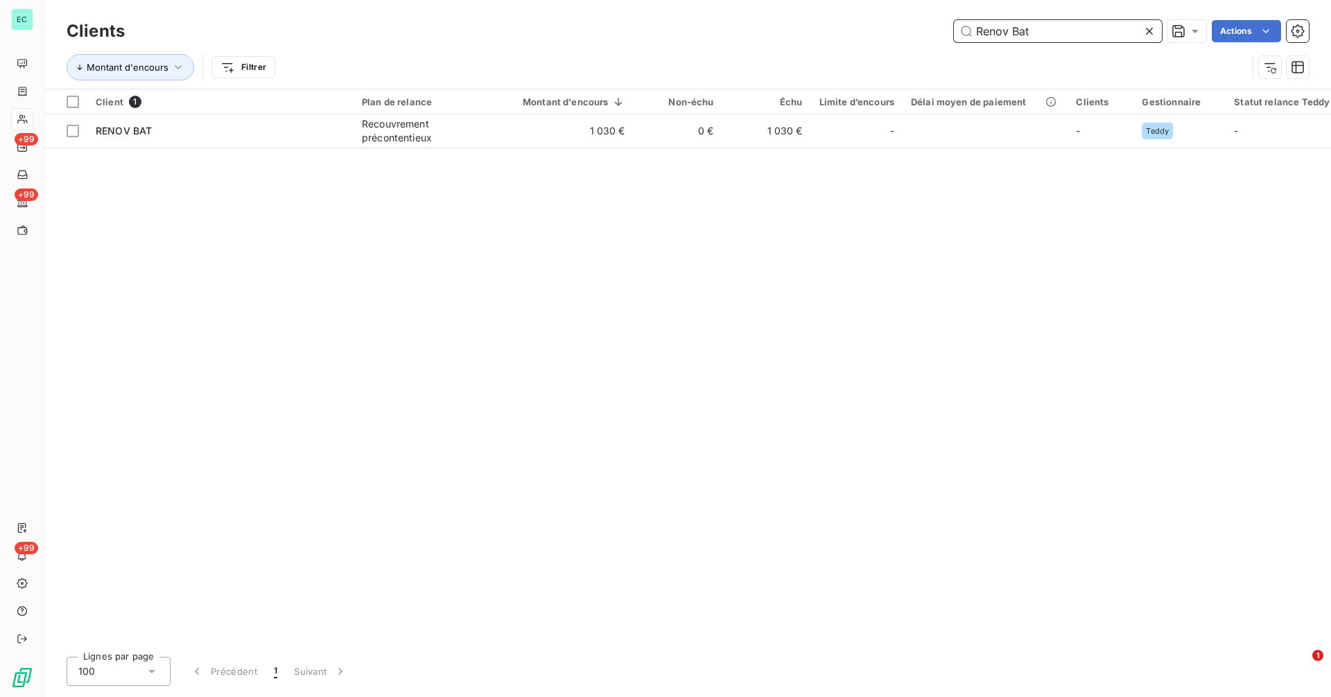
click at [1075, 25] on input "Renov Bat" at bounding box center [1058, 31] width 208 height 22
click at [1075, 26] on input "Renov Bat" at bounding box center [1058, 31] width 208 height 22
paste input "OFF-WATT"
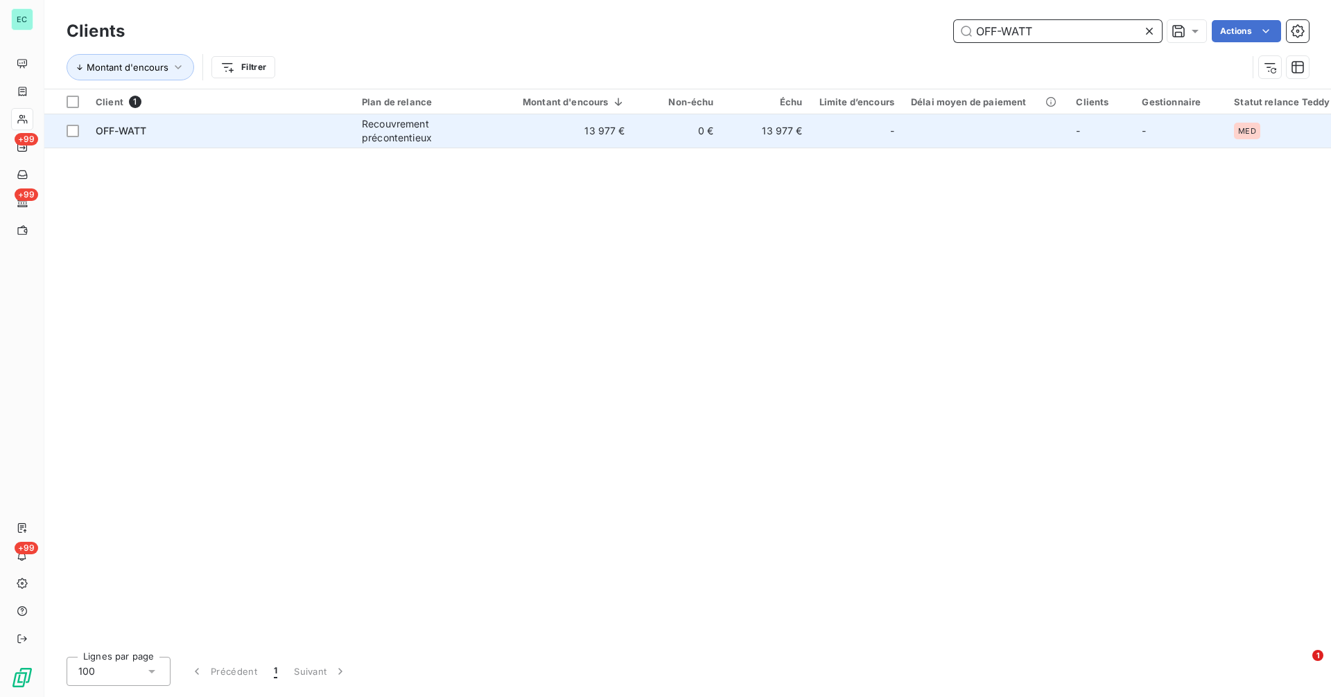
type input "OFF-WATT"
click at [476, 137] on div "Recouvrement précontentieux" at bounding box center [426, 131] width 128 height 28
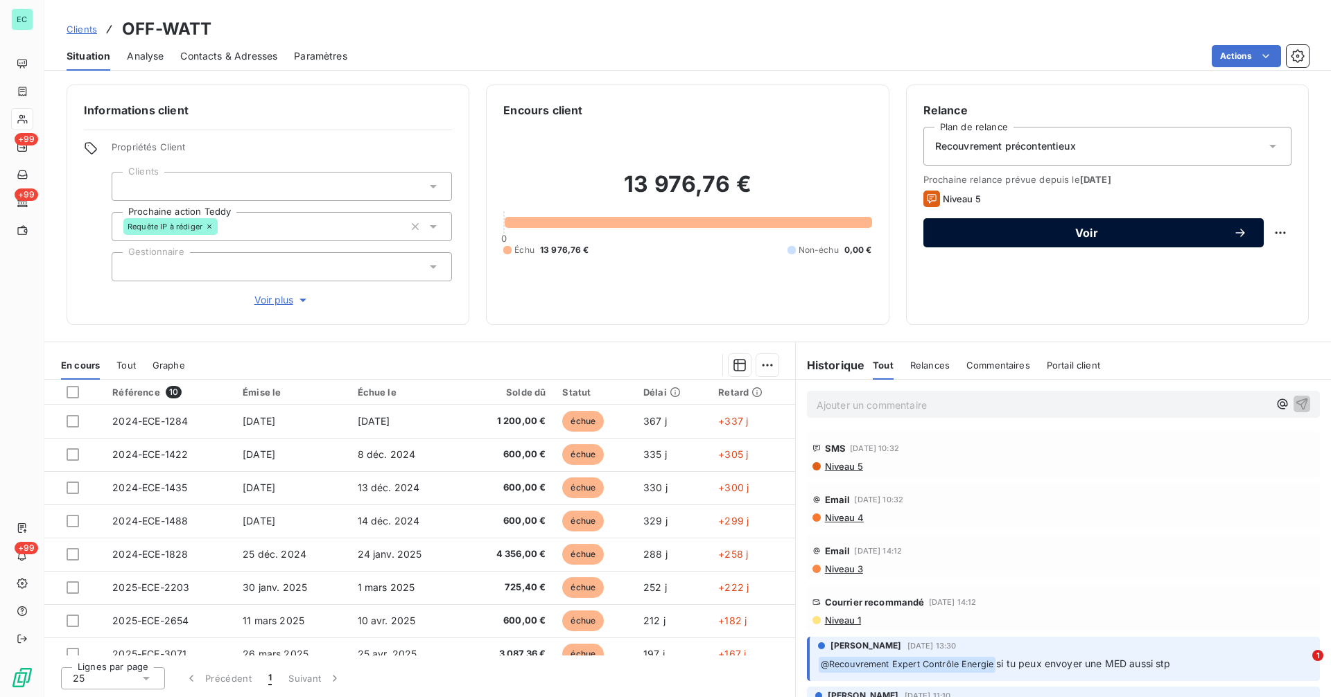
click at [1086, 234] on span "Voir" at bounding box center [1086, 232] width 293 height 11
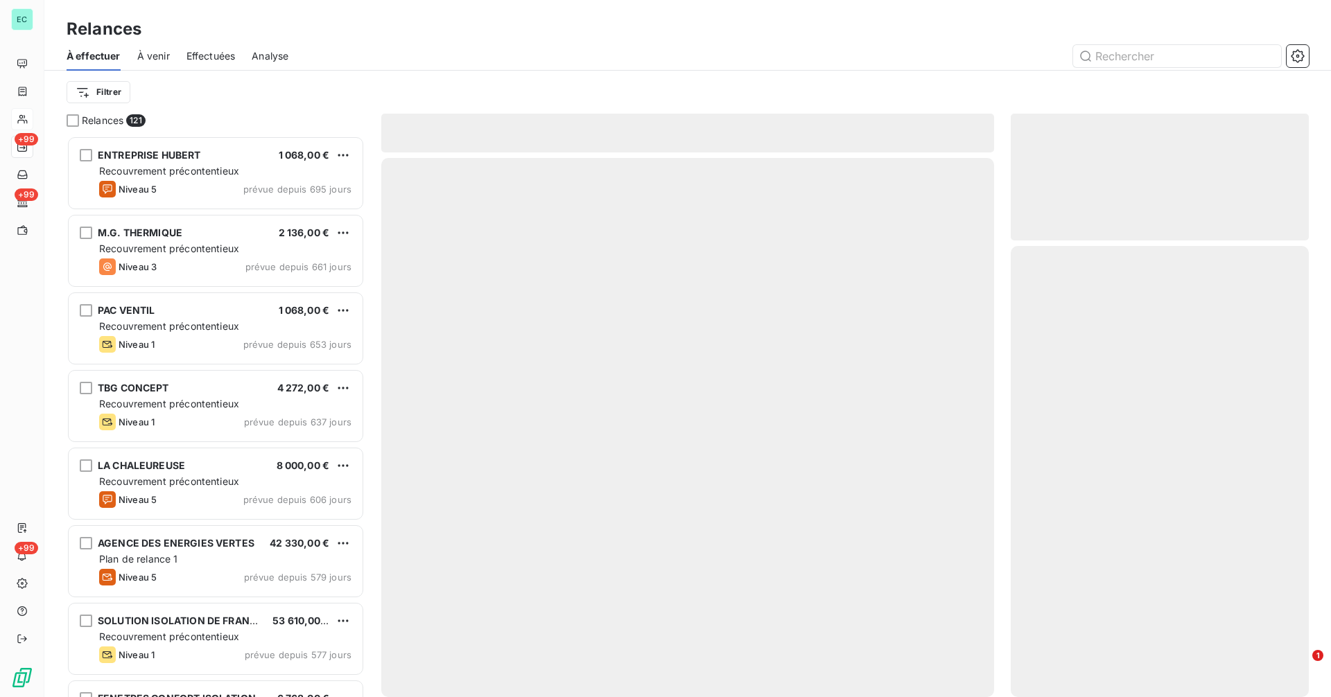
scroll to position [551, 288]
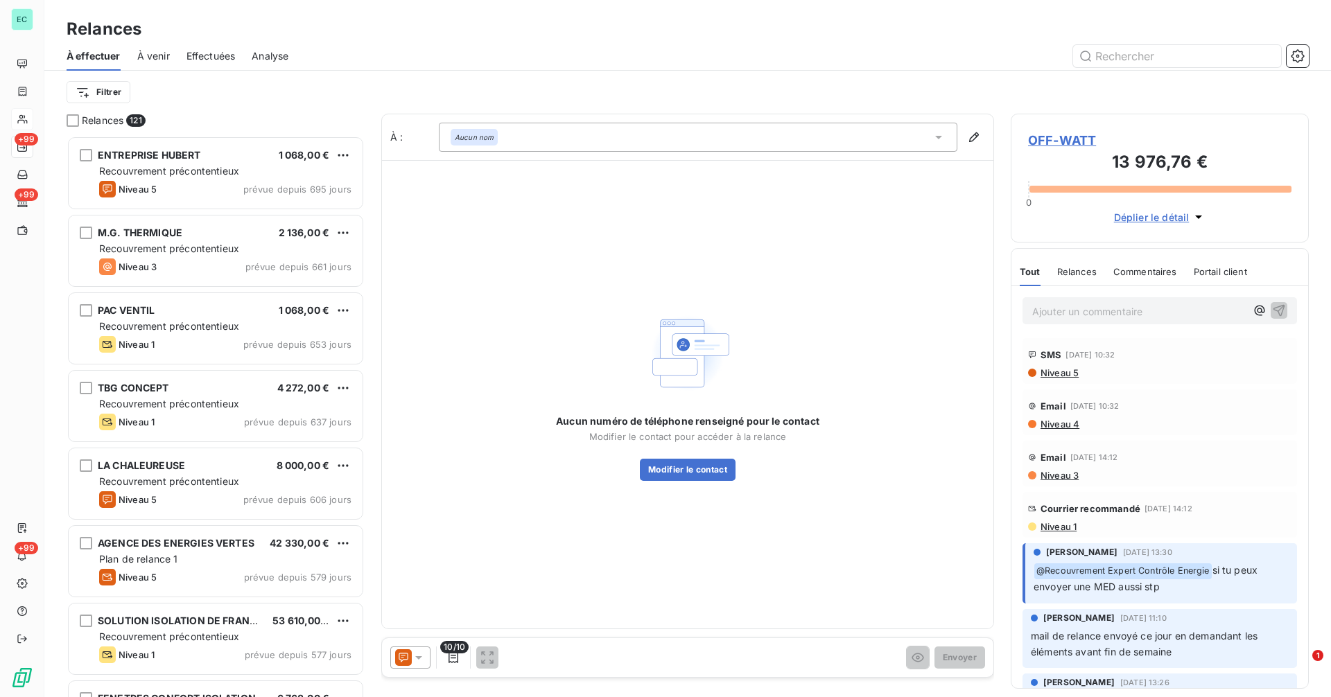
click at [421, 661] on icon at bounding box center [419, 658] width 14 height 14
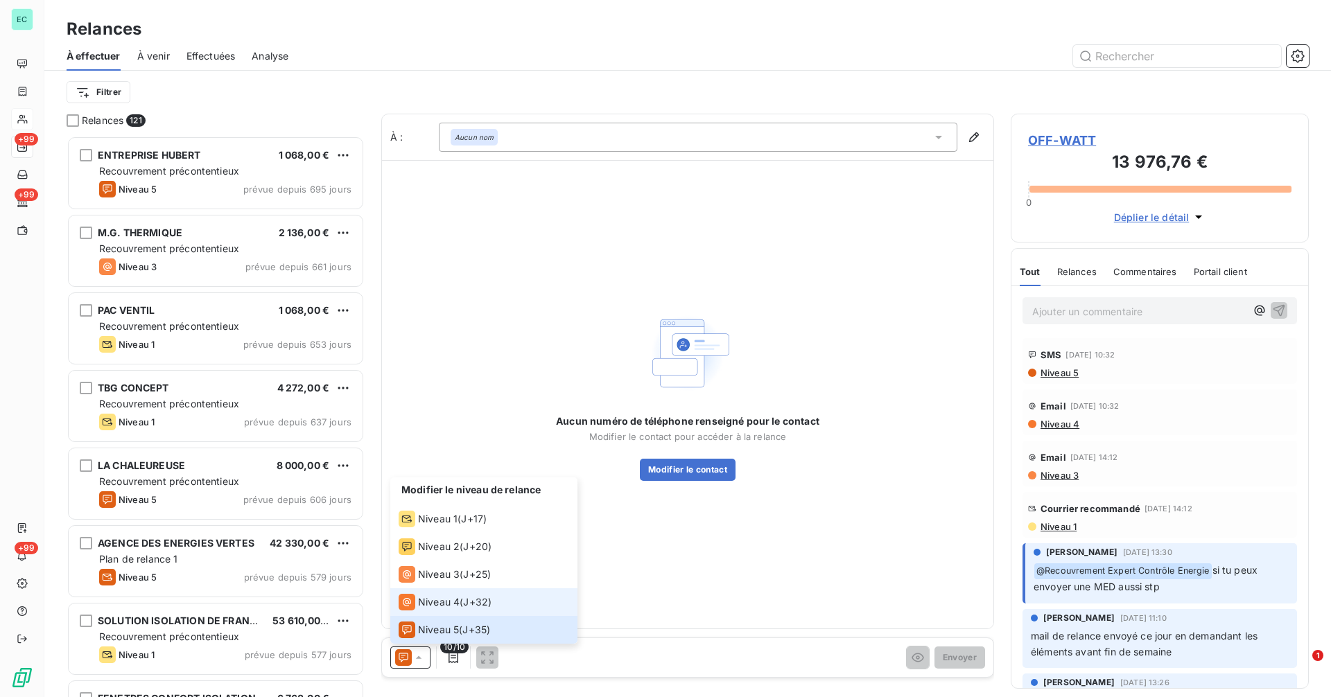
click at [426, 606] on span "Niveau 4" at bounding box center [439, 602] width 42 height 14
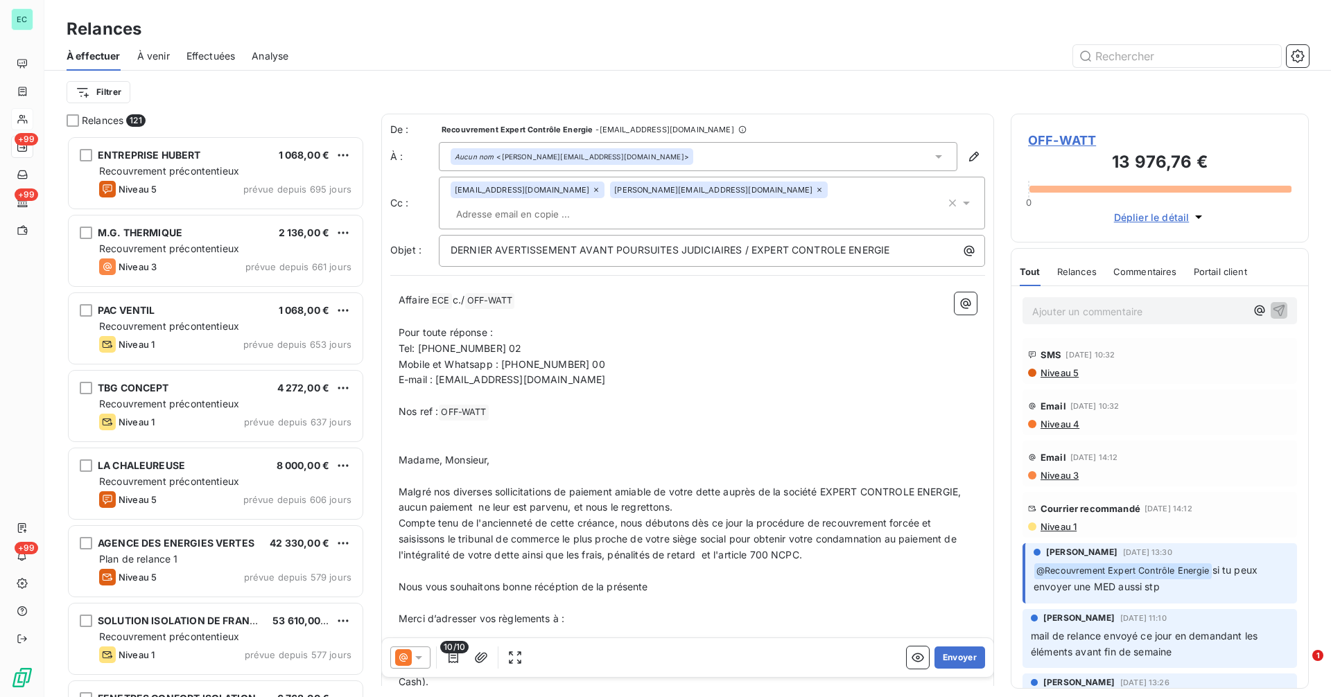
click at [1072, 425] on span "Niveau 4" at bounding box center [1059, 424] width 40 height 11
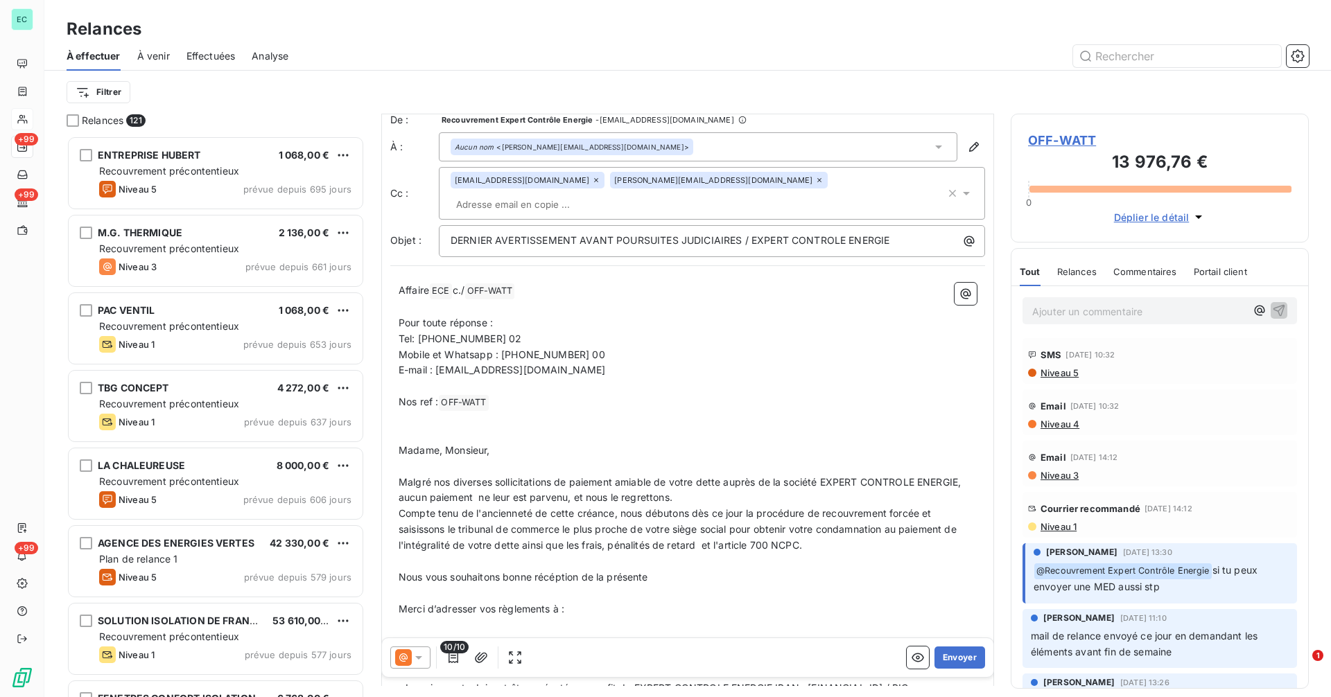
scroll to position [1, 0]
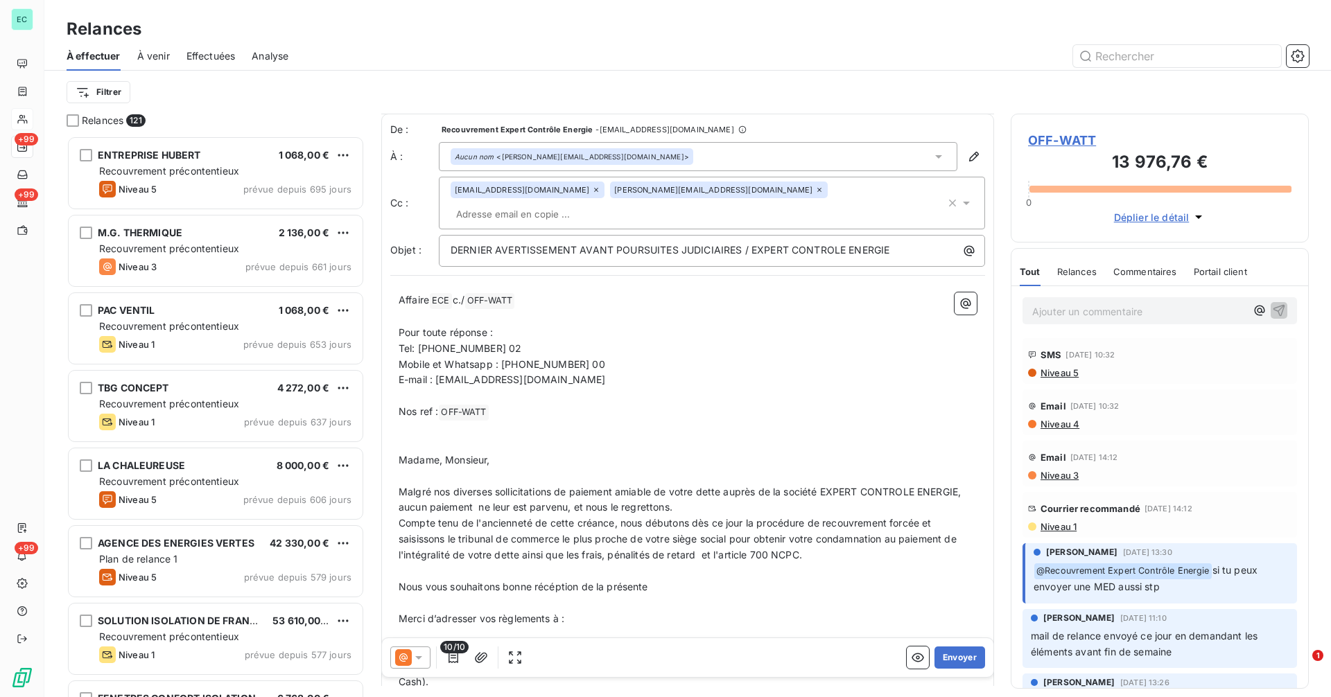
click at [421, 663] on icon at bounding box center [419, 658] width 14 height 14
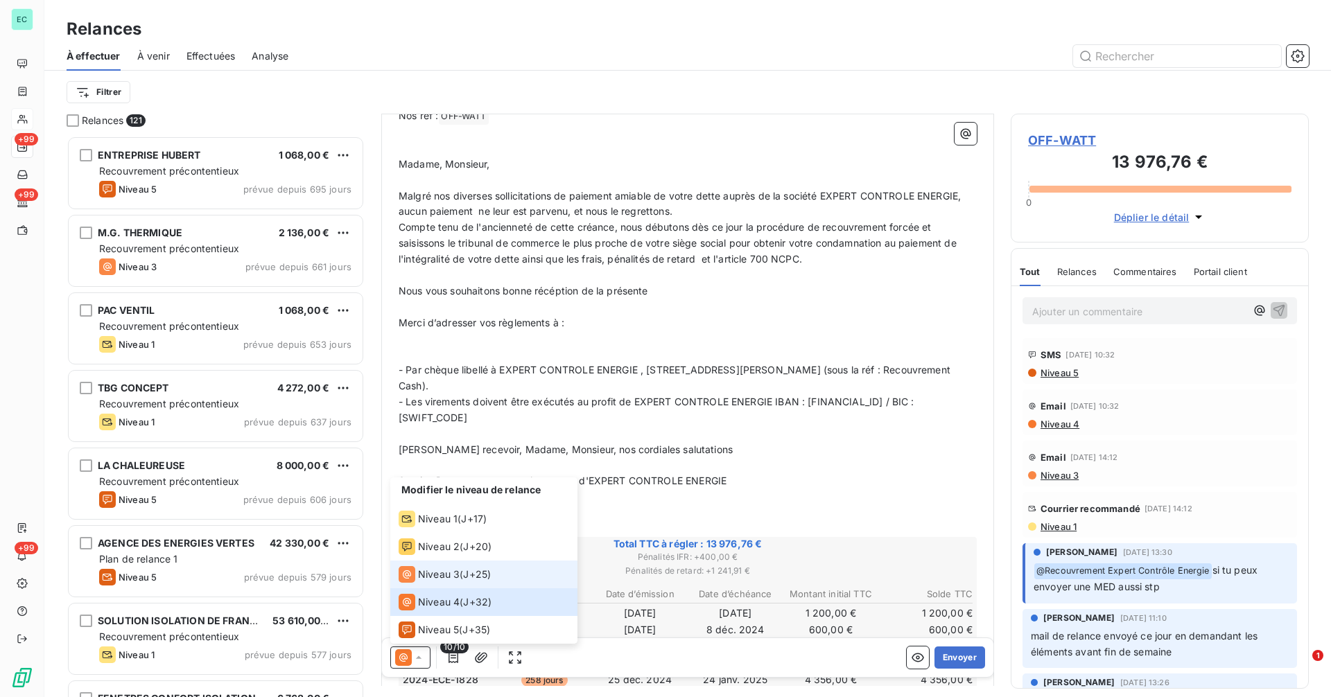
scroll to position [625, 0]
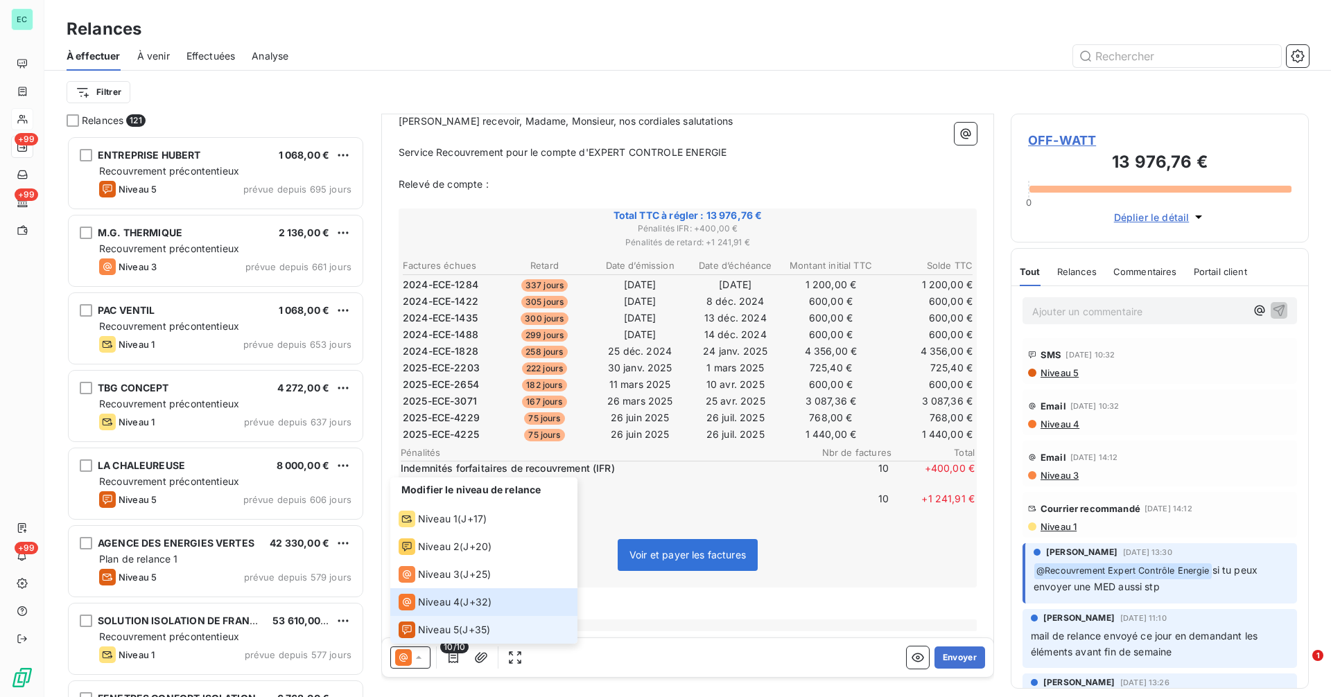
click at [448, 624] on span "Niveau 5" at bounding box center [438, 630] width 41 height 14
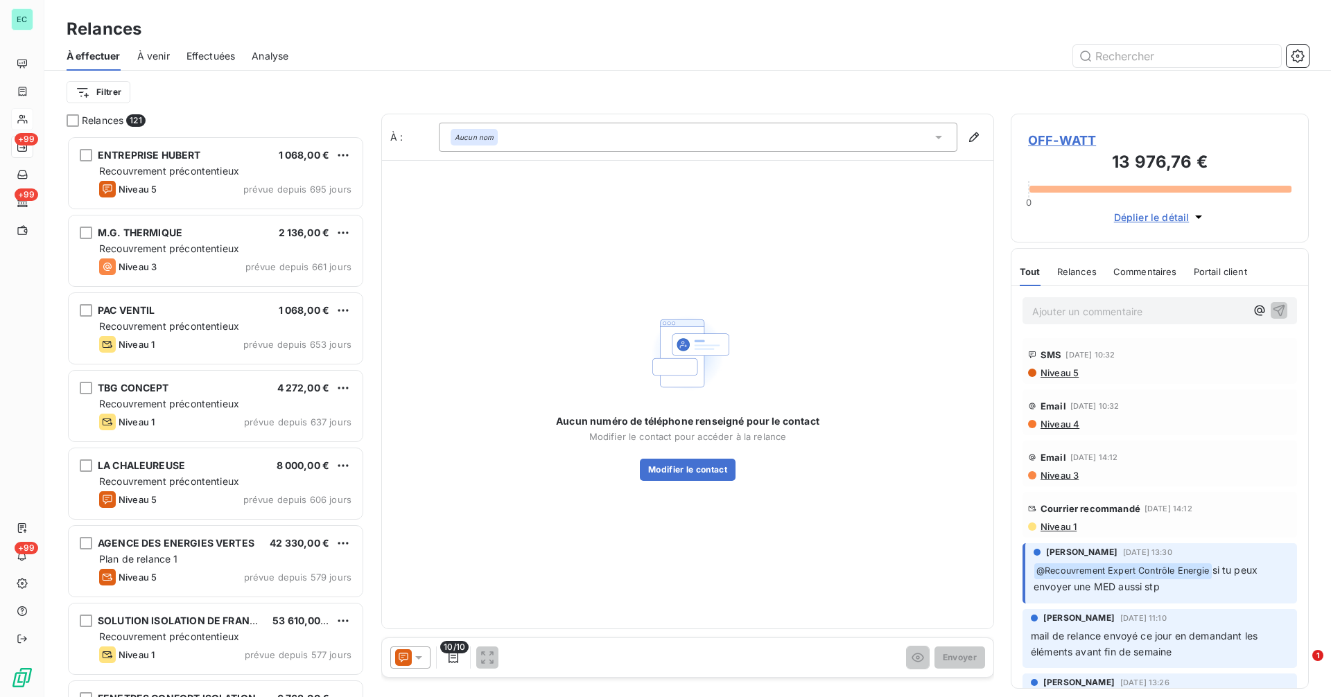
click at [637, 133] on div "Aucun nom" at bounding box center [698, 137] width 519 height 29
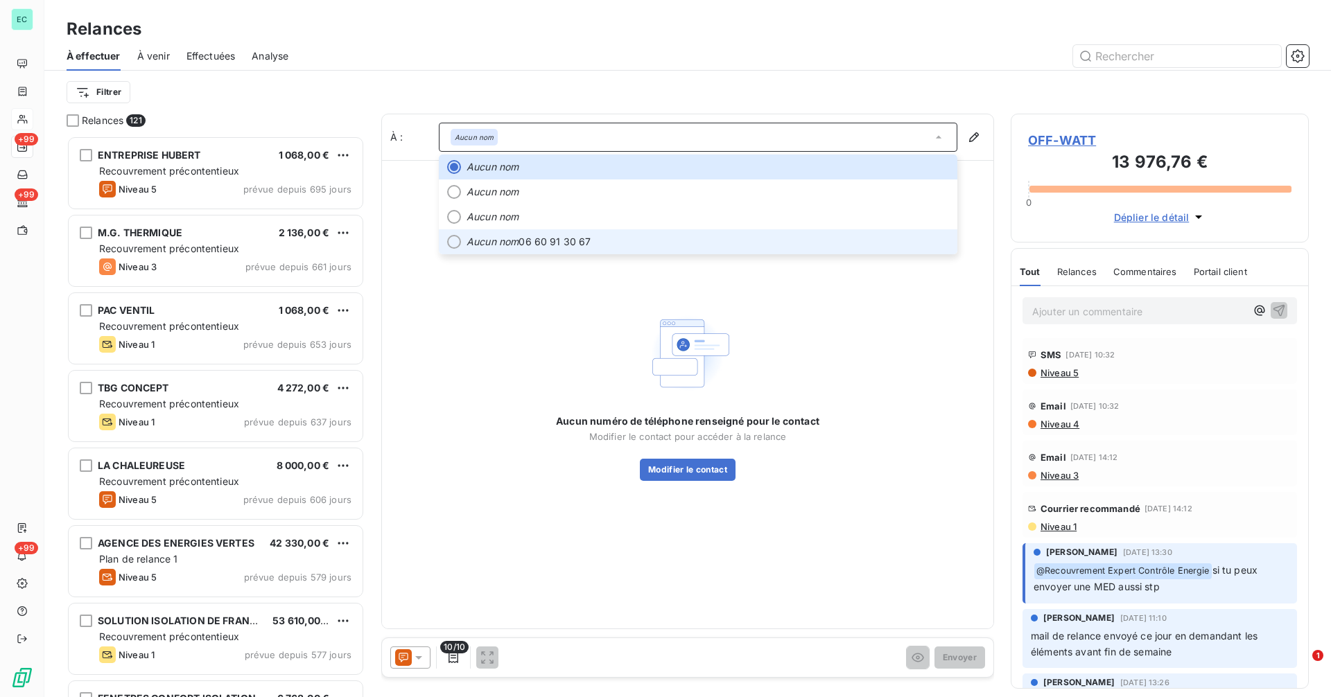
click at [595, 247] on span "Aucun nom 06 60 91 30 67" at bounding box center [708, 242] width 482 height 14
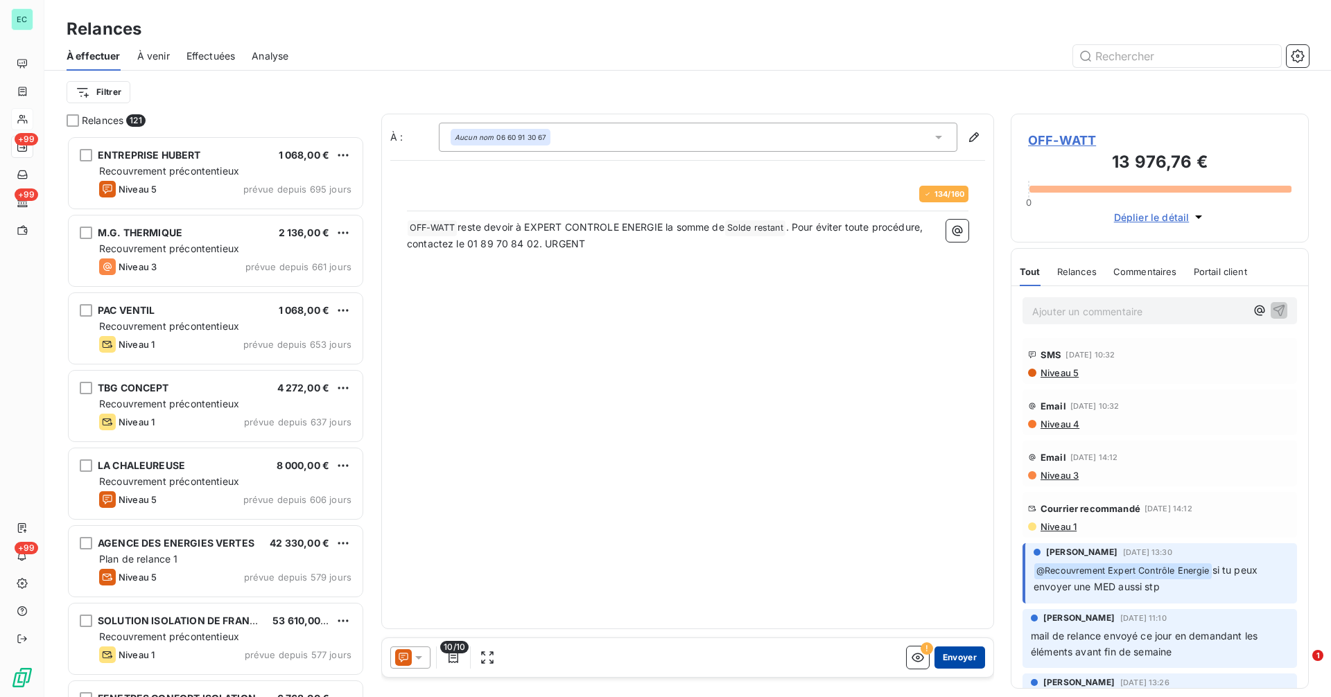
click at [969, 659] on button "Envoyer" at bounding box center [959, 658] width 51 height 22
